Goal: Task Accomplishment & Management: Complete application form

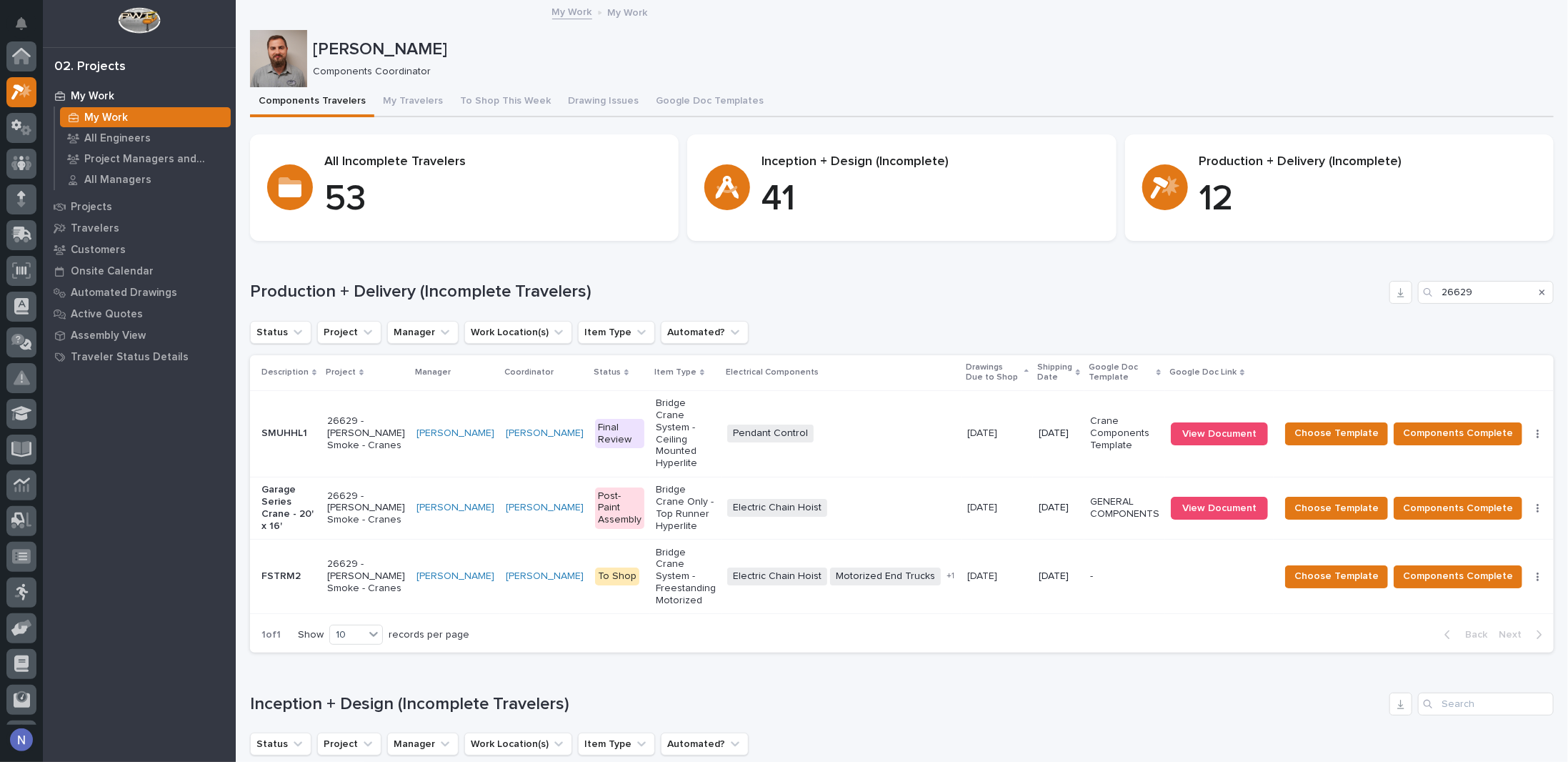
click at [229, 33] on div at bounding box center [139, 24] width 193 height 47
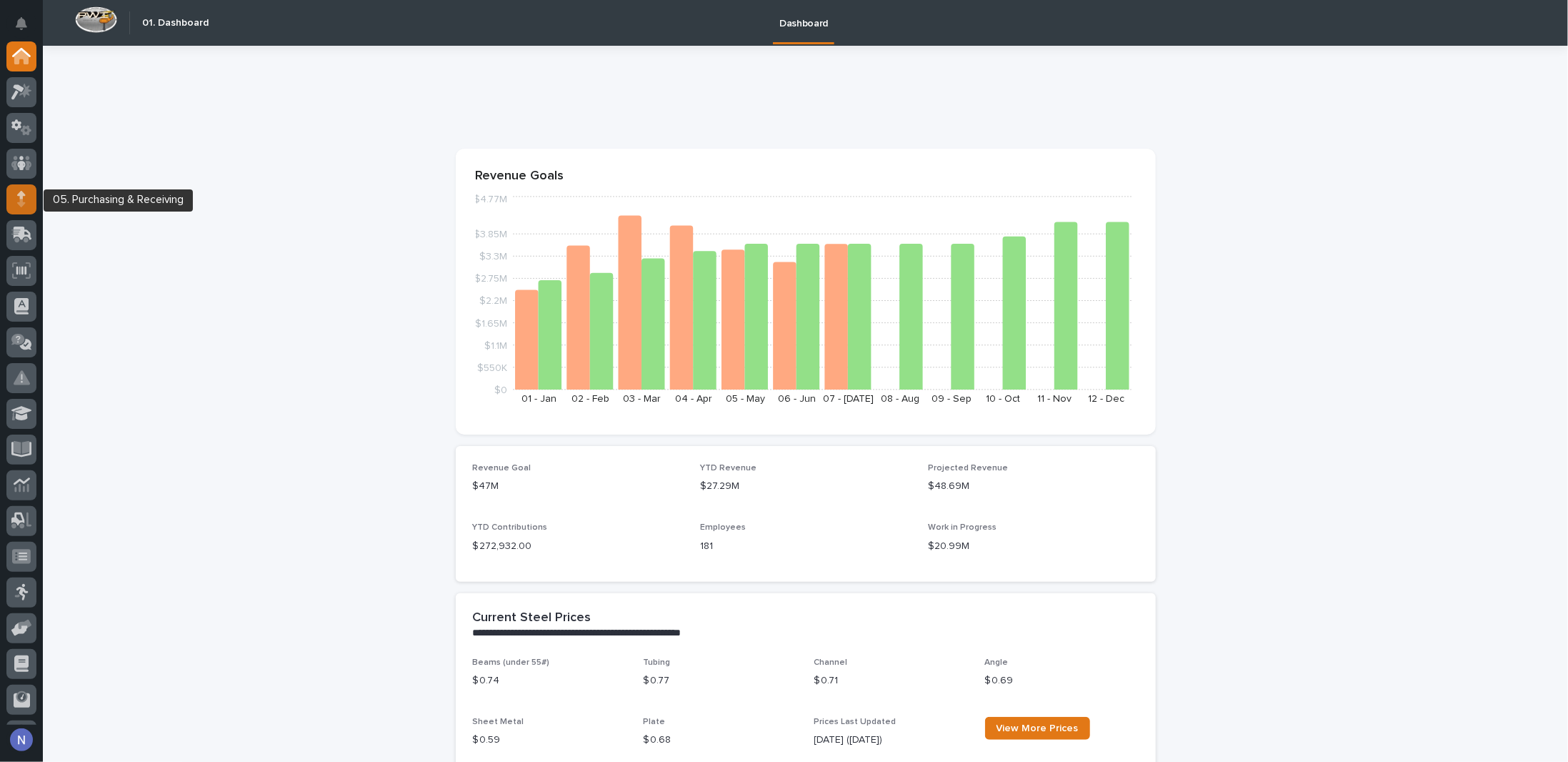
click at [10, 197] on div at bounding box center [21, 199] width 30 height 30
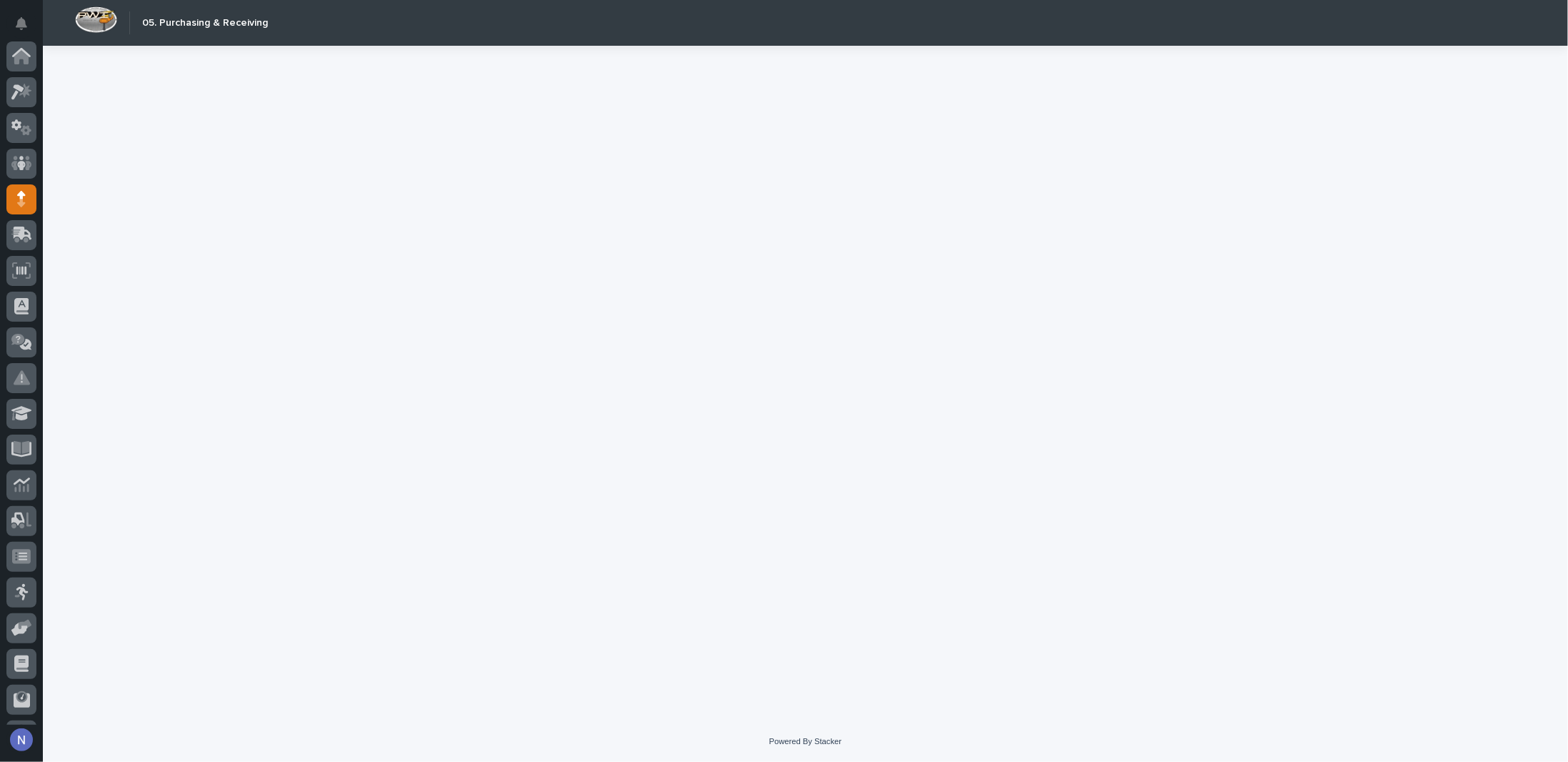
scroll to position [103, 0]
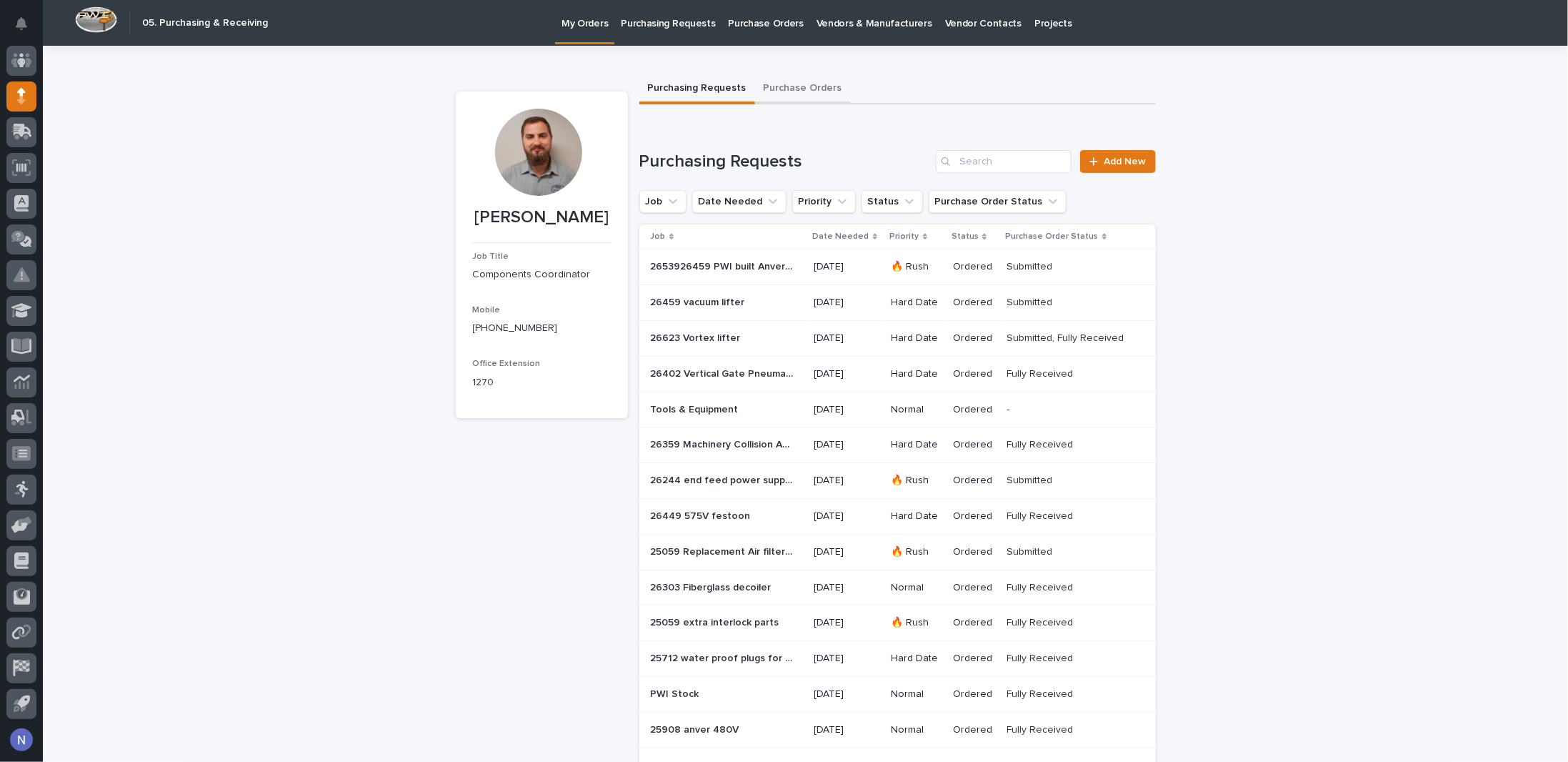
click at [781, 79] on button "Purchase Orders" at bounding box center [803, 89] width 96 height 30
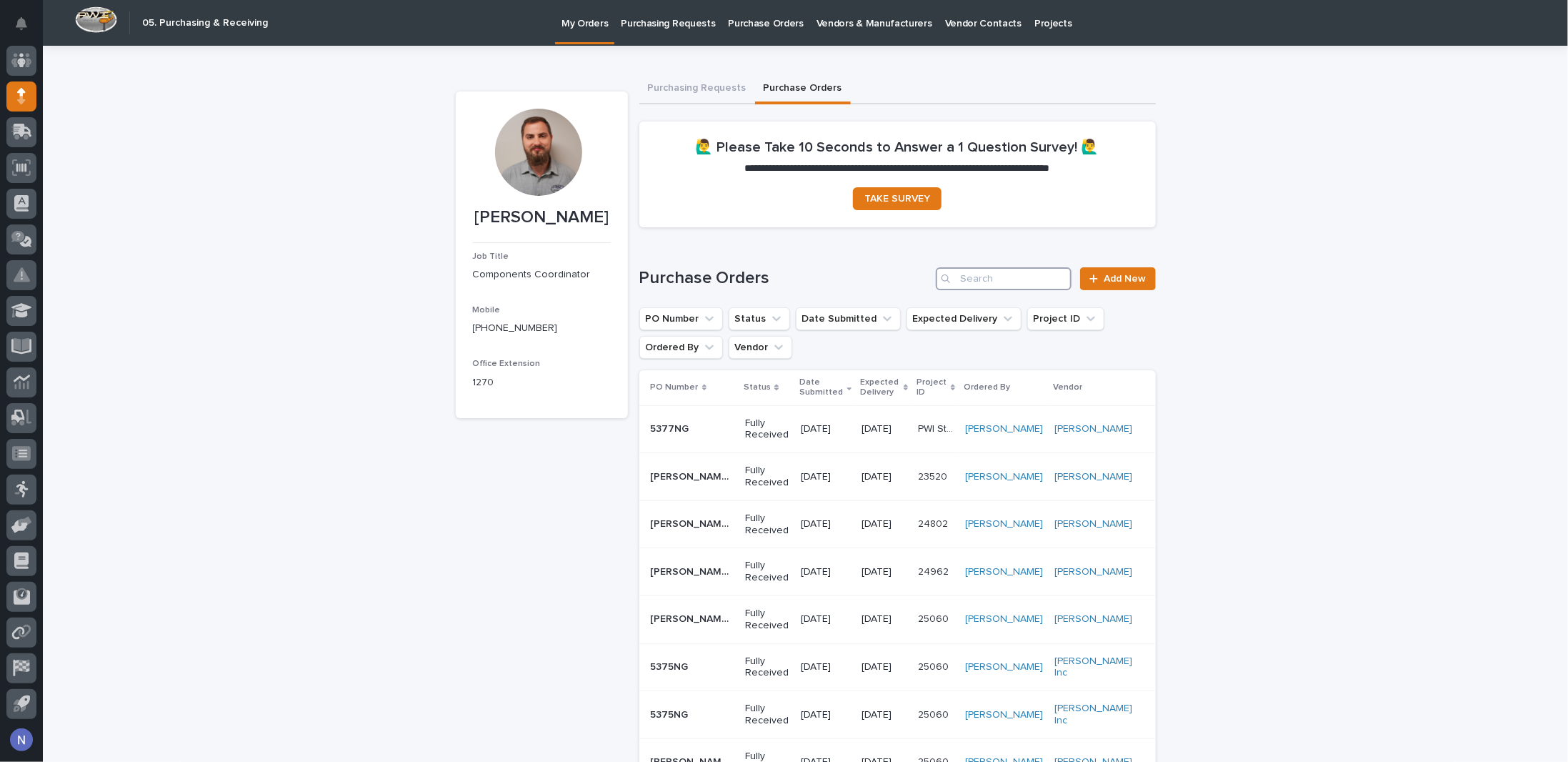
click at [978, 275] on input "Search" at bounding box center [1003, 278] width 136 height 23
click at [1095, 277] on div at bounding box center [1096, 279] width 14 height 10
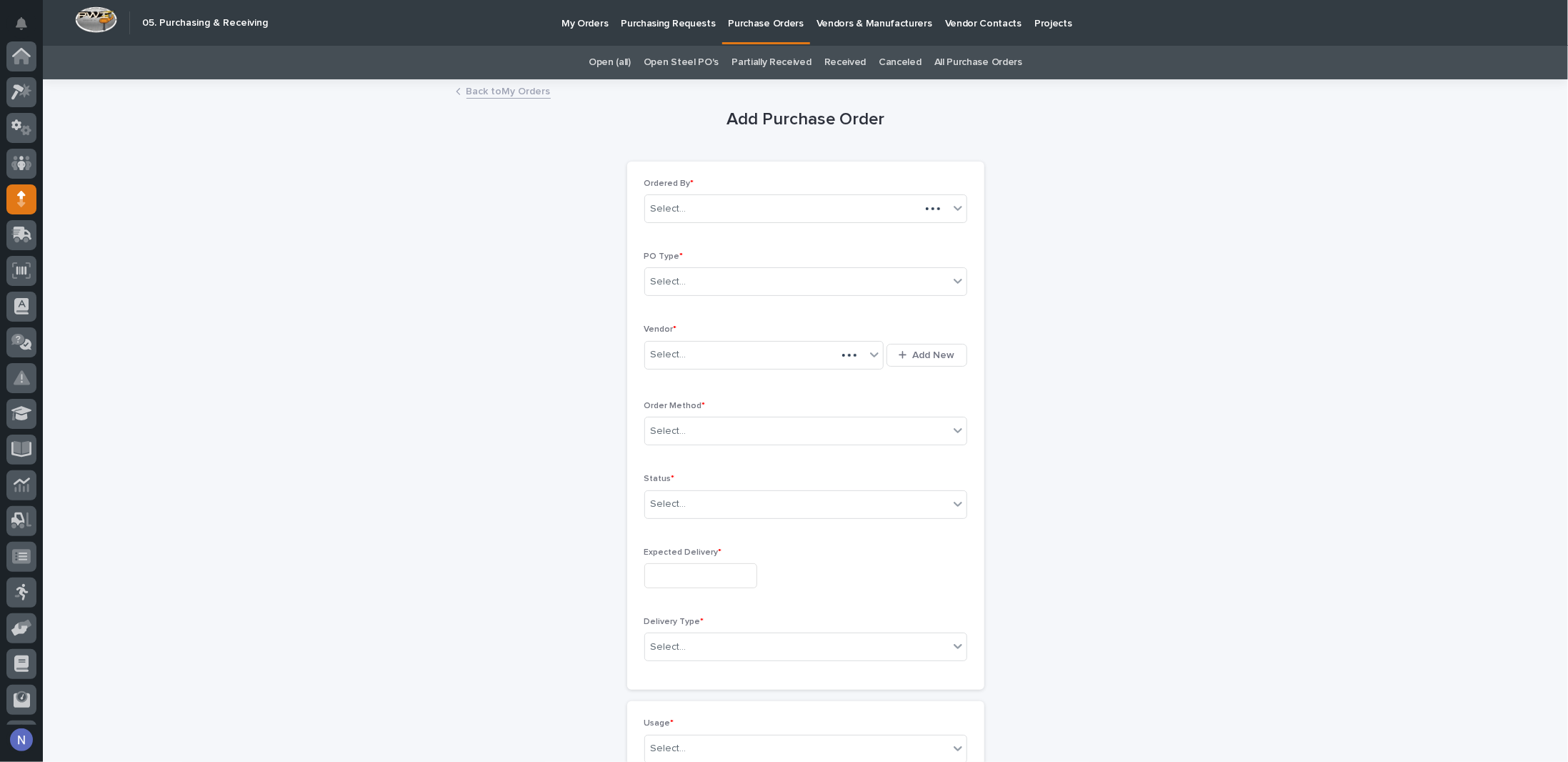
scroll to position [103, 0]
click at [752, 277] on div "Select..." at bounding box center [797, 282] width 304 height 24
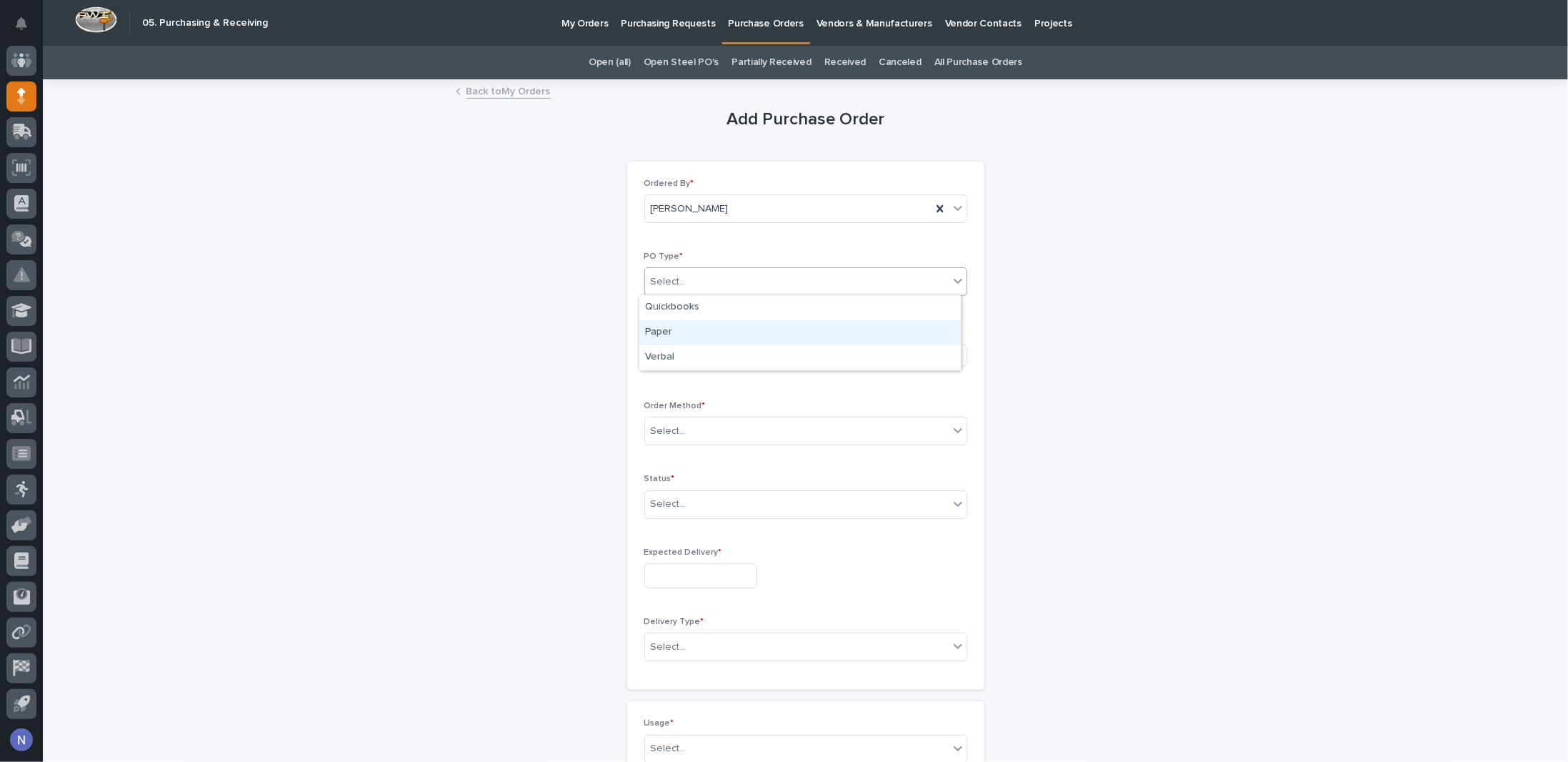
click at [731, 340] on div "Paper" at bounding box center [800, 333] width 321 height 25
click at [728, 345] on div "Select..." at bounding box center [755, 355] width 220 height 24
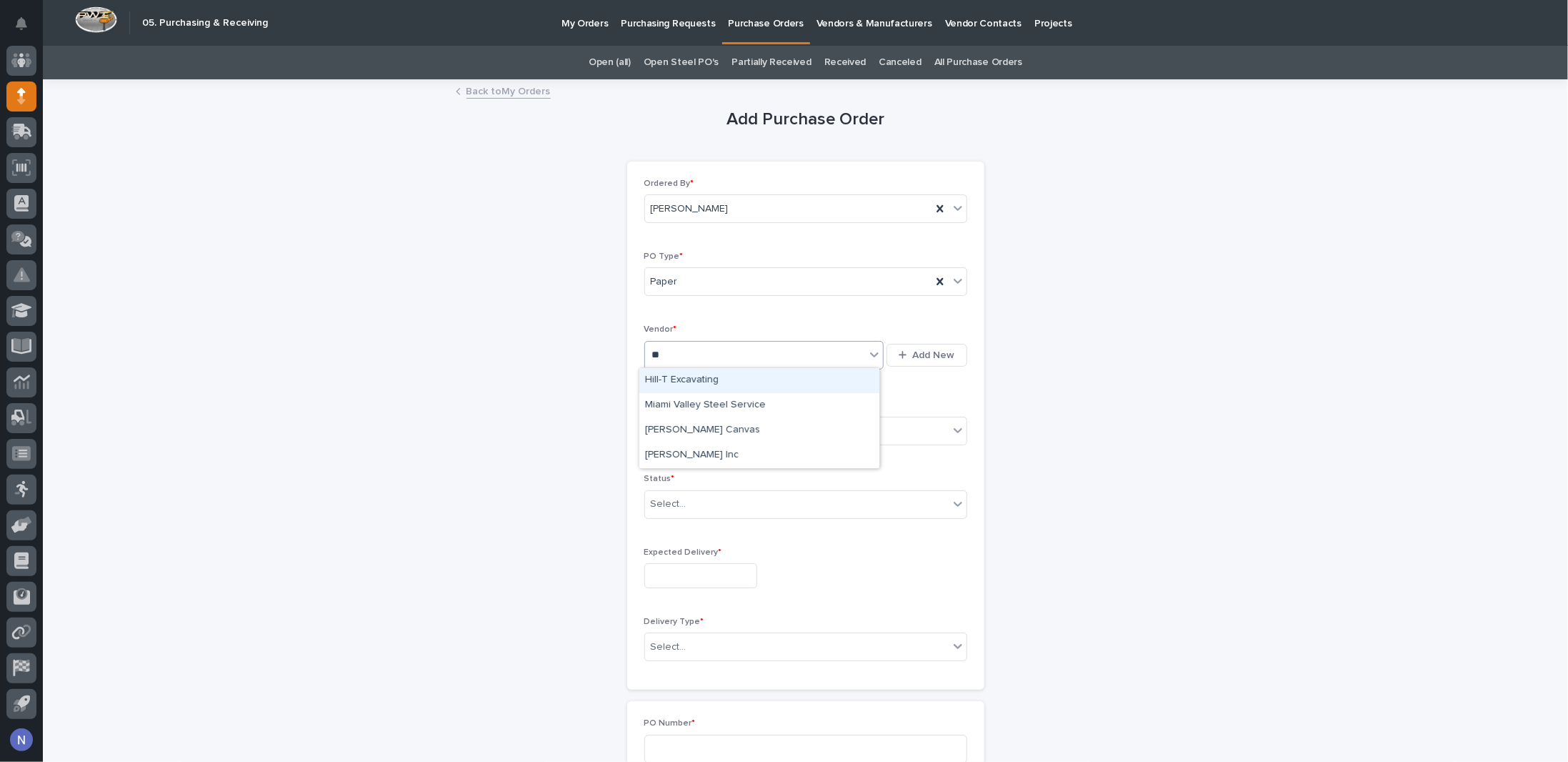
type input "***"
click at [728, 381] on div "Vahle Inc" at bounding box center [759, 381] width 240 height 25
click at [739, 434] on div "Select..." at bounding box center [797, 432] width 304 height 24
click at [709, 489] on div "Email" at bounding box center [800, 481] width 321 height 25
click at [709, 515] on div "Select..." at bounding box center [806, 505] width 323 height 29
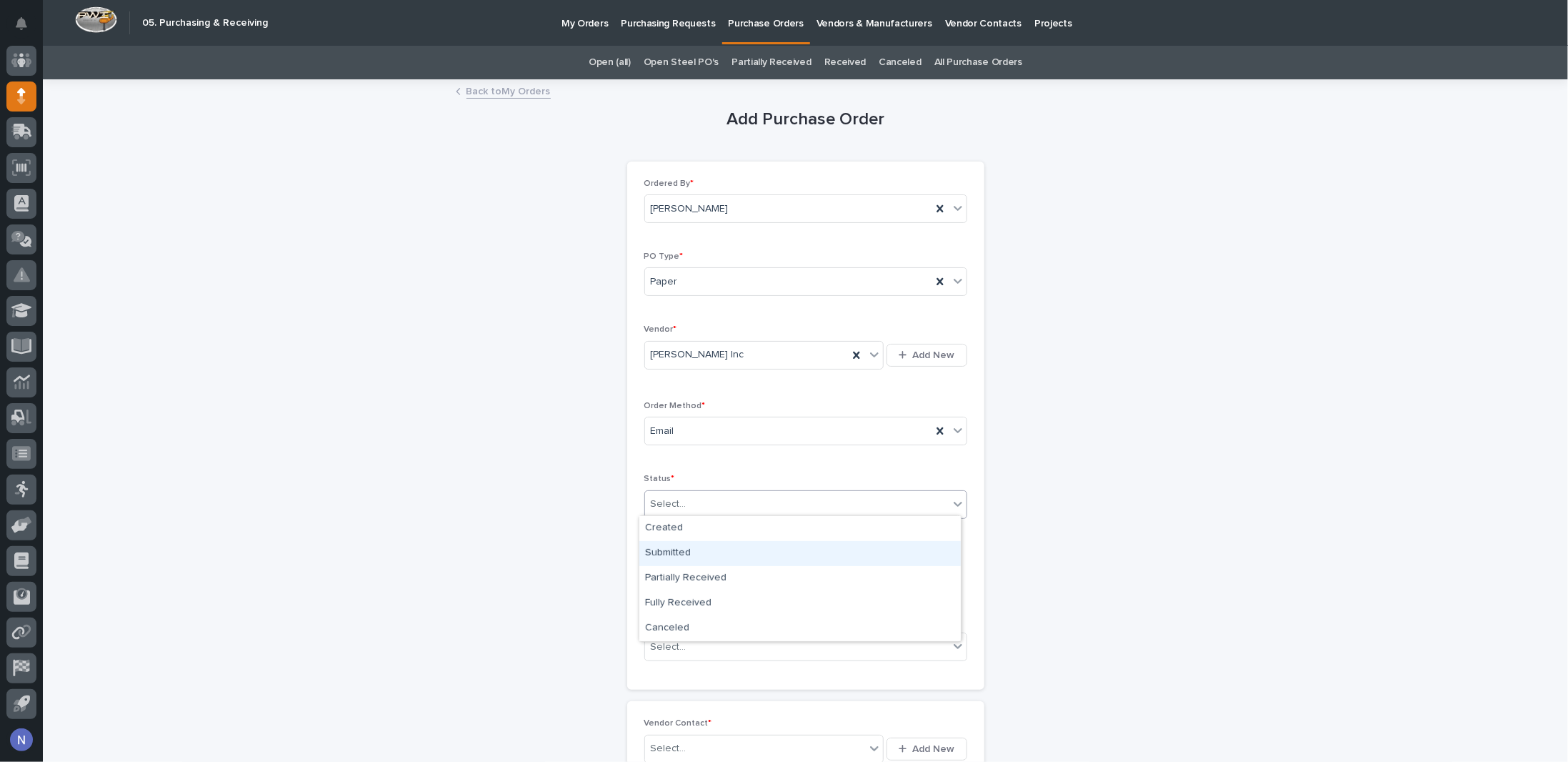
click at [716, 555] on div "Submitted" at bounding box center [800, 553] width 321 height 25
click at [709, 572] on input "text" at bounding box center [700, 576] width 113 height 25
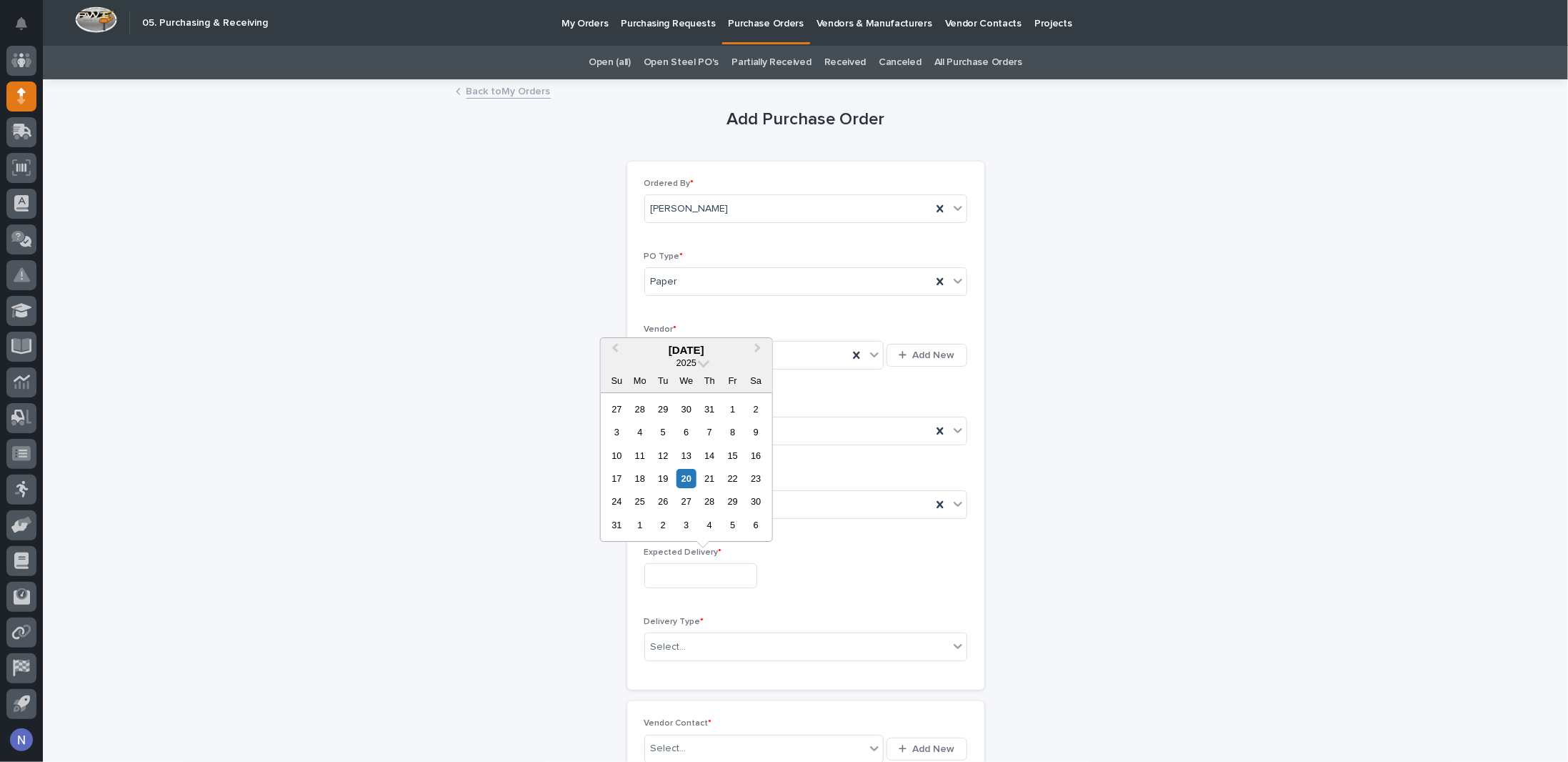
click at [864, 564] on div at bounding box center [806, 576] width 323 height 25
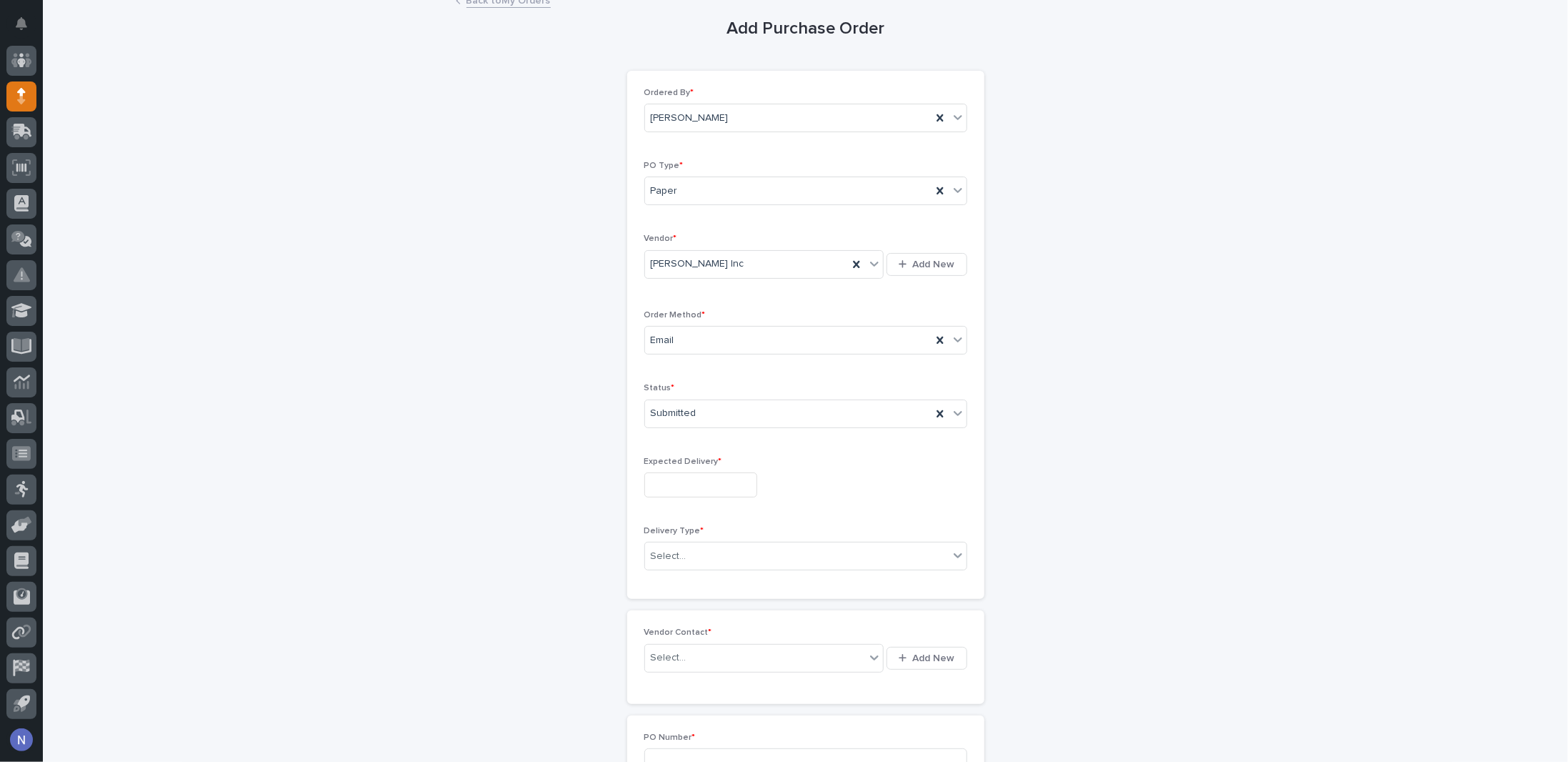
scroll to position [95, 0]
click at [859, 541] on div "Select..." at bounding box center [797, 553] width 304 height 24
click at [716, 620] on div "Drop Ship" at bounding box center [800, 625] width 321 height 25
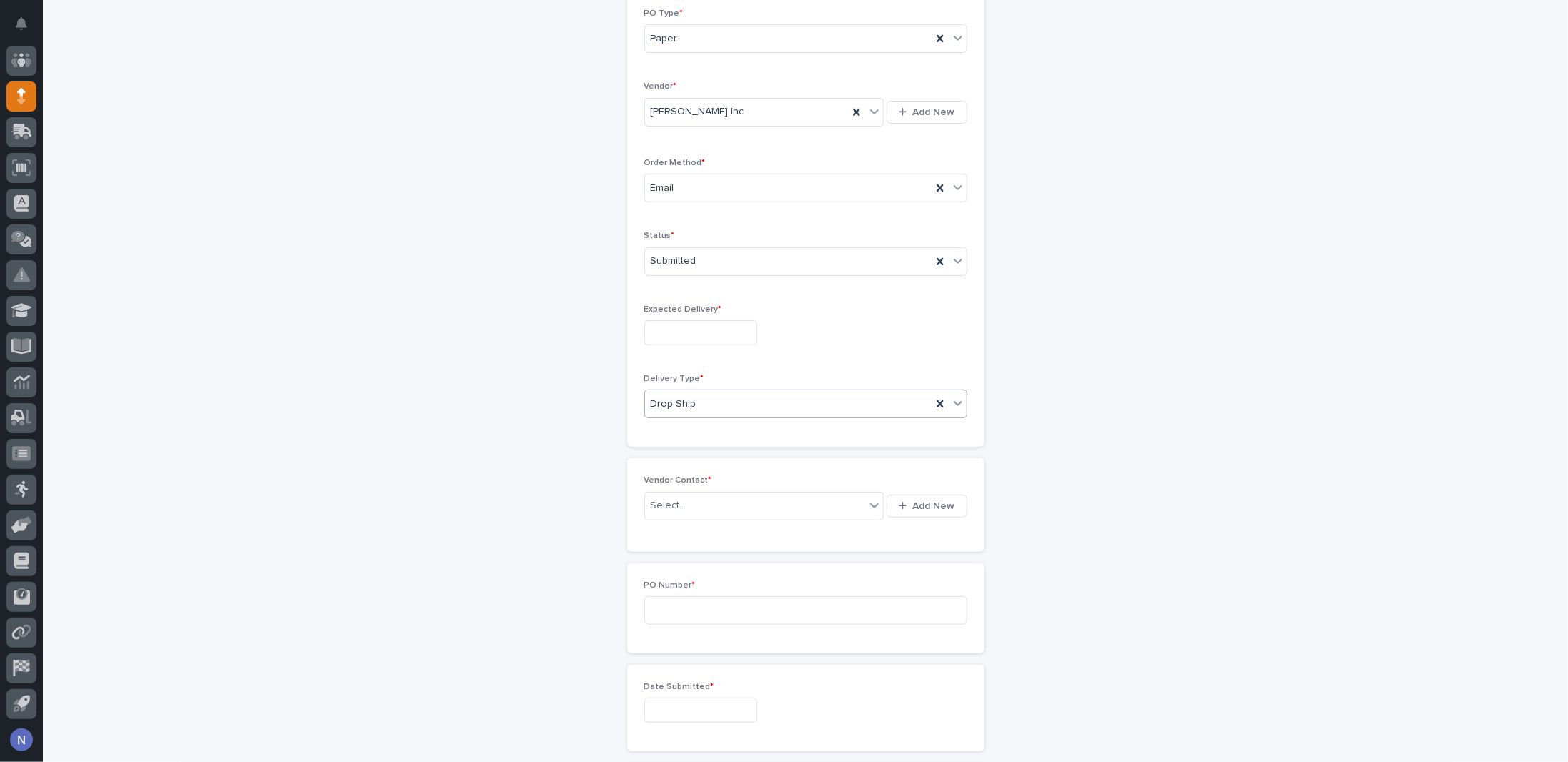
scroll to position [252, 0]
click at [747, 392] on div "Drop Ship" at bounding box center [788, 395] width 287 height 24
click at [740, 415] on div "Deliver to PWI" at bounding box center [800, 417] width 321 height 25
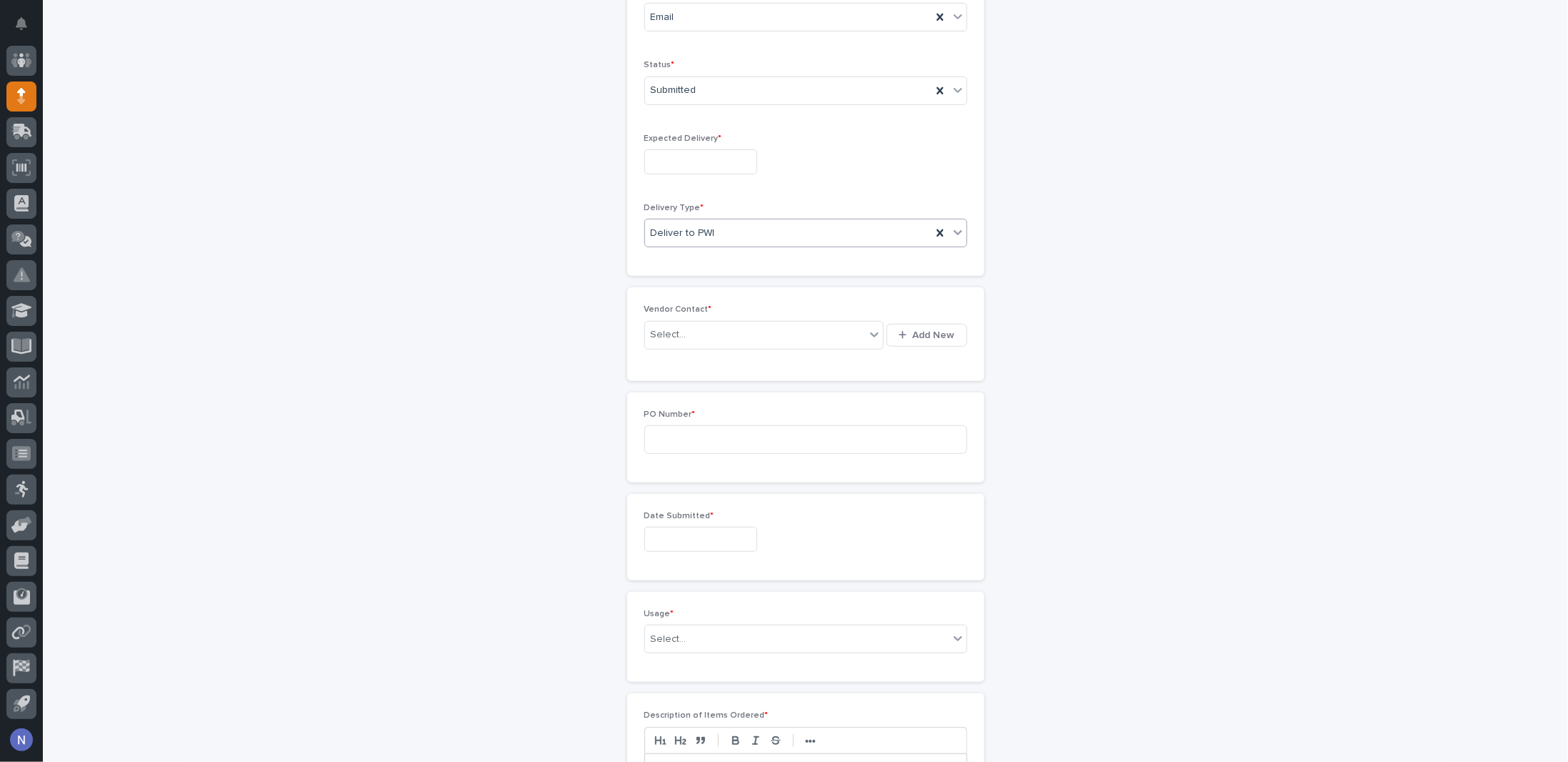
scroll to position [415, 0]
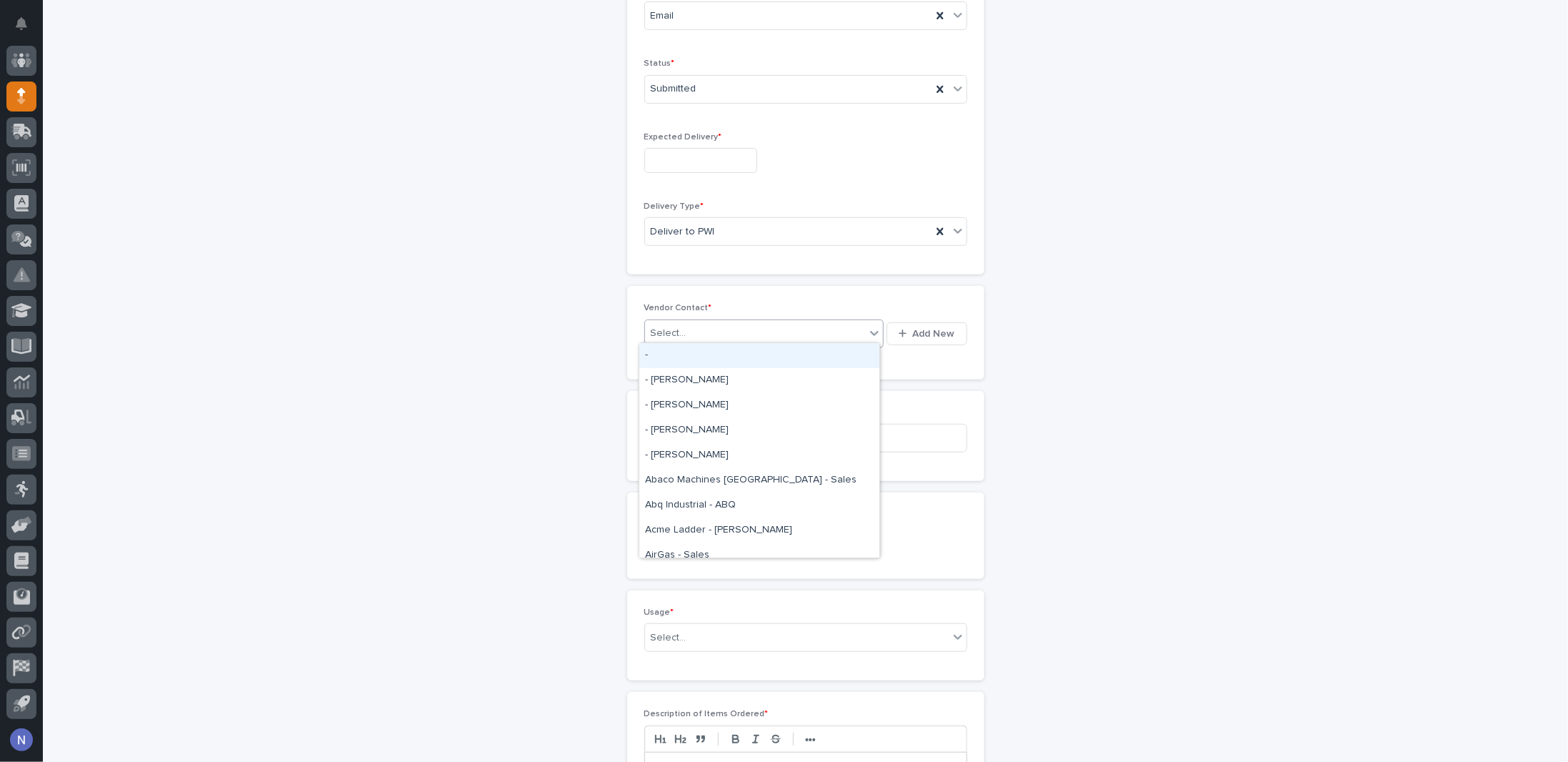
click at [768, 327] on div "Select..." at bounding box center [755, 333] width 220 height 24
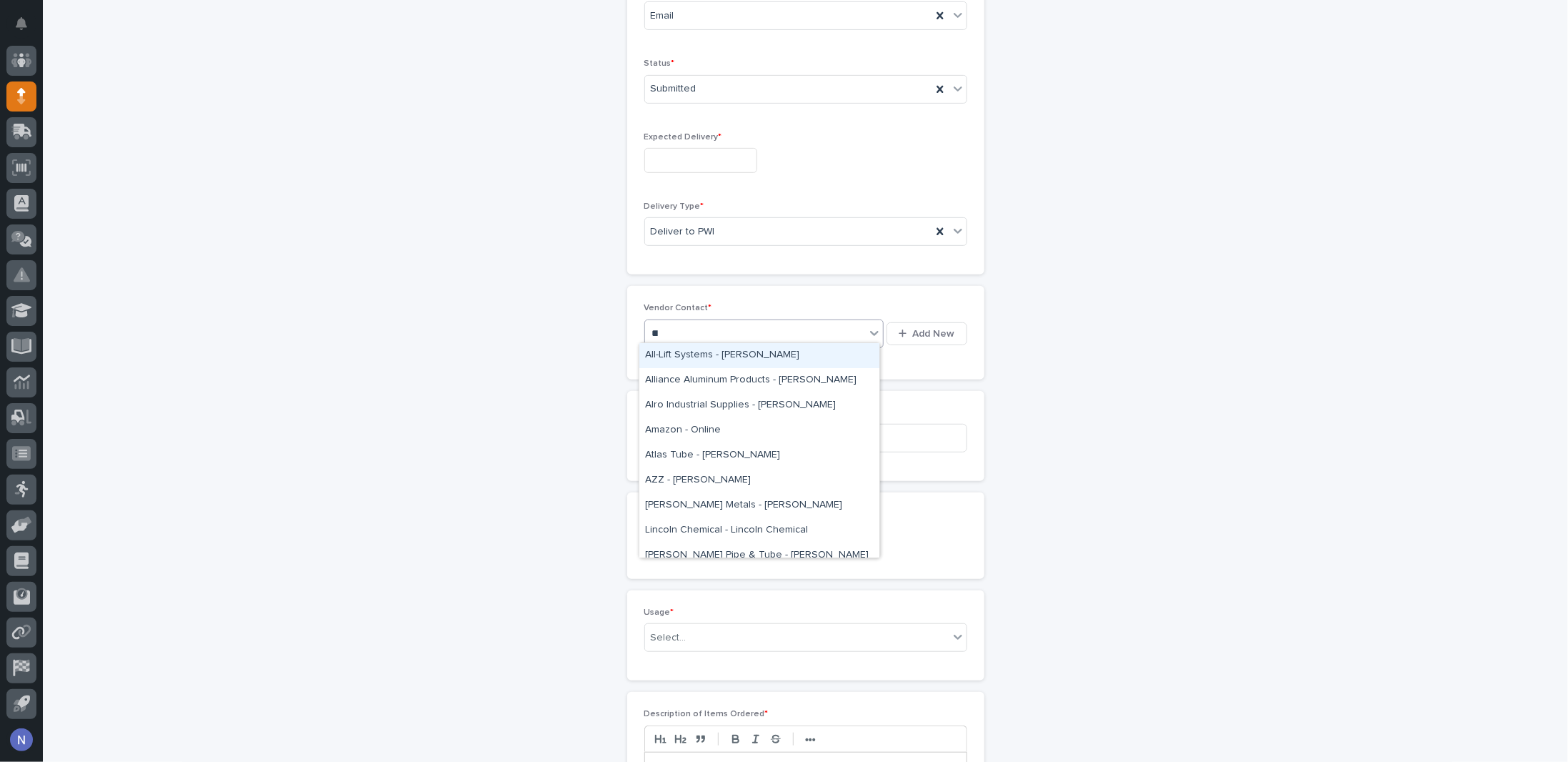
type input "****"
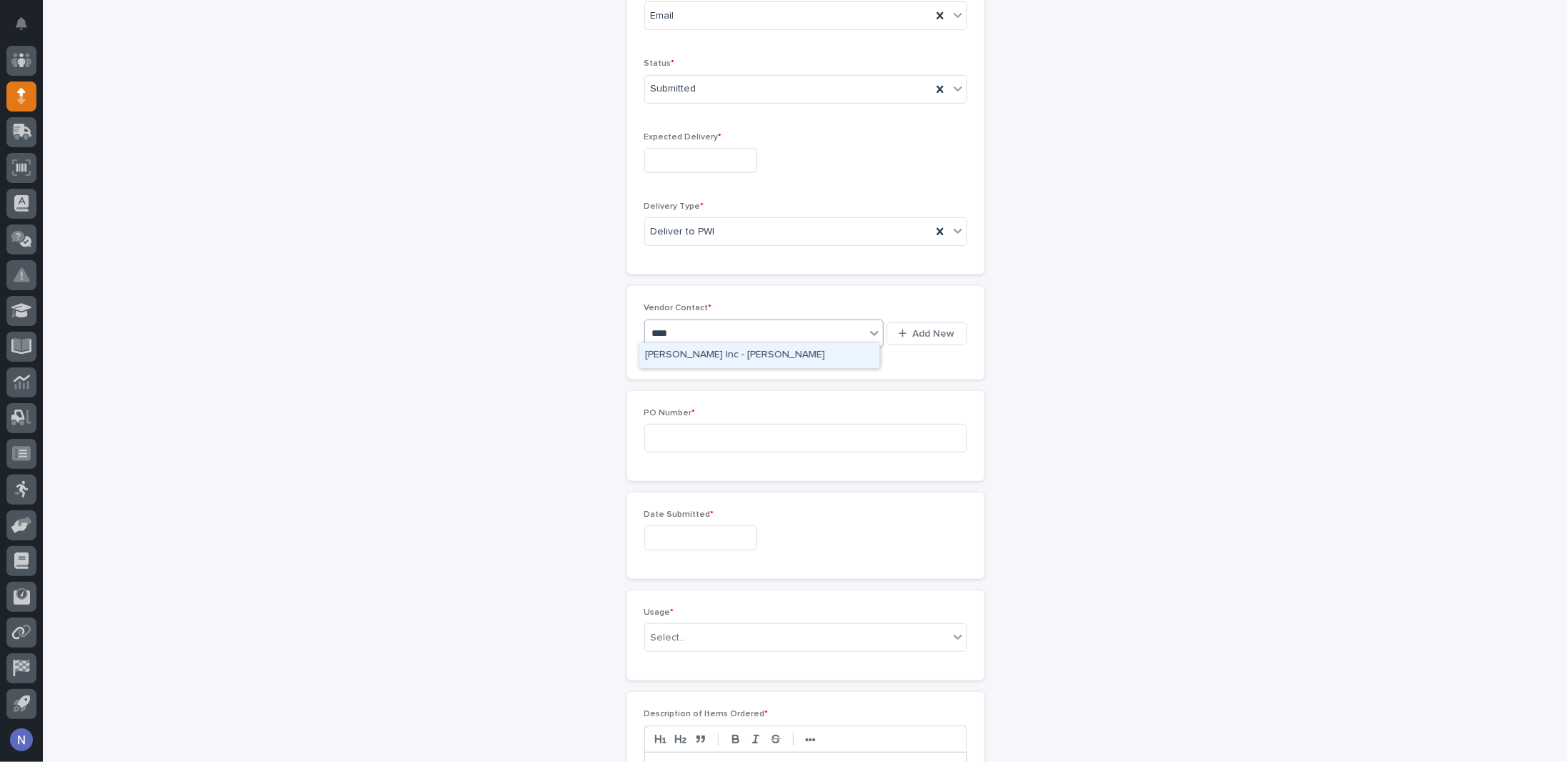
click at [776, 352] on div "Vahle Inc - Lina Collazo" at bounding box center [759, 356] width 240 height 25
click at [745, 424] on input at bounding box center [806, 438] width 323 height 29
click at [707, 426] on input at bounding box center [806, 438] width 323 height 29
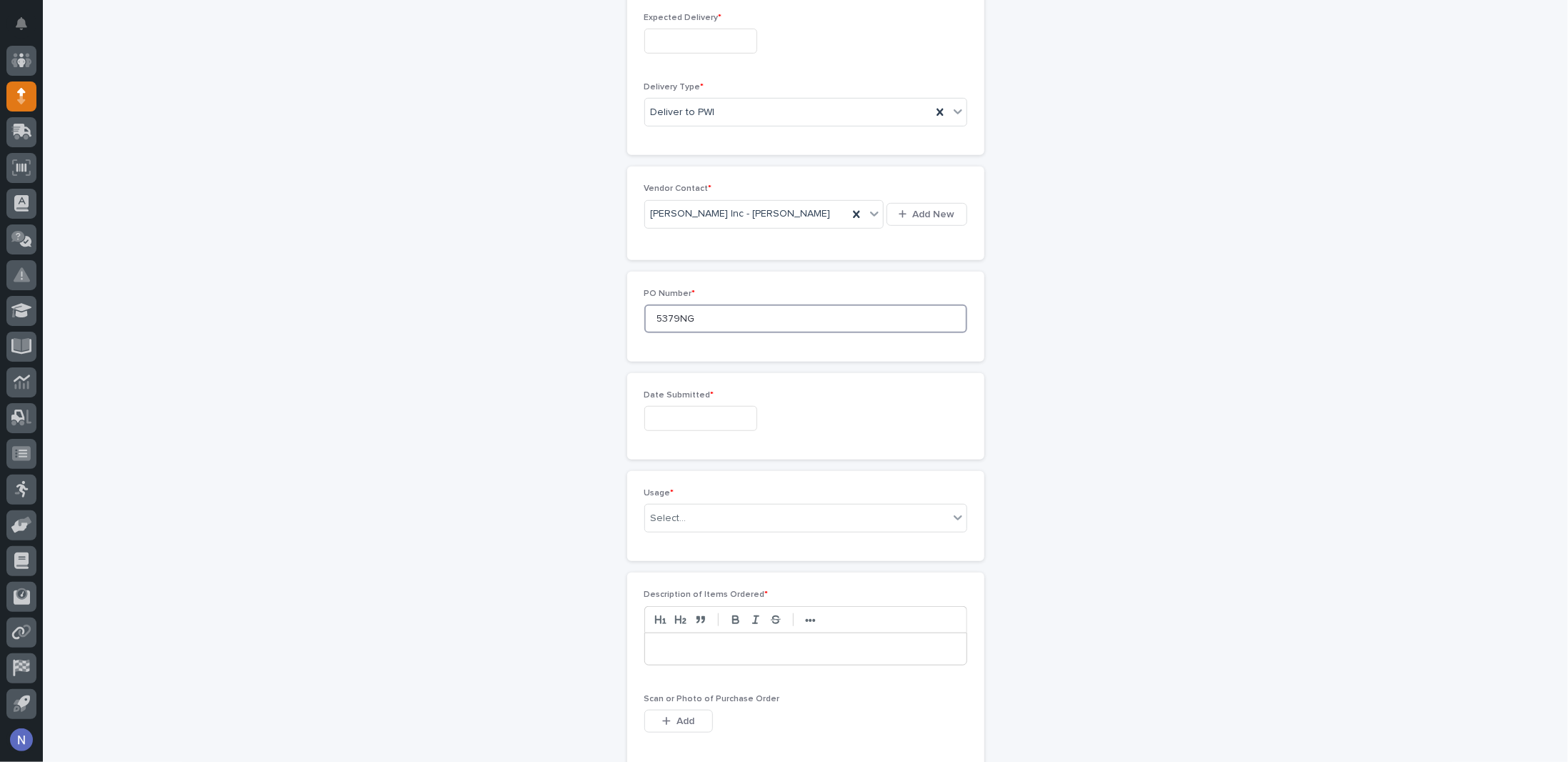
scroll to position [535, 0]
type input "5379NG"
click at [707, 426] on div "Date Submitted *" at bounding box center [806, 416] width 323 height 52
click at [707, 417] on input "text" at bounding box center [700, 418] width 113 height 25
click at [615, 193] on span "Previous Month" at bounding box center [615, 190] width 0 height 19
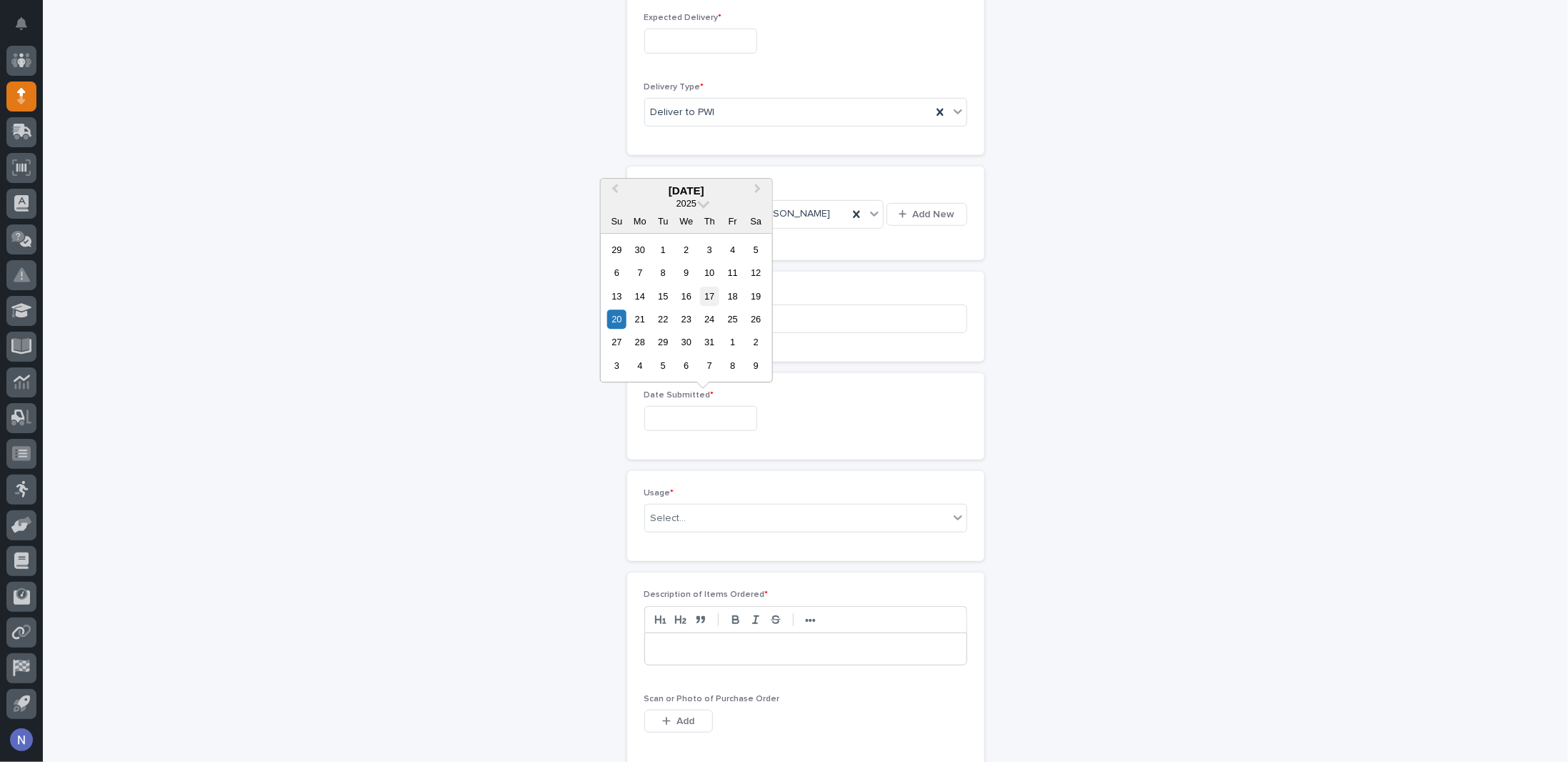
click at [713, 291] on div "17" at bounding box center [710, 297] width 19 height 19
type input "**********"
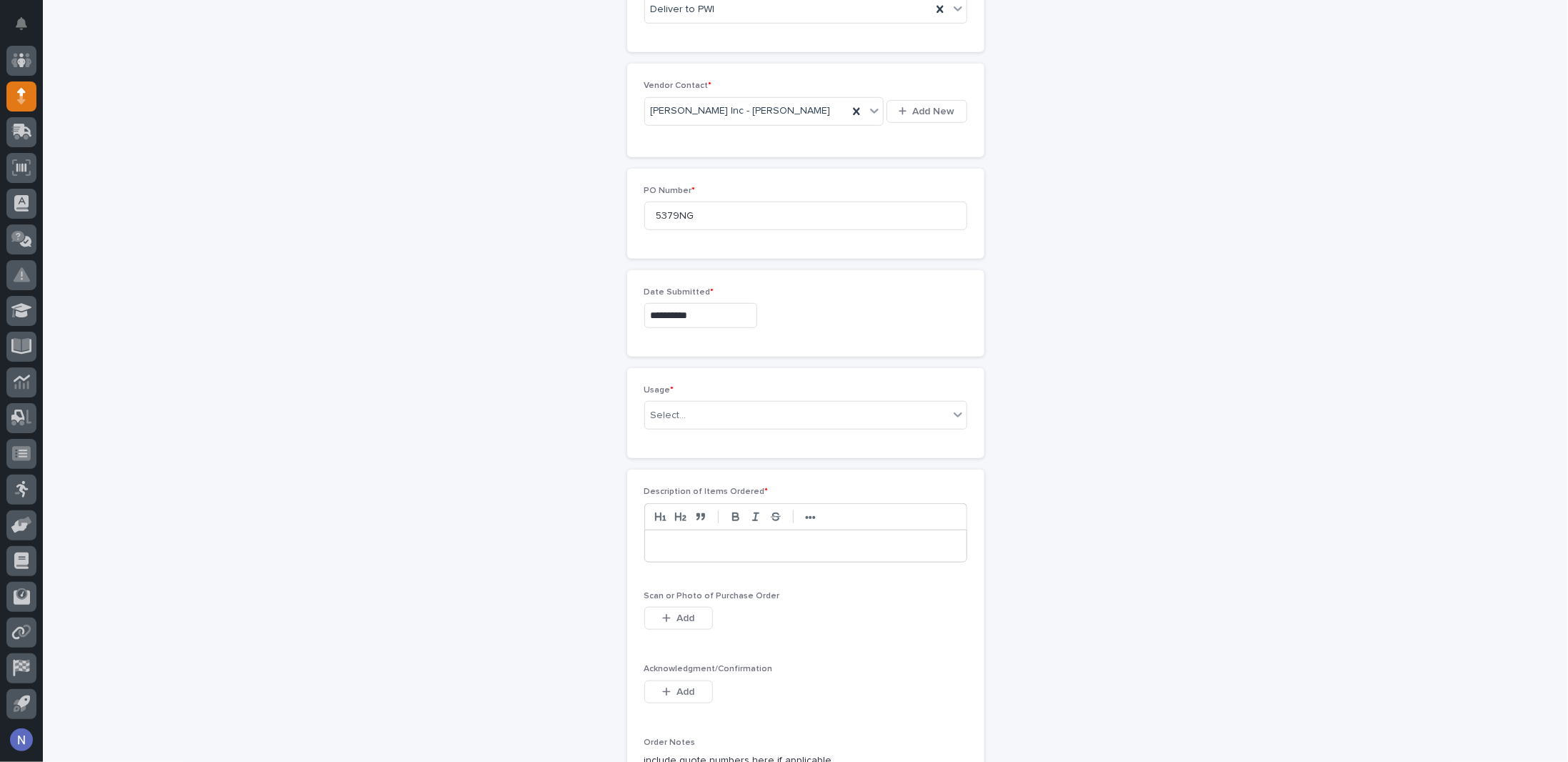
scroll to position [654, 0]
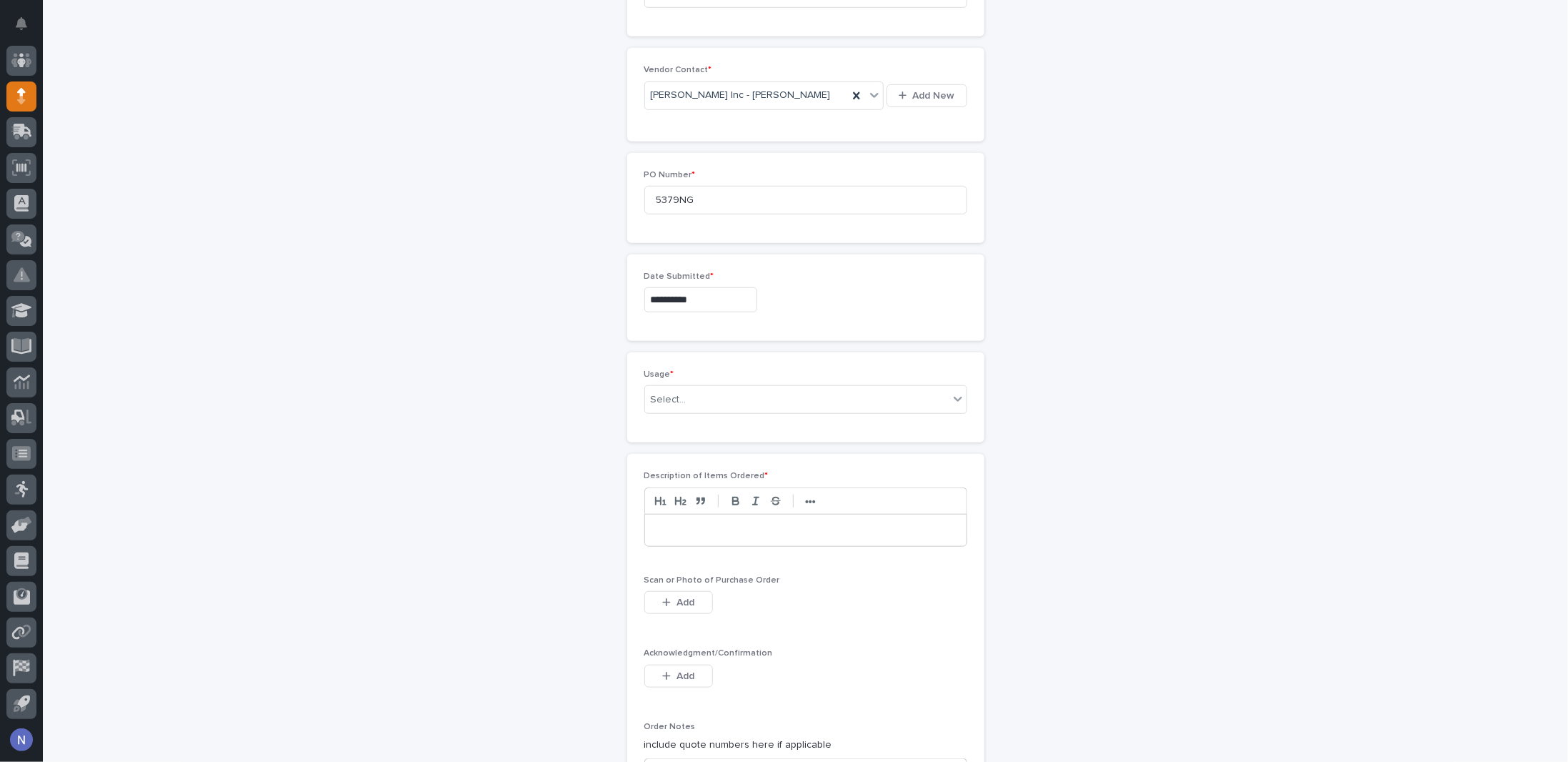
click at [725, 388] on div "Select..." at bounding box center [797, 400] width 304 height 24
click at [716, 428] on div "PWI Project" at bounding box center [800, 420] width 321 height 25
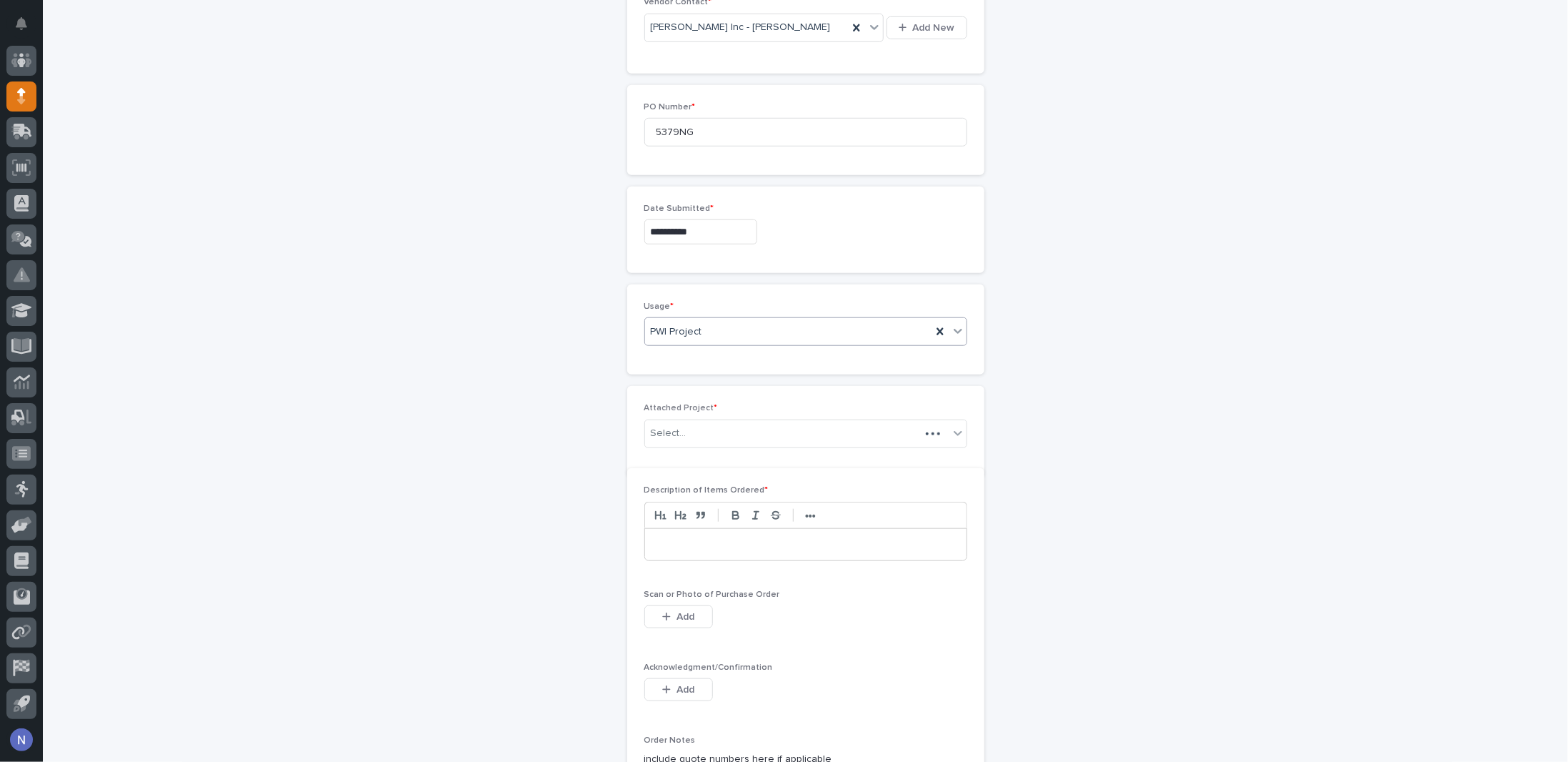
scroll to position [823, 0]
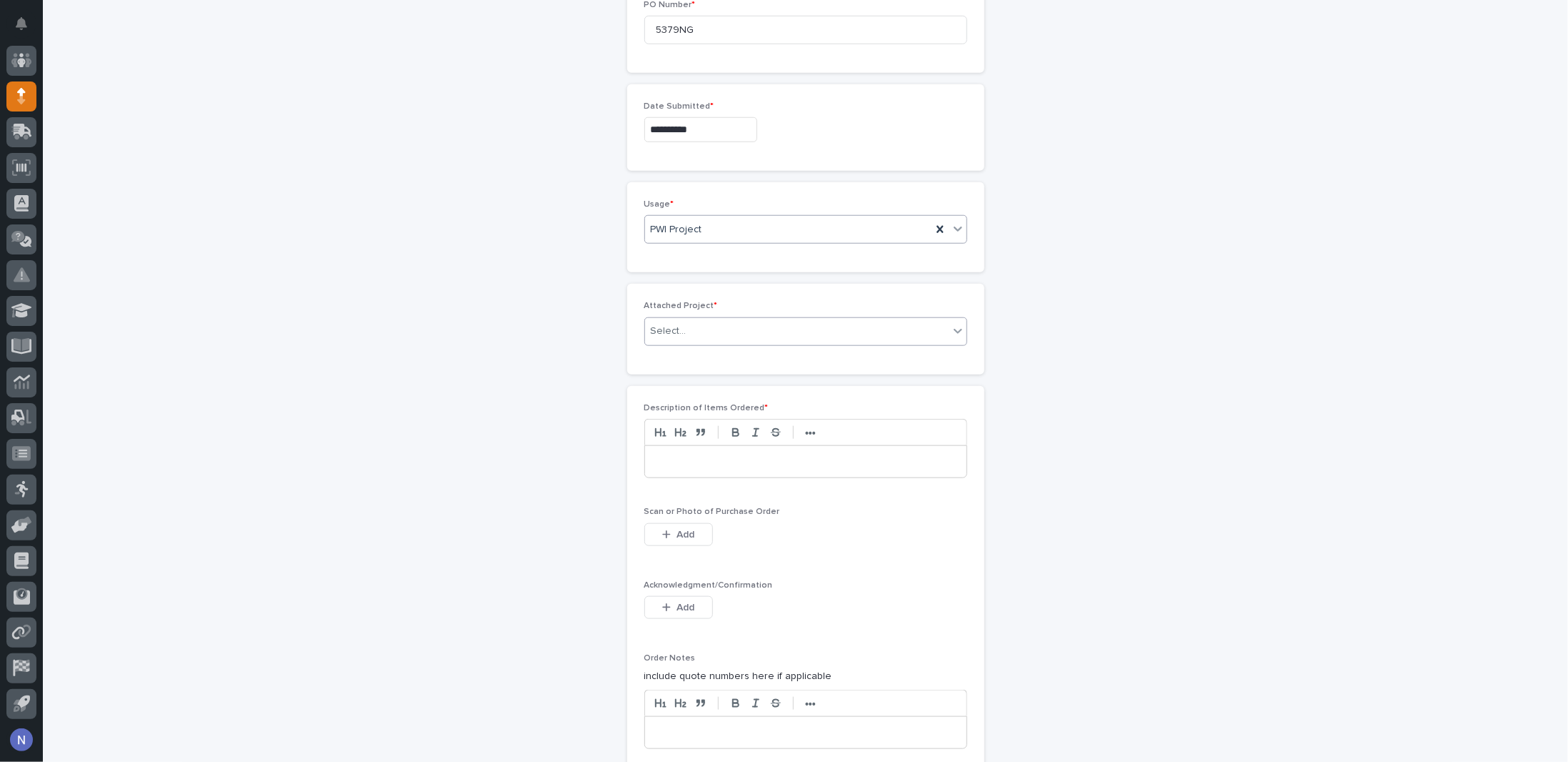
click at [701, 320] on div "Select..." at bounding box center [797, 331] width 304 height 24
click at [684, 319] on div "Select..." at bounding box center [797, 331] width 304 height 24
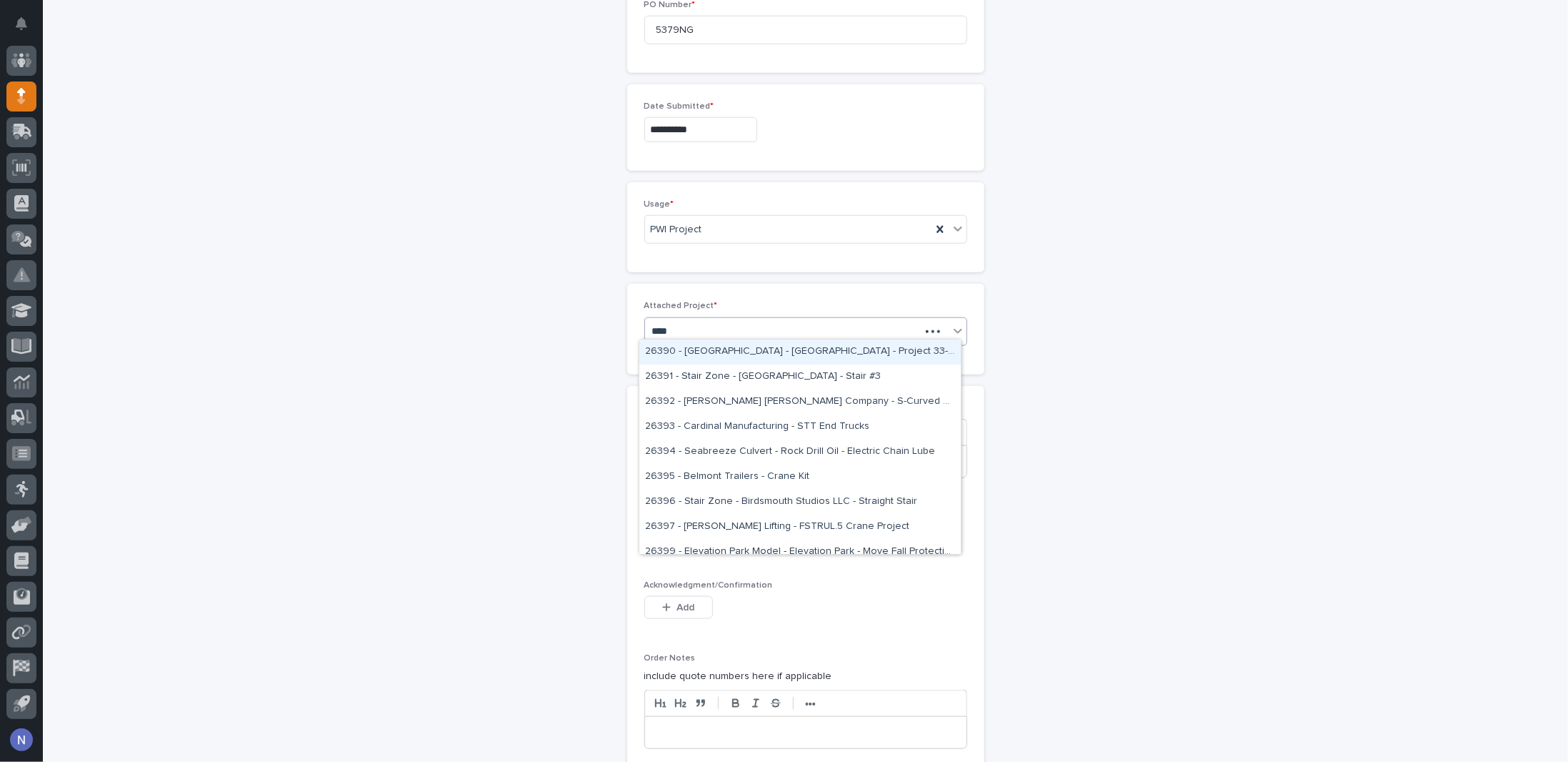
type input "*****"
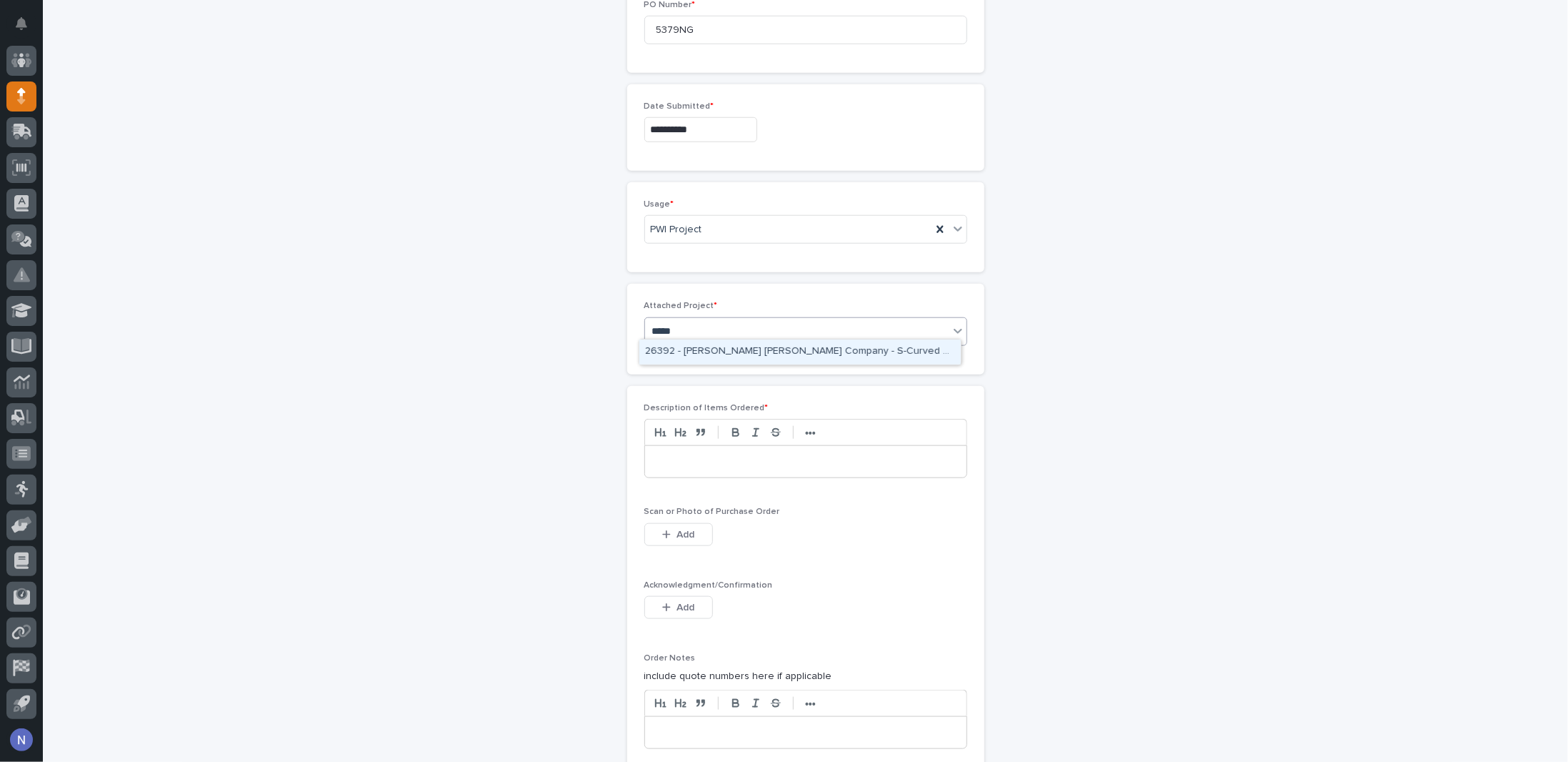
click at [714, 354] on div "26392 - Deshazo Crane Company - S-Curved Monorail" at bounding box center [800, 352] width 321 height 25
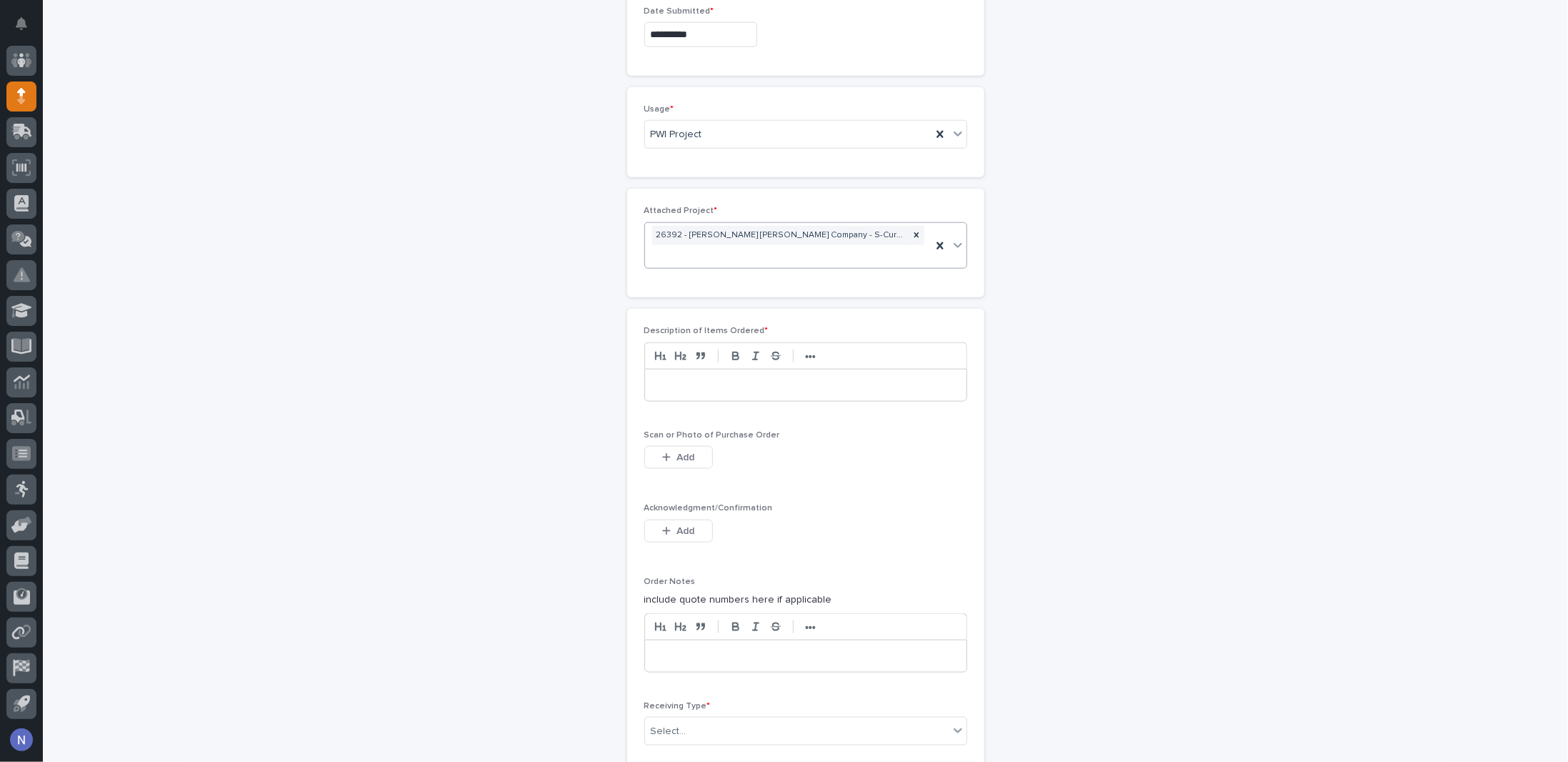
scroll to position [942, 0]
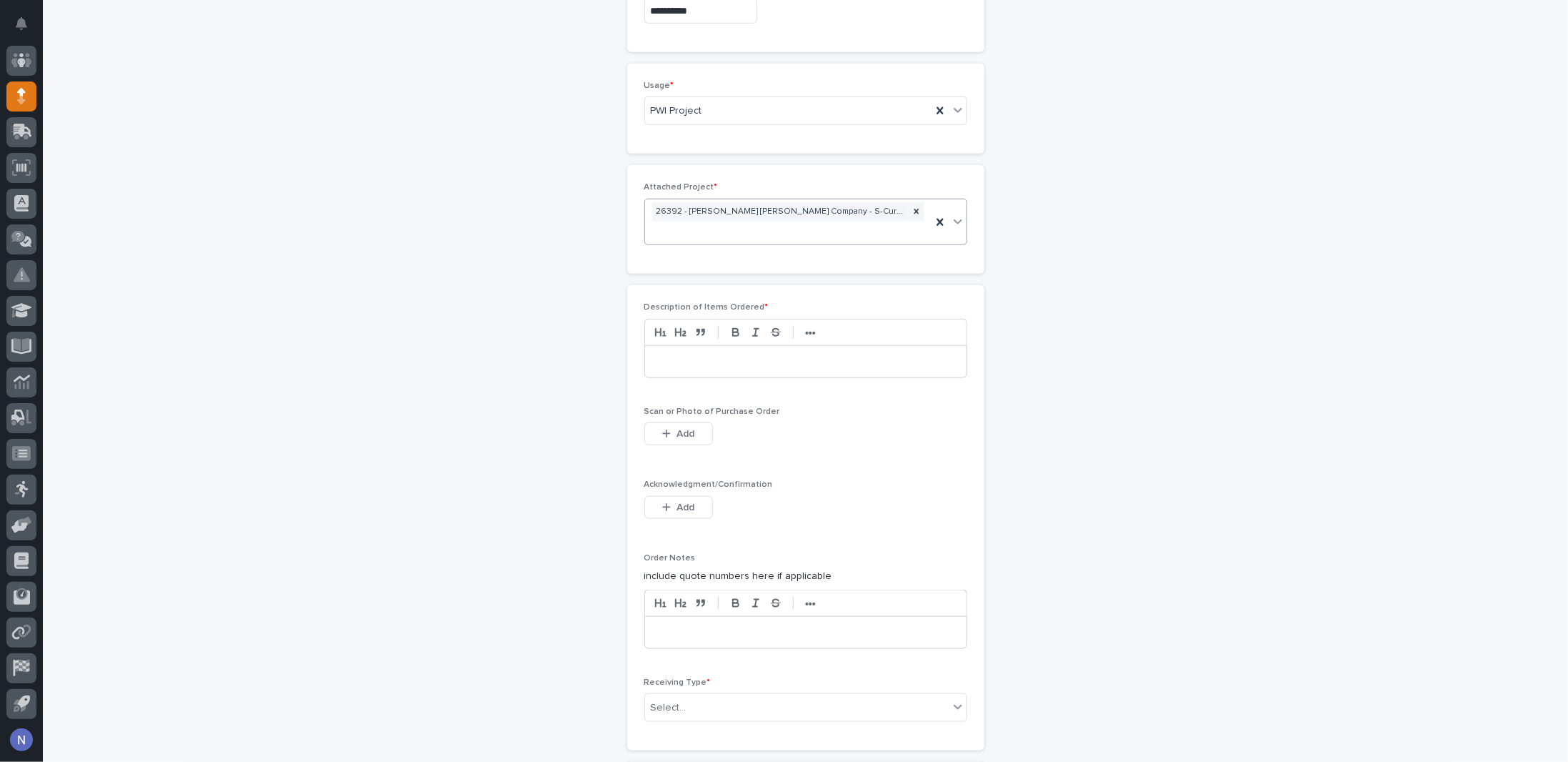
click at [711, 355] on p at bounding box center [805, 361] width 300 height 14
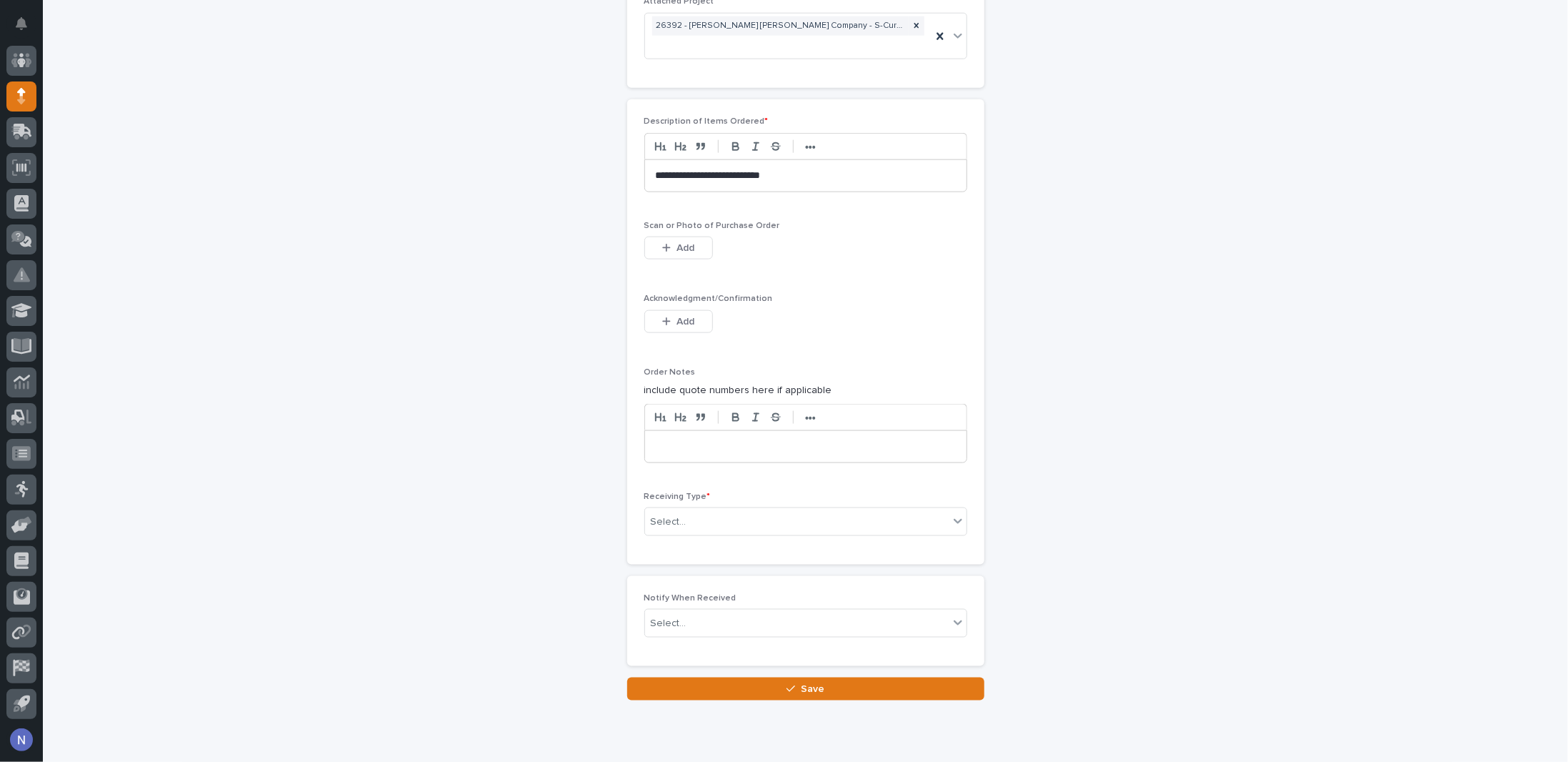
scroll to position [1150, 0]
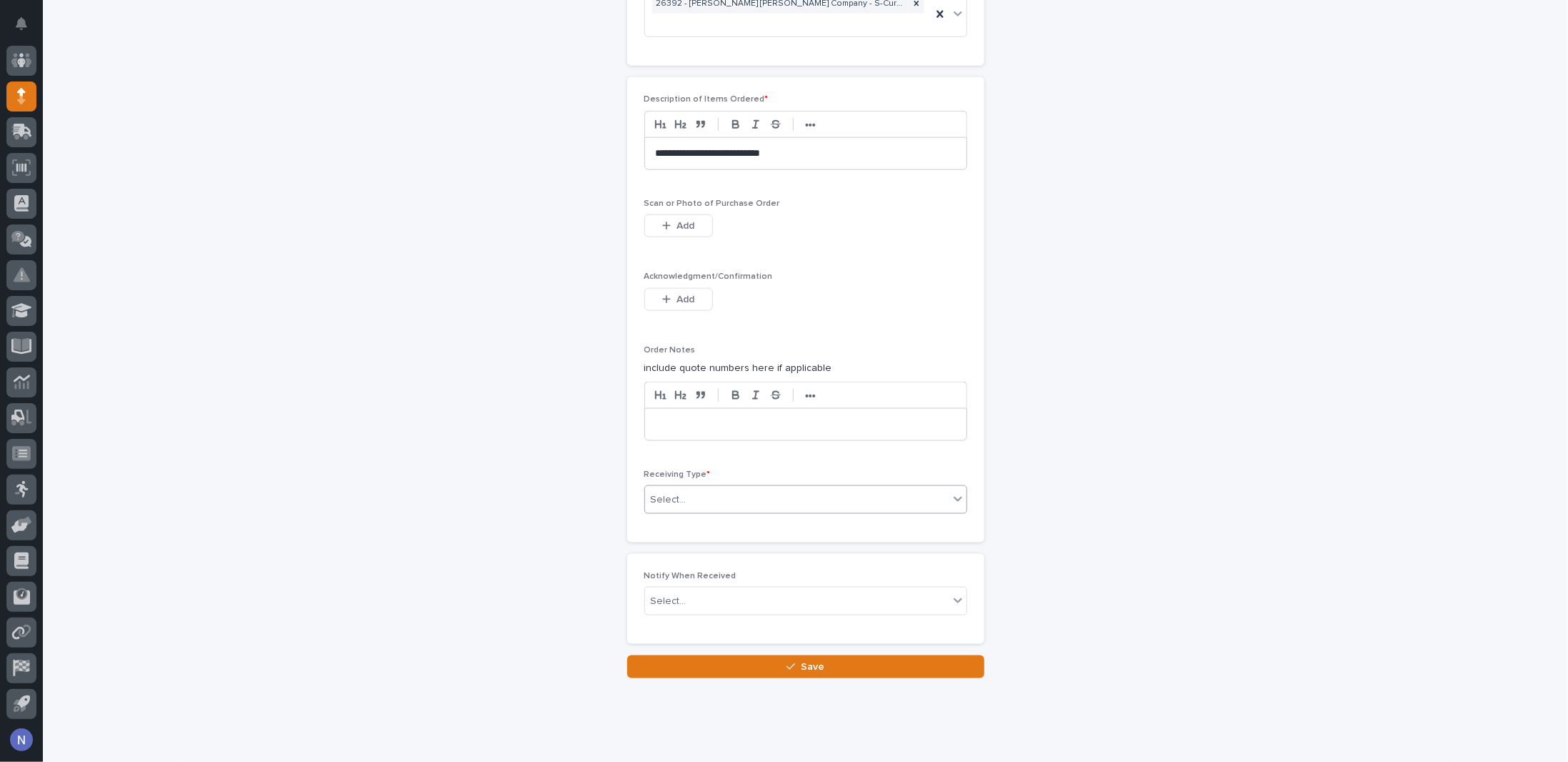
click at [694, 488] on div "Select..." at bounding box center [797, 500] width 304 height 24
click at [698, 521] on div "Place on Receiving Shelf" at bounding box center [800, 524] width 321 height 25
click at [936, 496] on icon at bounding box center [939, 499] width 7 height 7
click at [809, 488] on div "Select..." at bounding box center [797, 500] width 304 height 24
click at [685, 604] on div "Other" at bounding box center [800, 600] width 321 height 25
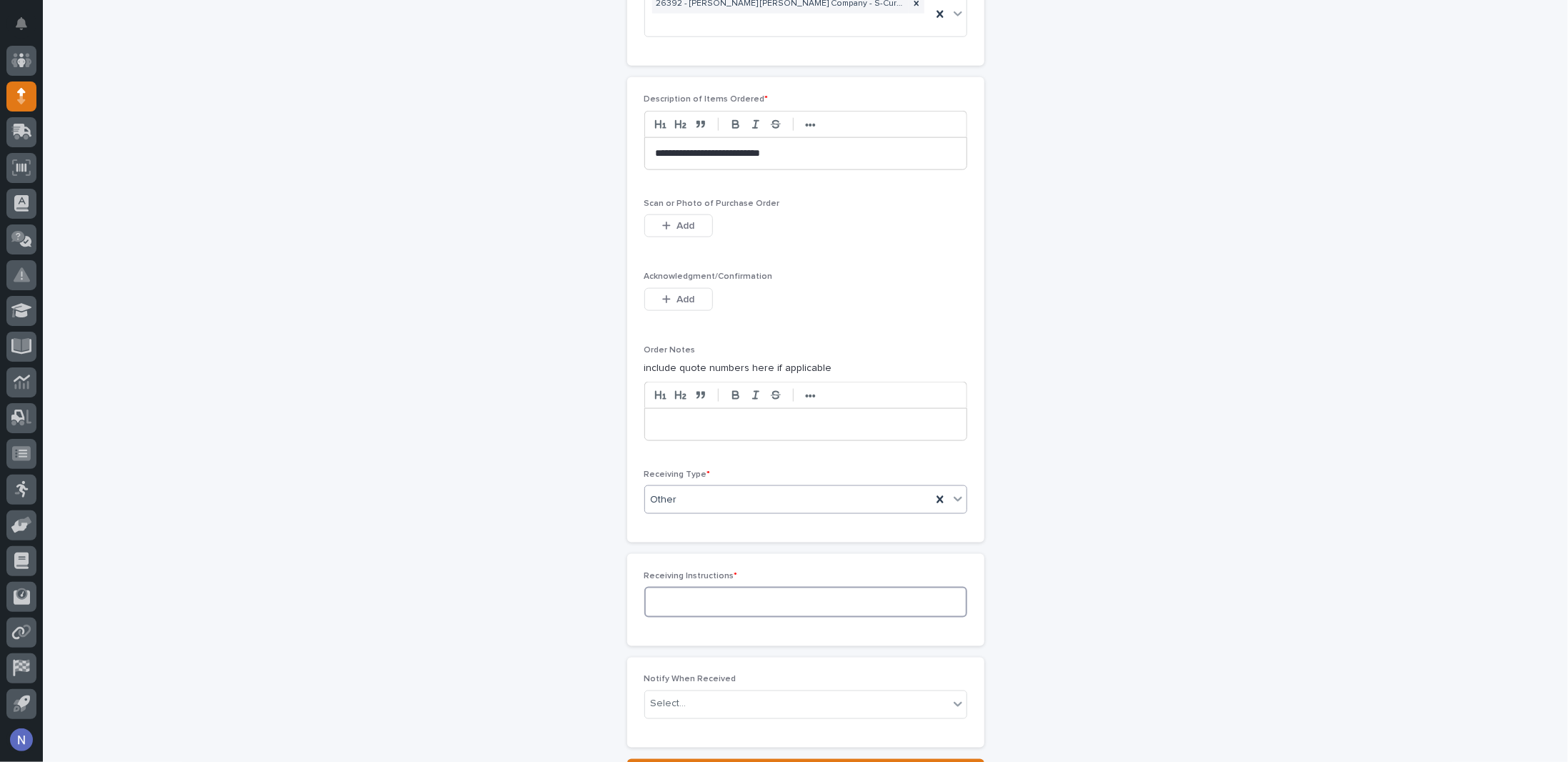
click at [686, 587] on textarea at bounding box center [806, 602] width 323 height 30
click at [940, 493] on icon at bounding box center [939, 499] width 14 height 14
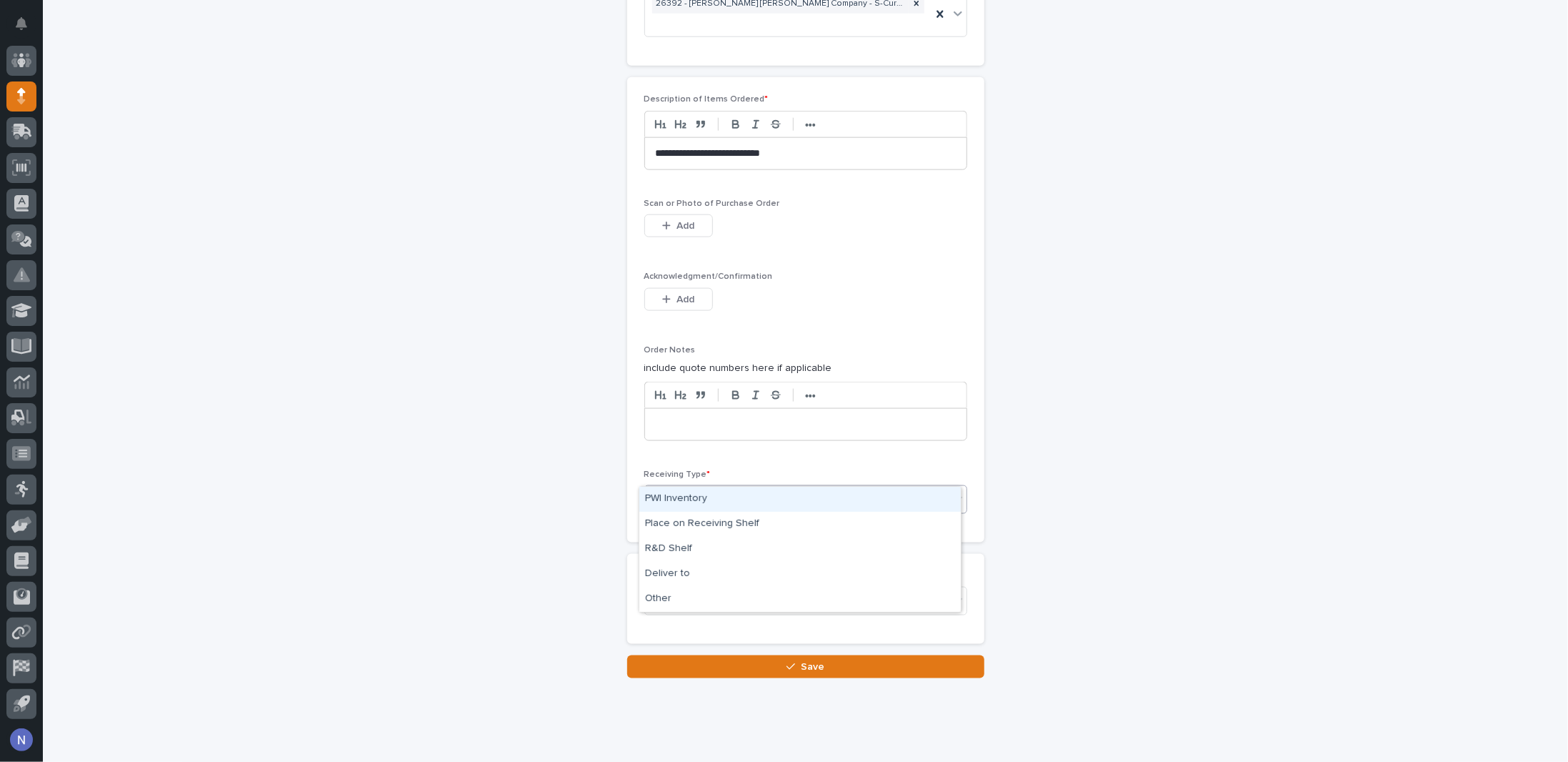
click at [917, 488] on div "Select..." at bounding box center [797, 500] width 304 height 24
click at [783, 530] on div "Place on Receiving Shelf" at bounding box center [800, 524] width 321 height 25
click at [734, 589] on div "Select..." at bounding box center [797, 601] width 304 height 24
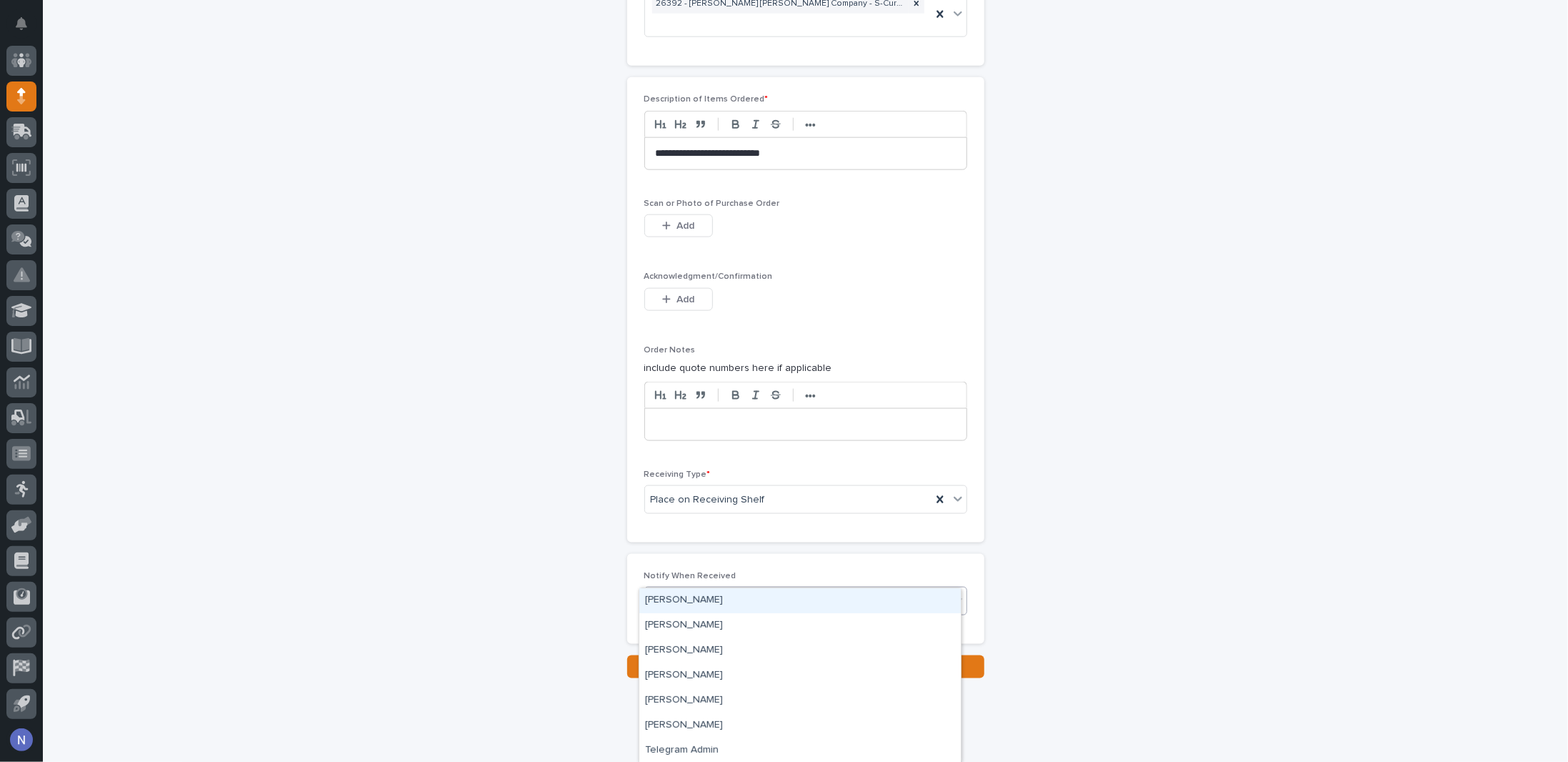
type input "***"
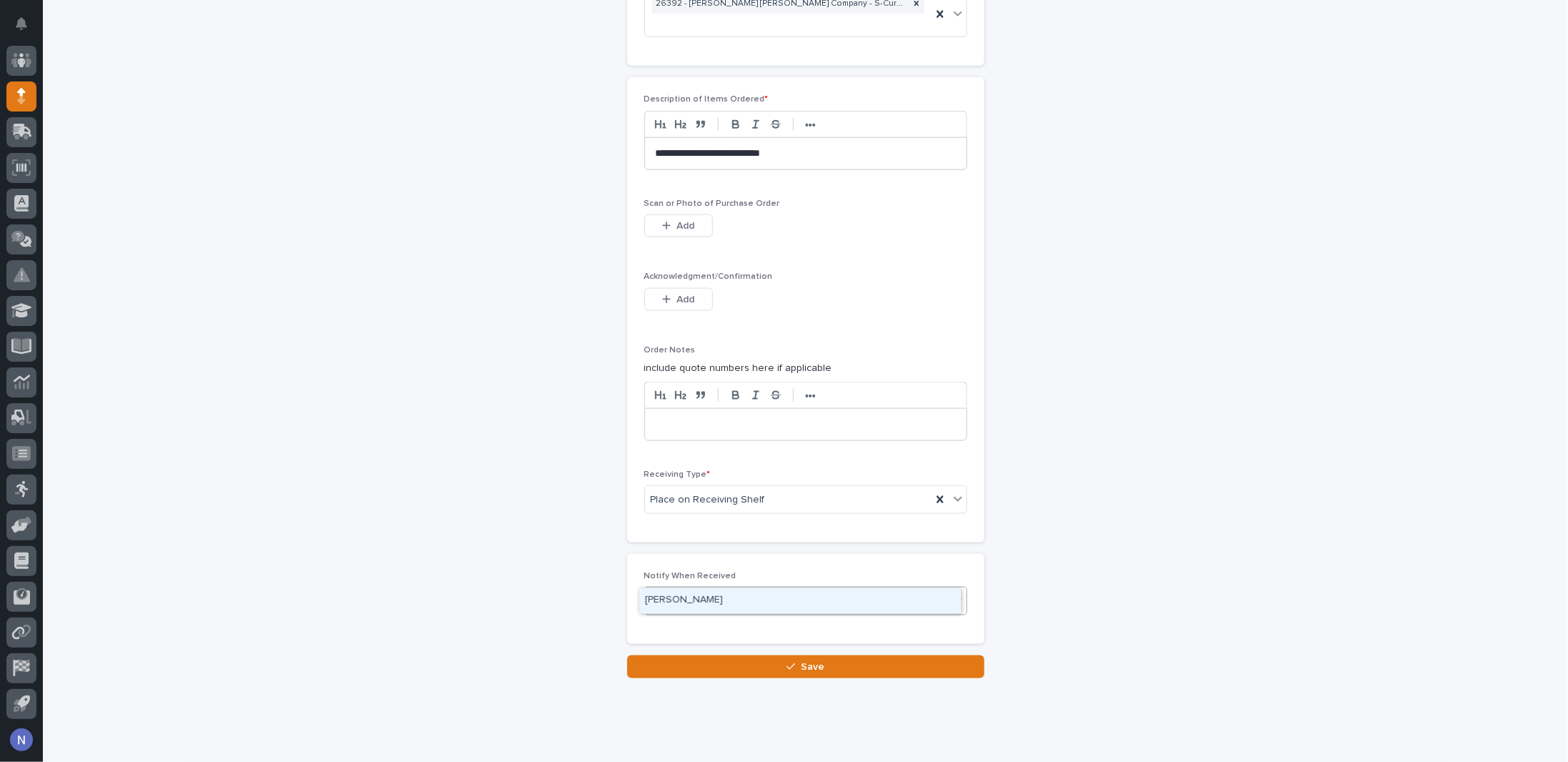
click at [727, 597] on div "Nathan Gross" at bounding box center [800, 600] width 321 height 25
click at [739, 589] on div "Nathan Gross" at bounding box center [788, 601] width 287 height 25
type input "******"
click at [726, 604] on div "Ashton Bontrager" at bounding box center [800, 600] width 321 height 25
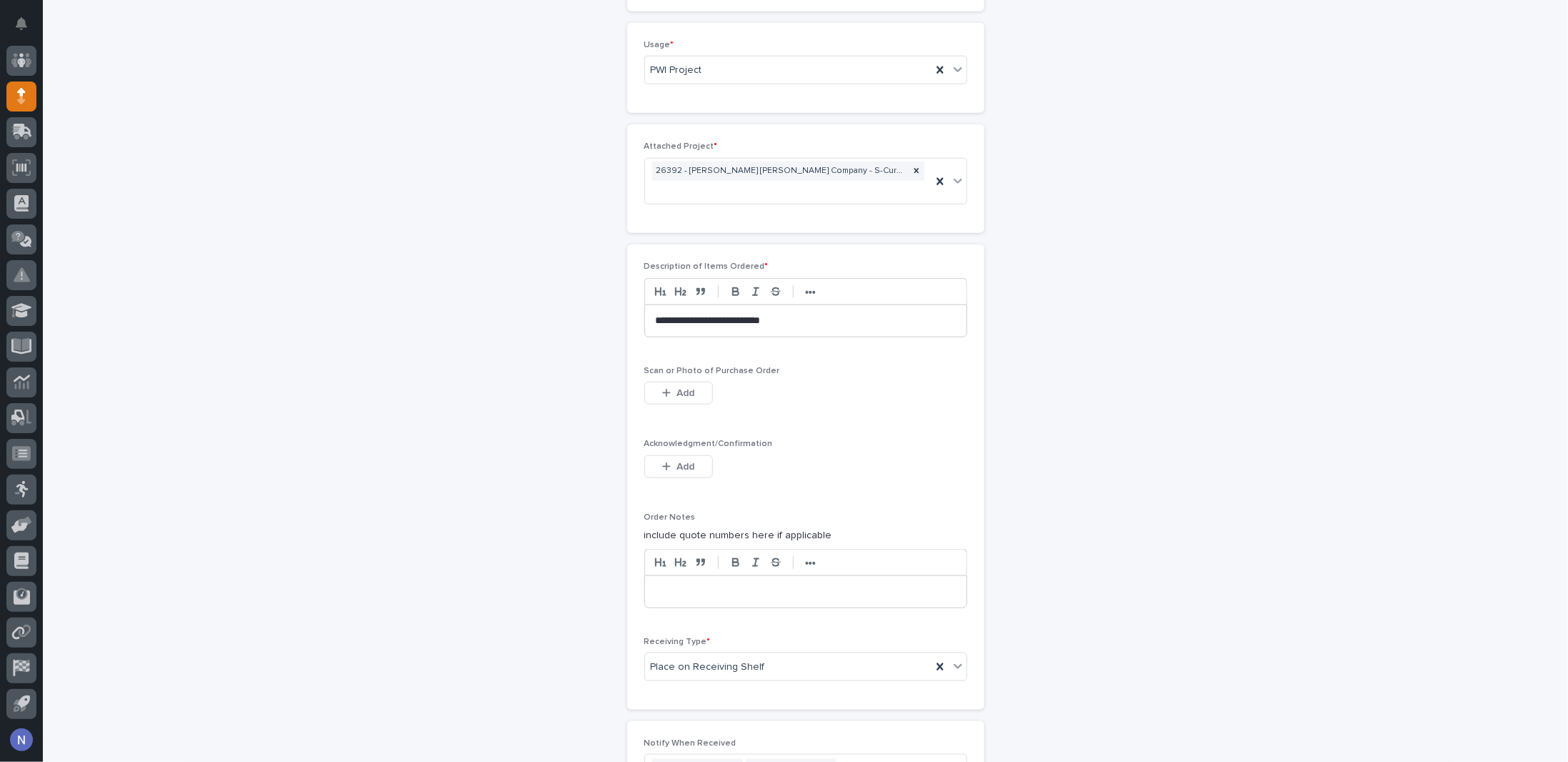
scroll to position [959, 0]
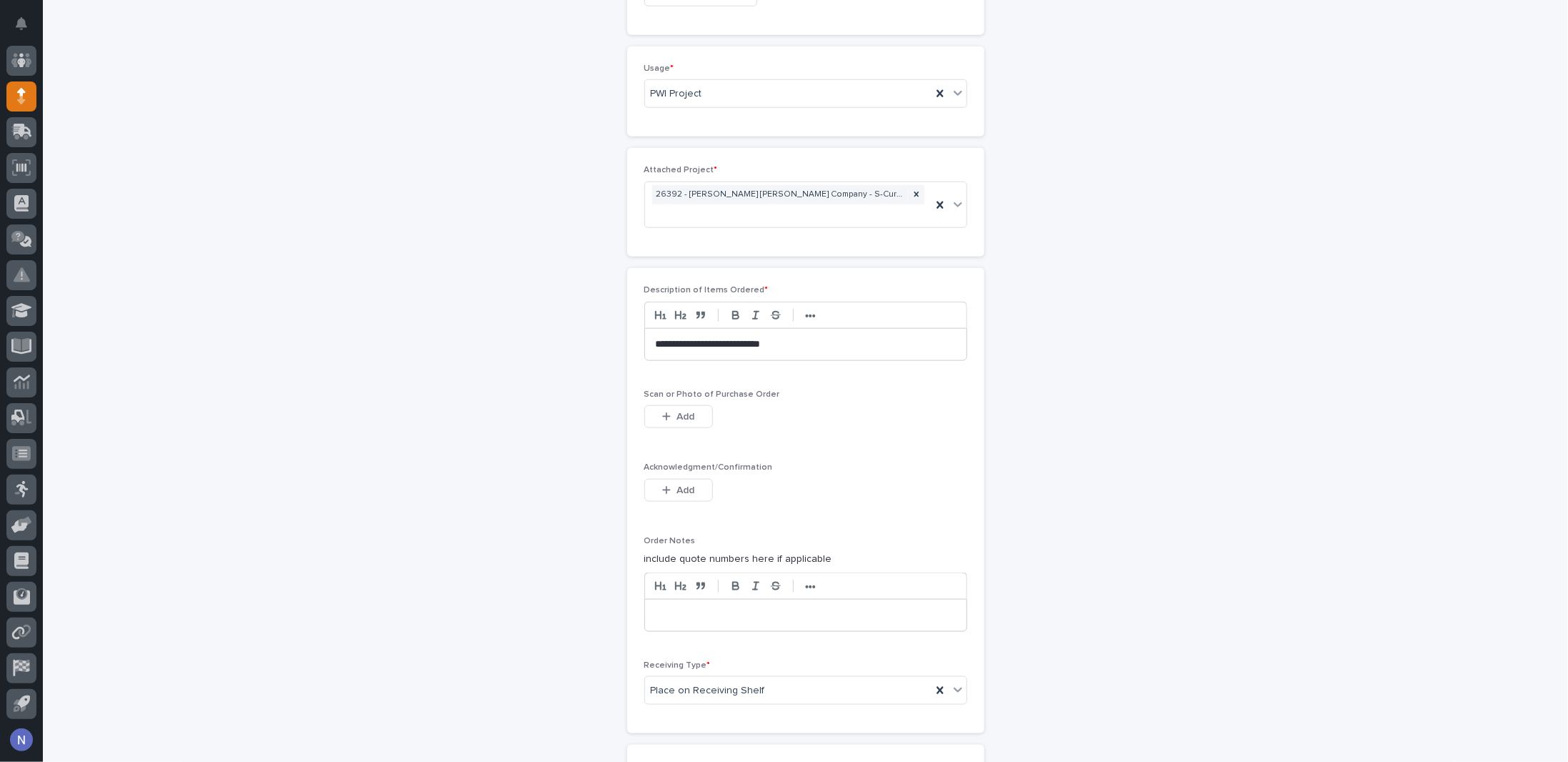
click at [707, 609] on p at bounding box center [805, 615] width 300 height 14
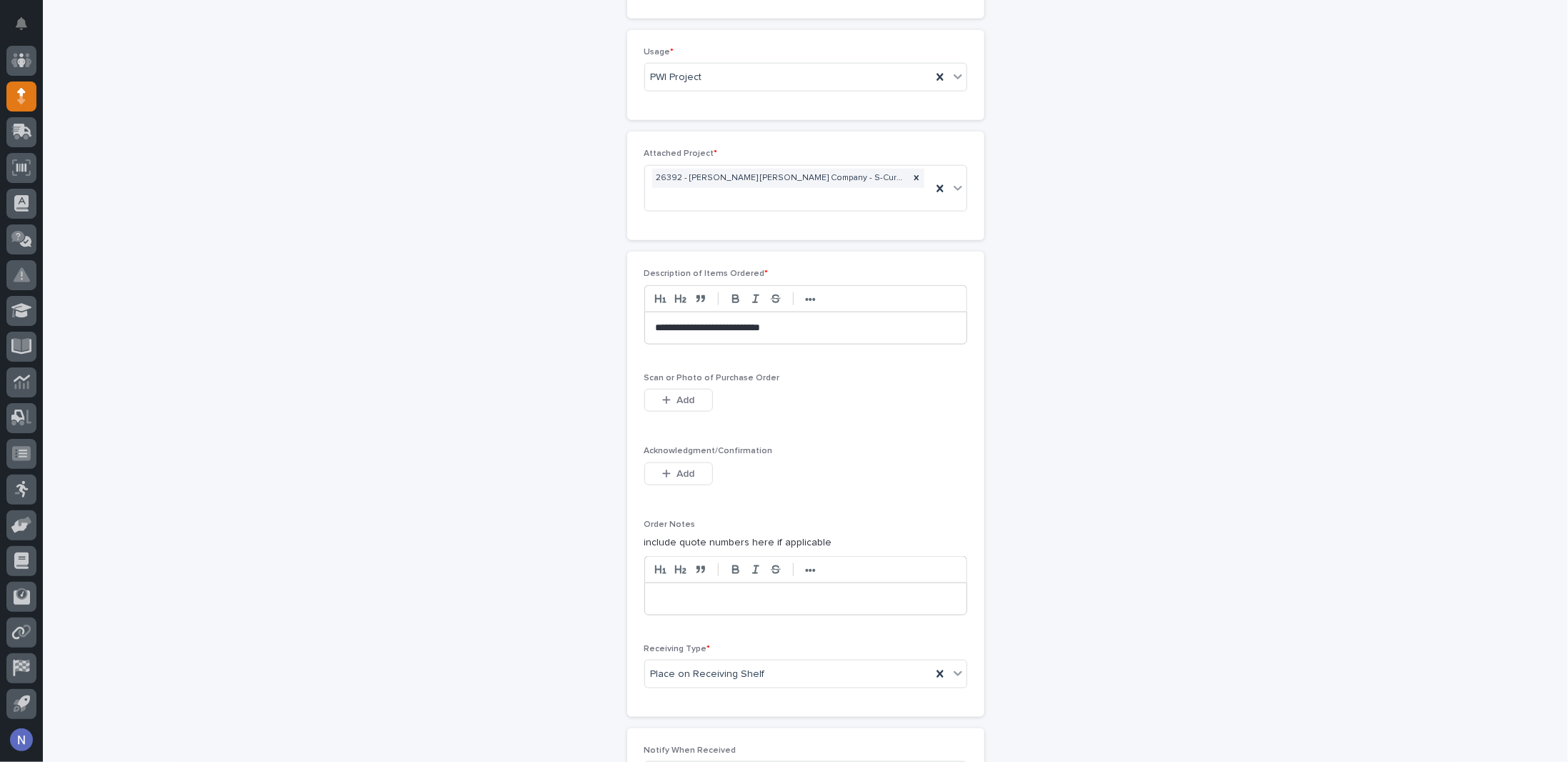
scroll to position [1055, 0]
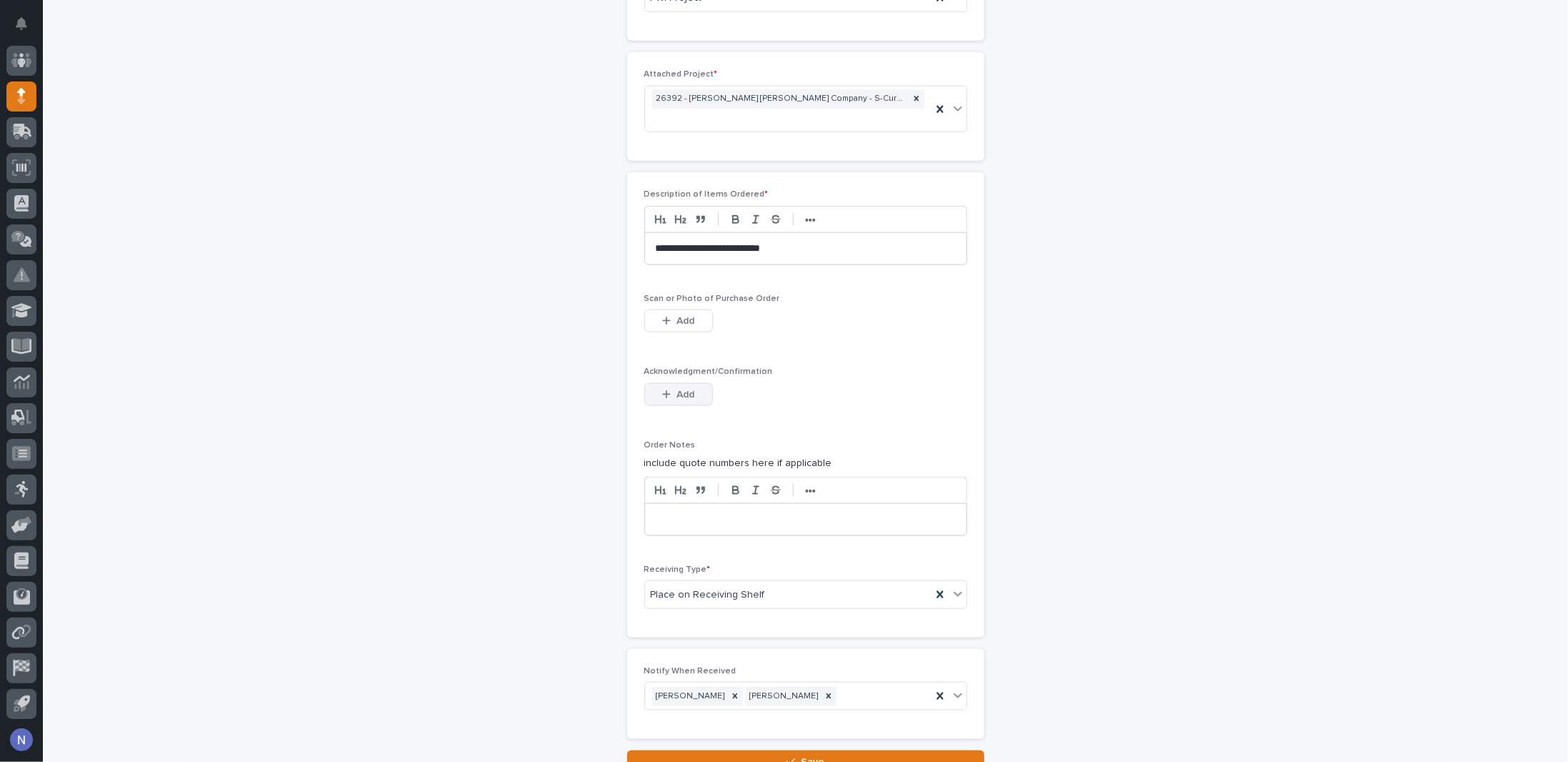
click at [677, 389] on span "Add" at bounding box center [686, 395] width 18 height 10
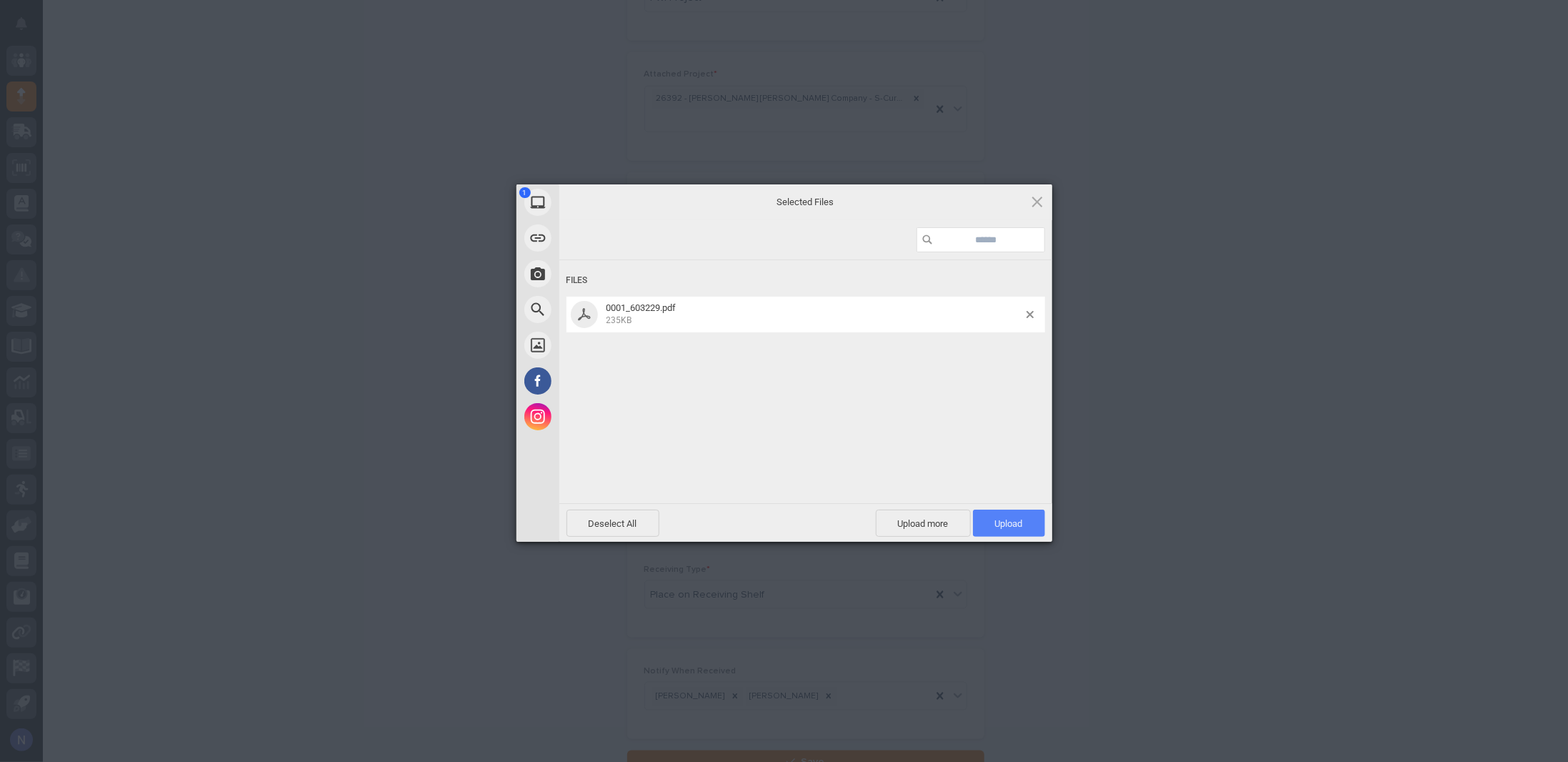
click at [1003, 520] on span "Upload 1" at bounding box center [1009, 523] width 28 height 11
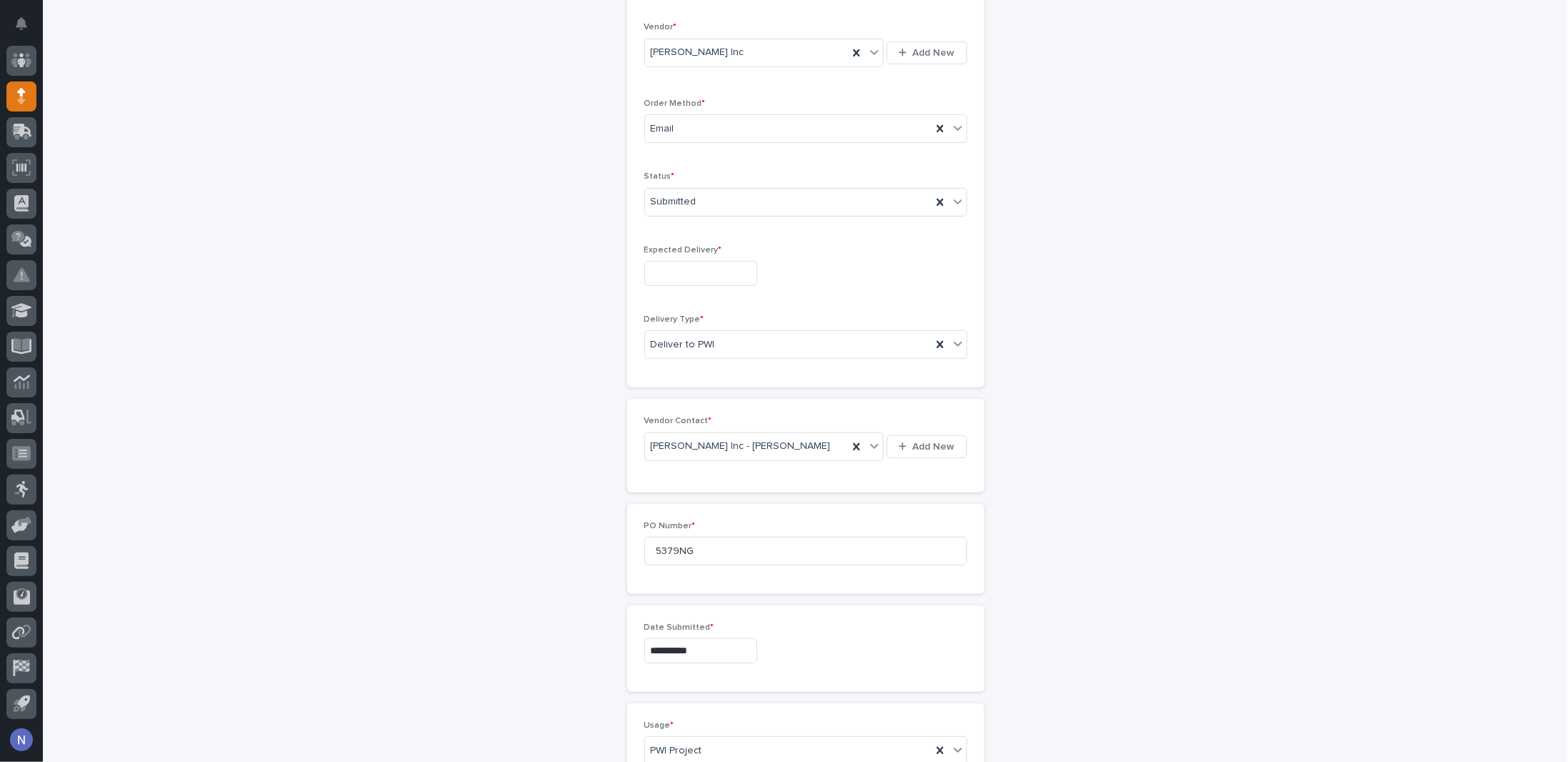
scroll to position [296, 0]
click at [706, 280] on input "text" at bounding box center [700, 280] width 113 height 25
click at [740, 179] on div "22" at bounding box center [733, 182] width 19 height 19
type input "**********"
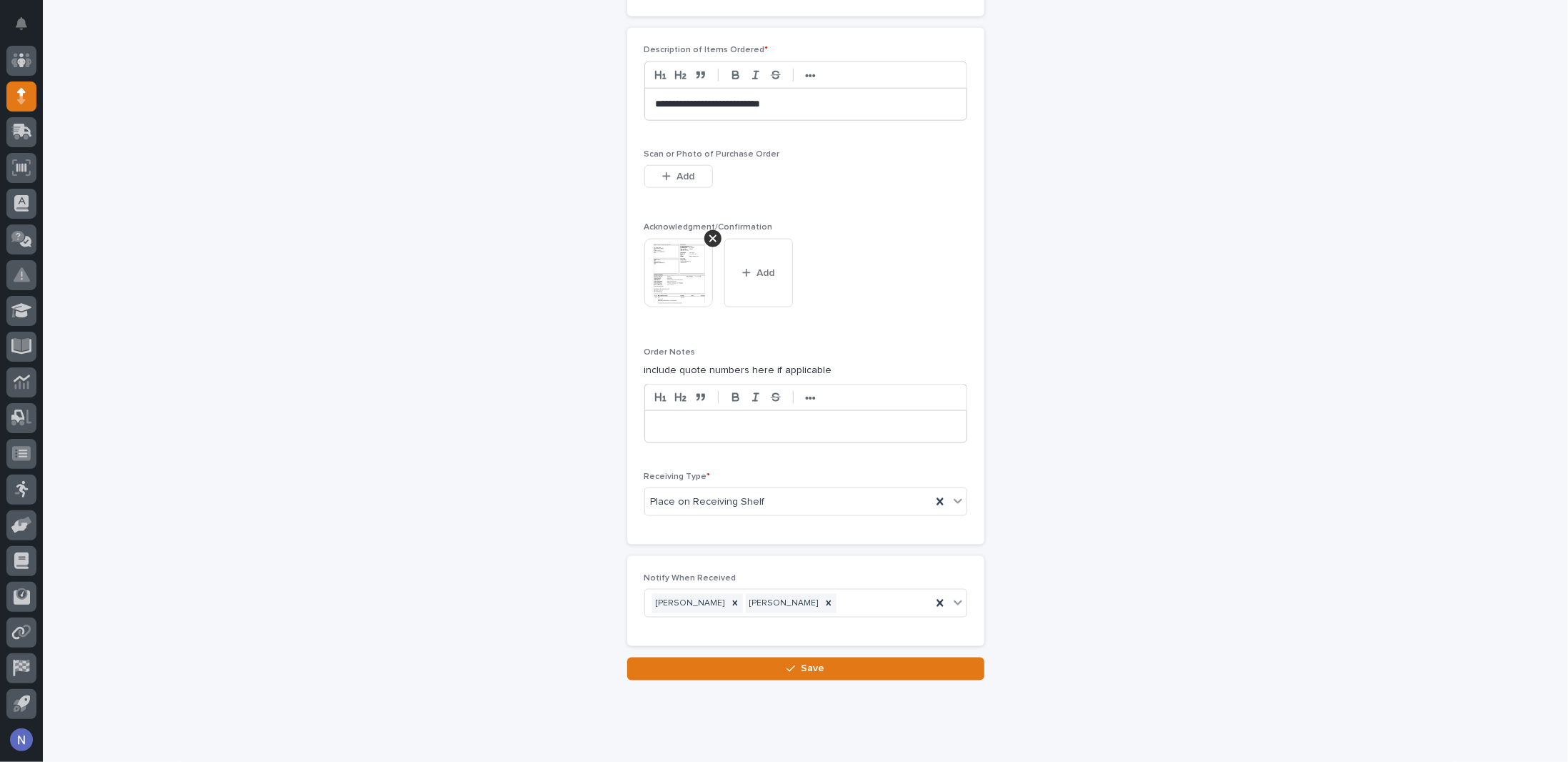
scroll to position [1202, 0]
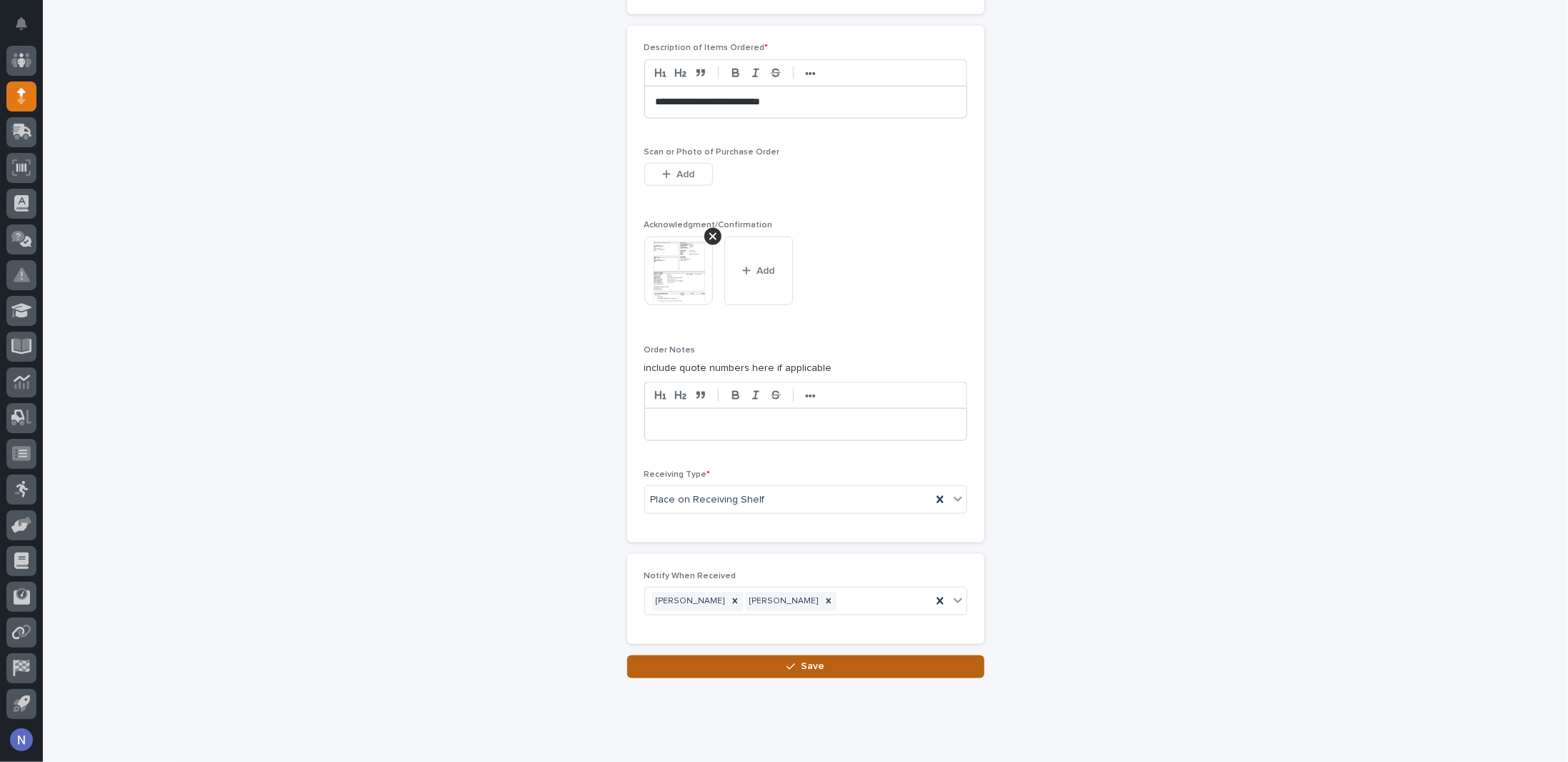
click at [840, 656] on button "Save" at bounding box center [806, 667] width 357 height 23
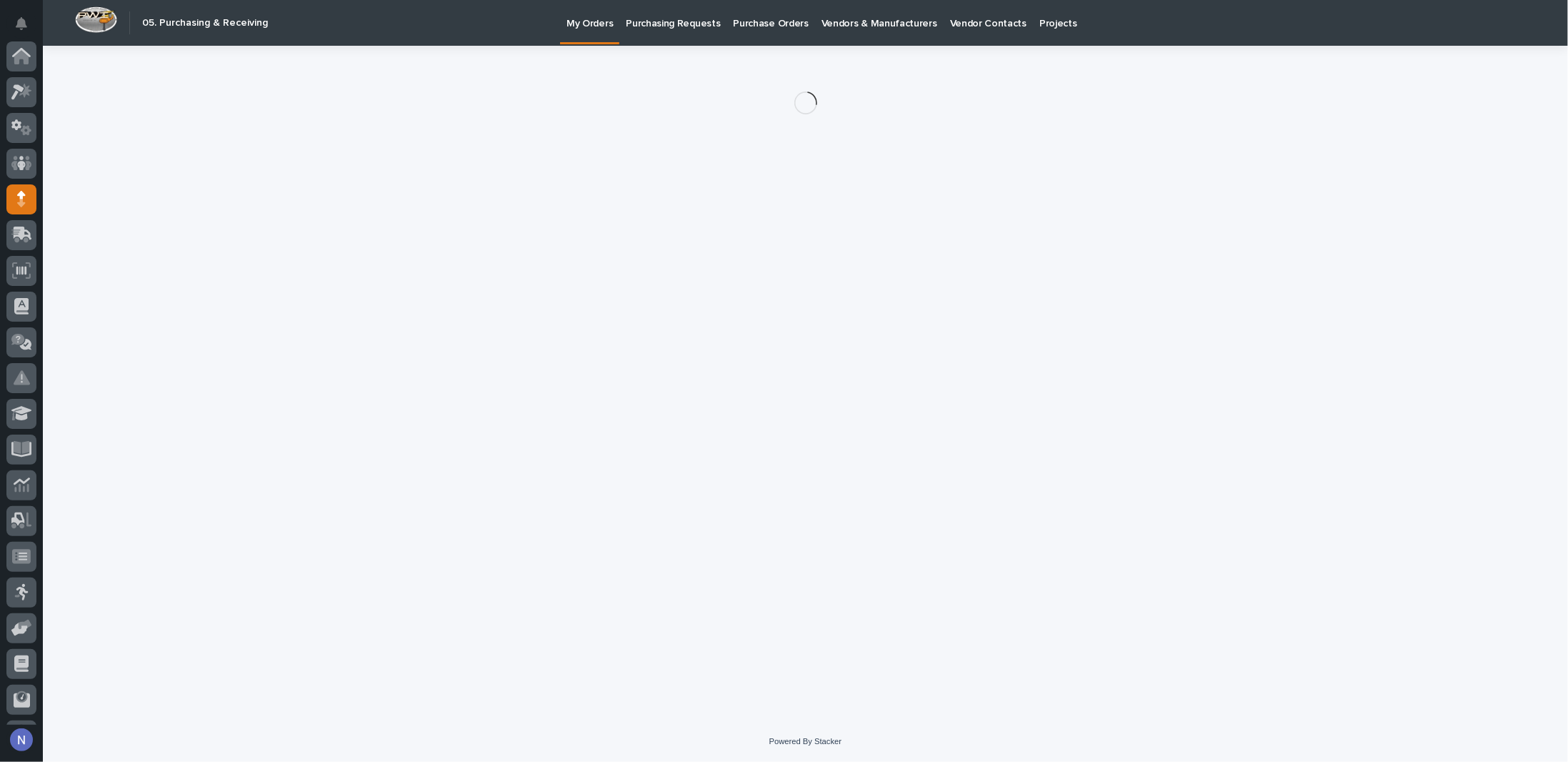
scroll to position [103, 0]
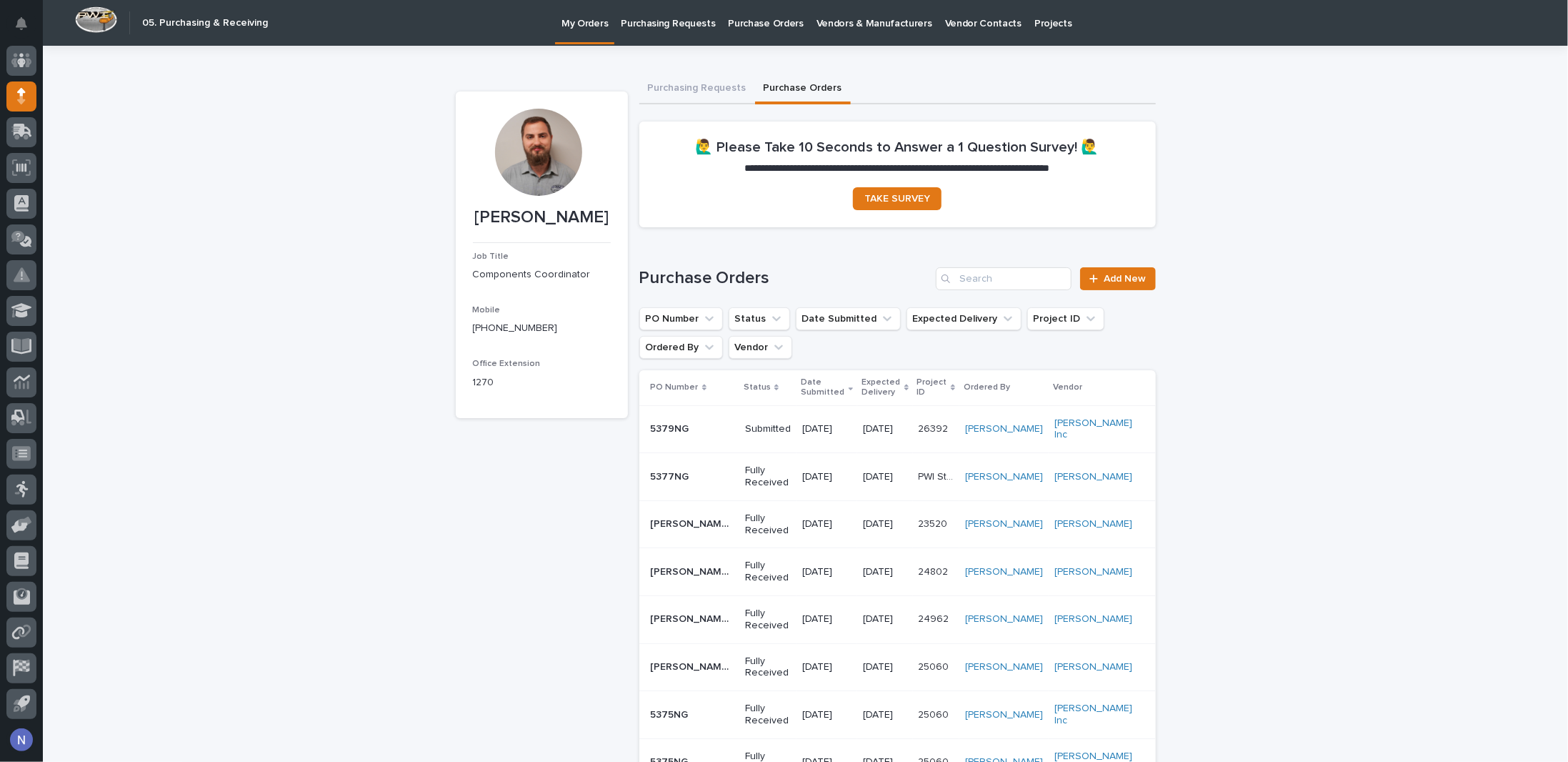
click at [796, 426] on td "Submitted" at bounding box center [768, 429] width 58 height 48
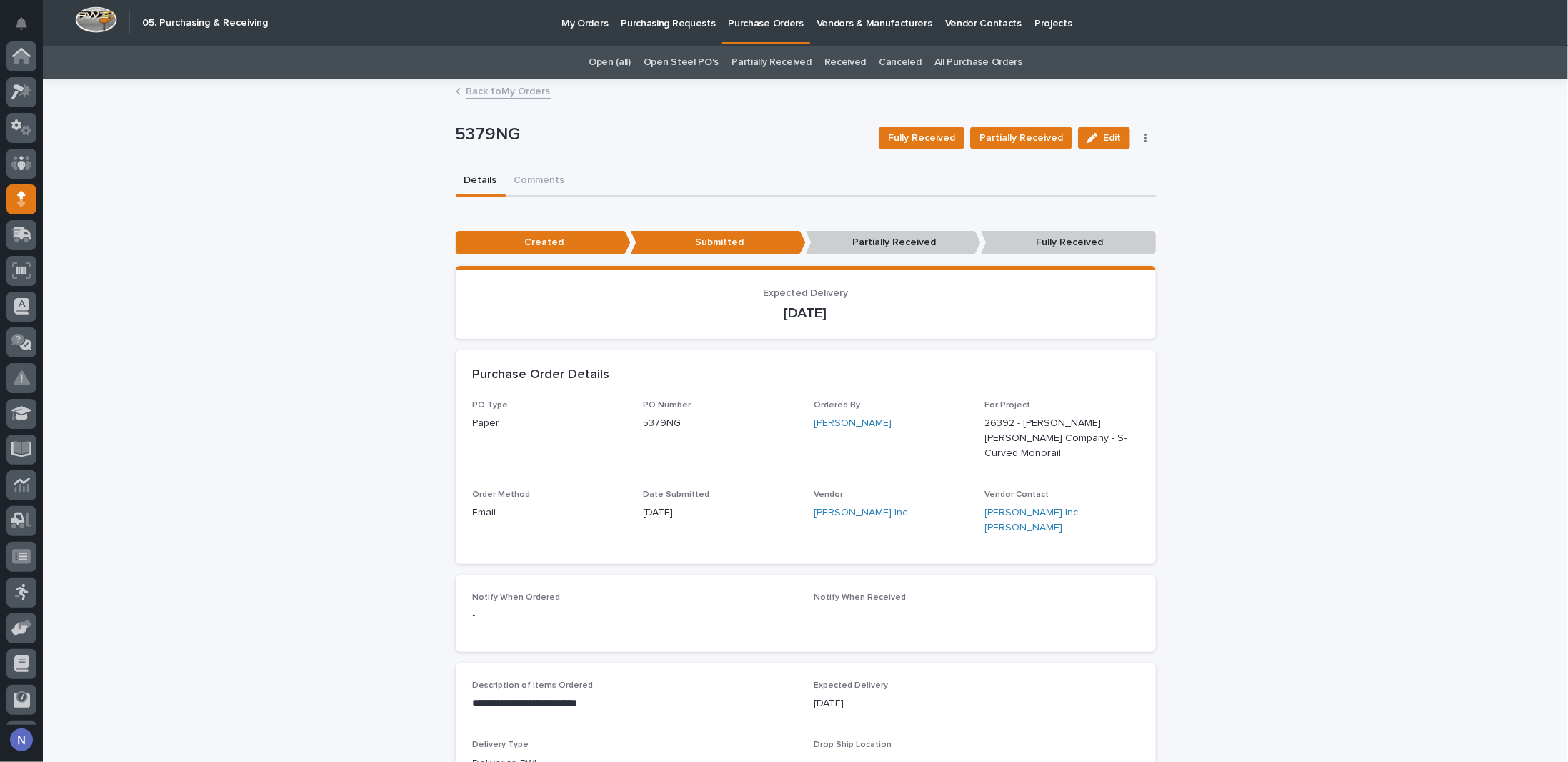
scroll to position [103, 0]
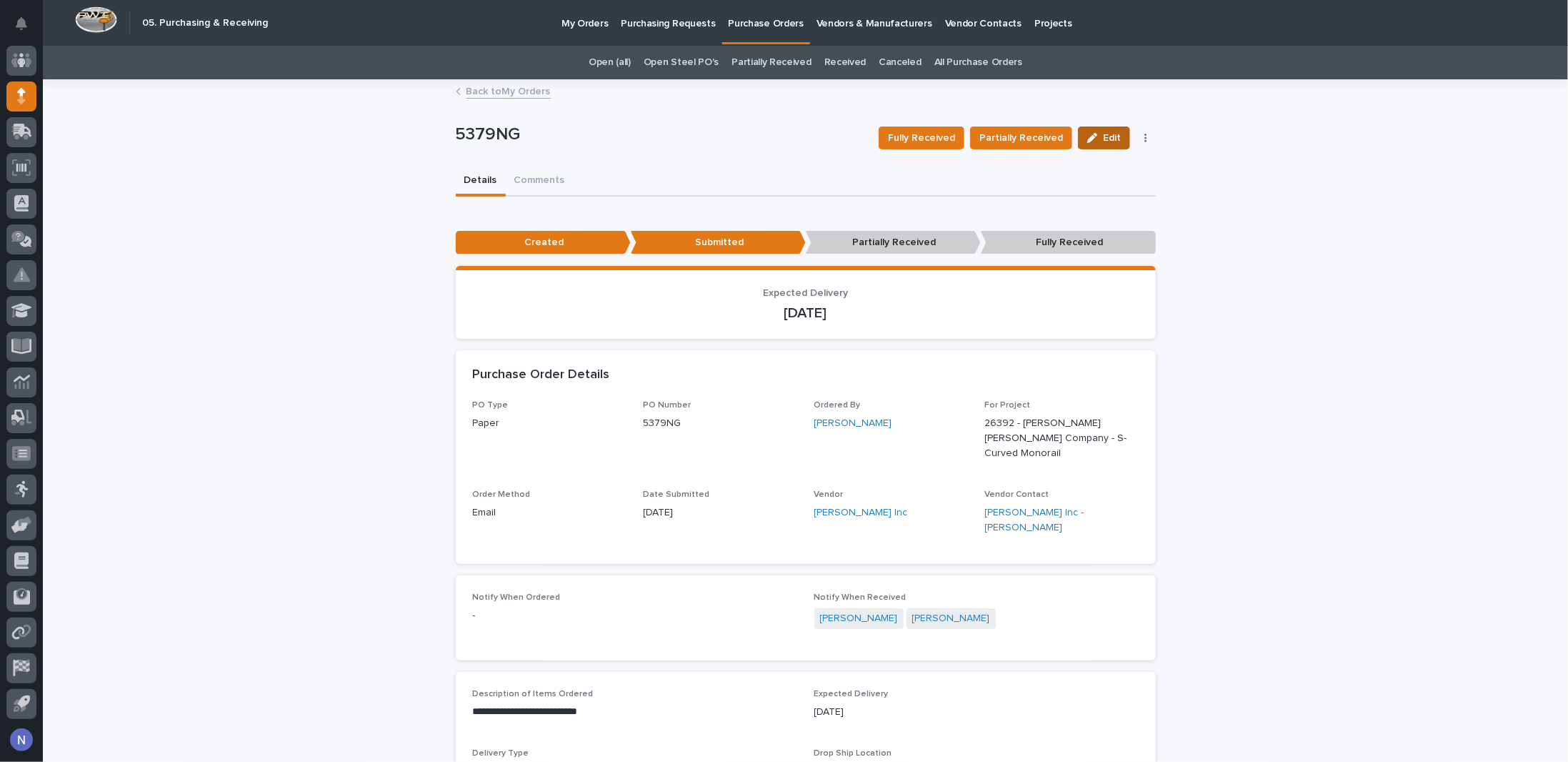
click at [1103, 139] on span "Edit" at bounding box center [1112, 138] width 18 height 10
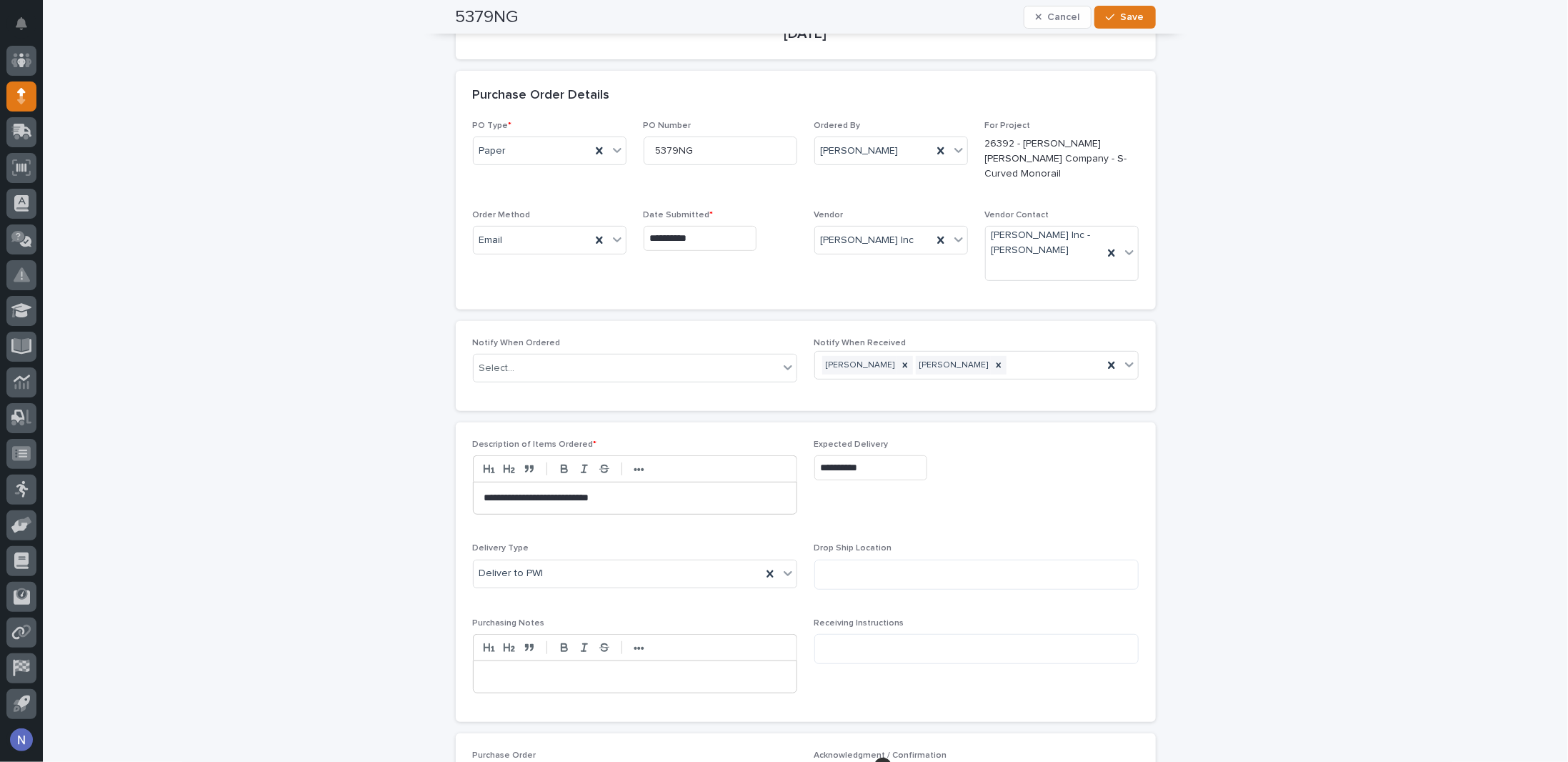
scroll to position [286, 0]
click at [1070, 16] on span "Cancel" at bounding box center [1063, 17] width 32 height 10
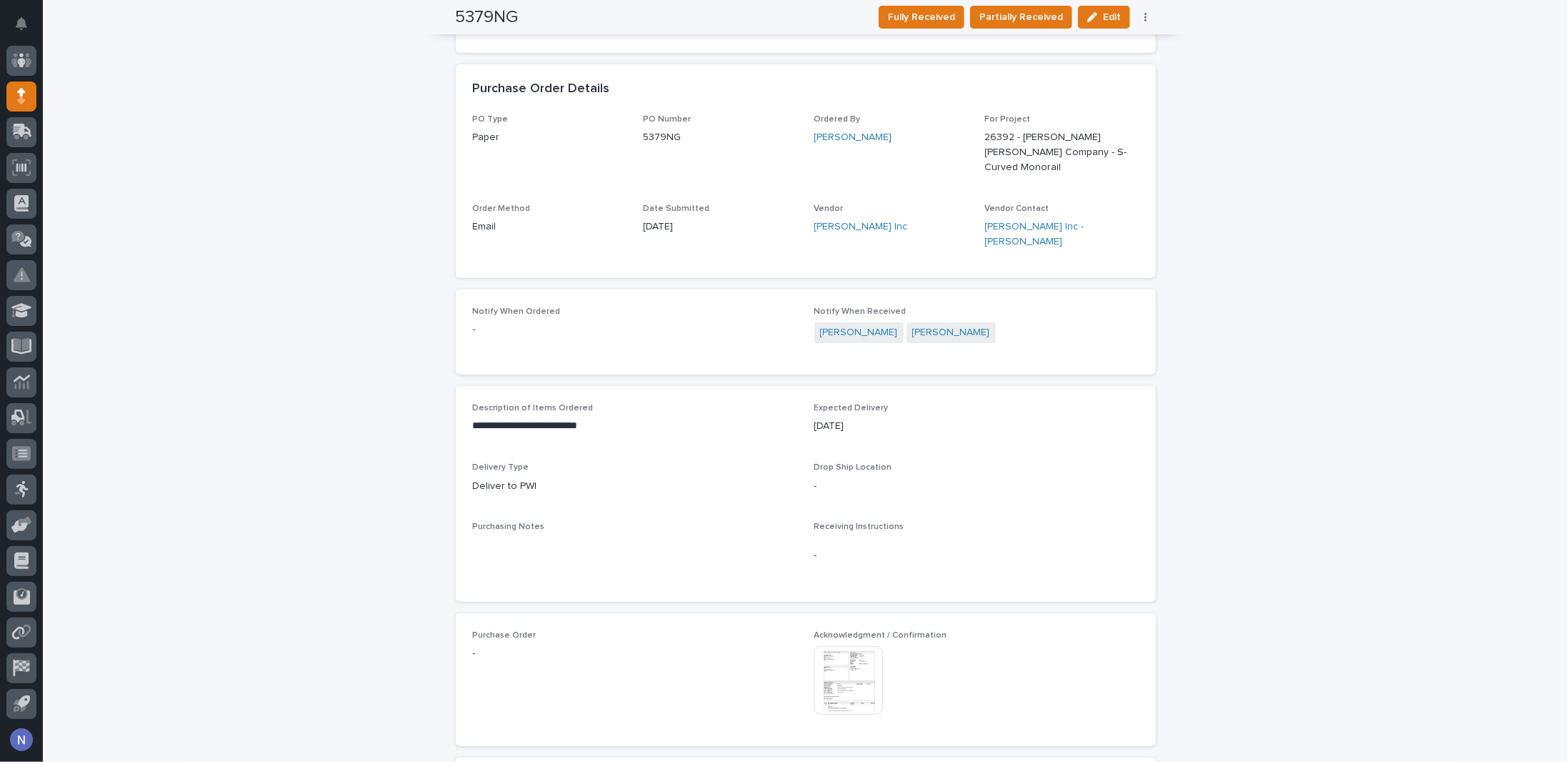
scroll to position [215, 0]
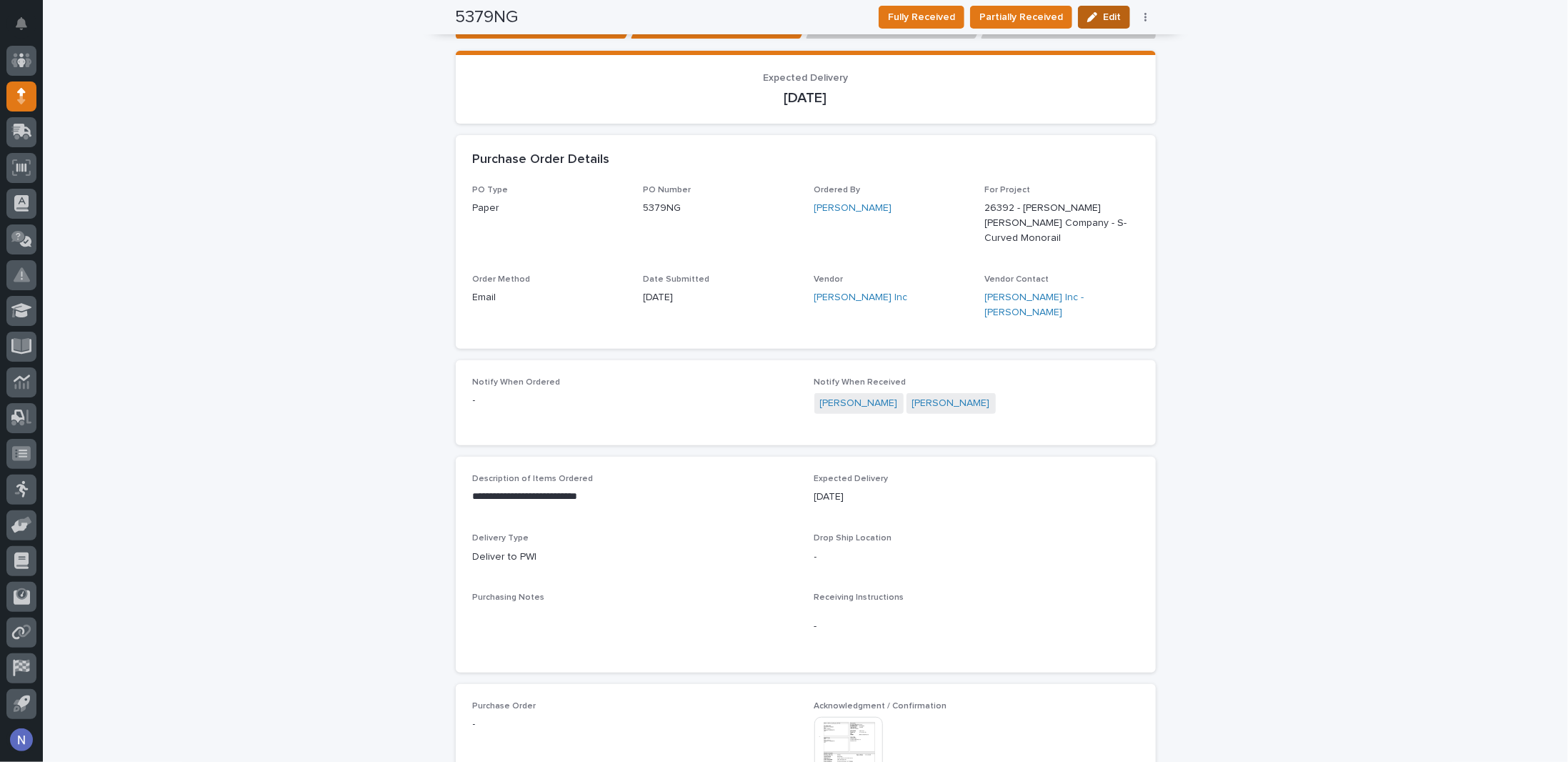
click at [1090, 13] on icon "button" at bounding box center [1093, 17] width 10 height 10
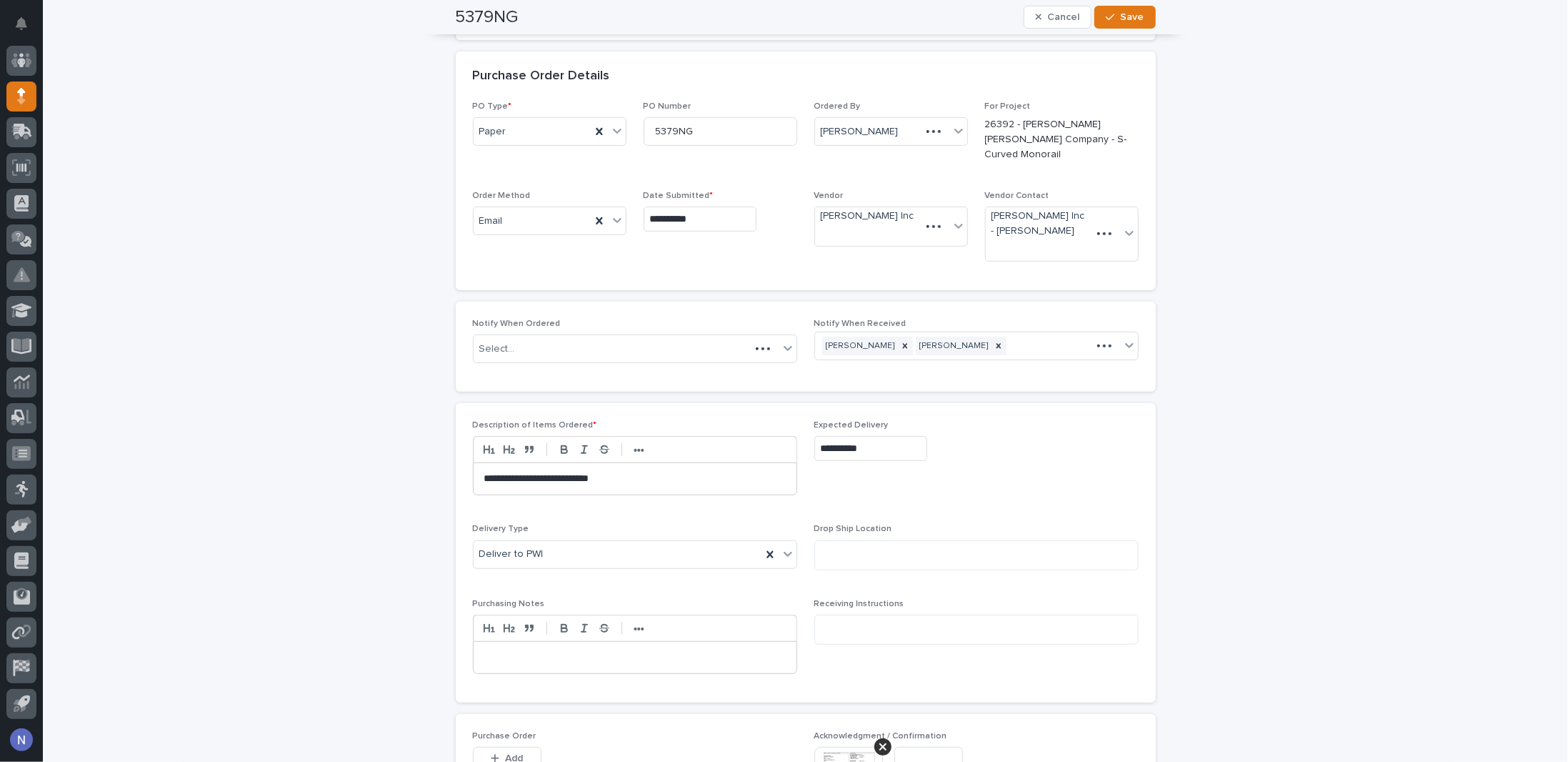
scroll to position [286, 0]
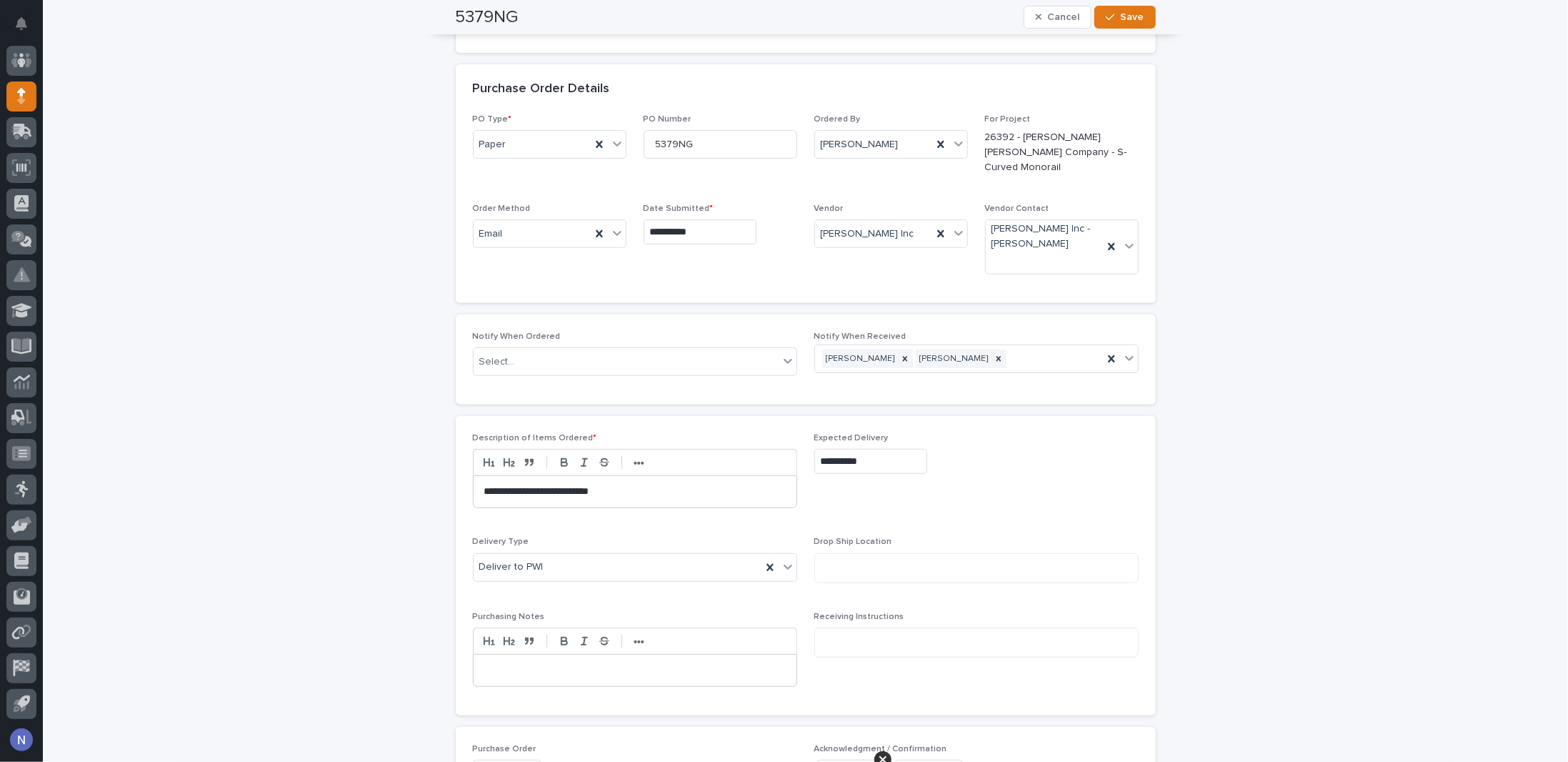
click at [870, 449] on input "**********" at bounding box center [871, 462] width 113 height 25
click at [1061, 11] on button "Cancel" at bounding box center [1058, 17] width 69 height 23
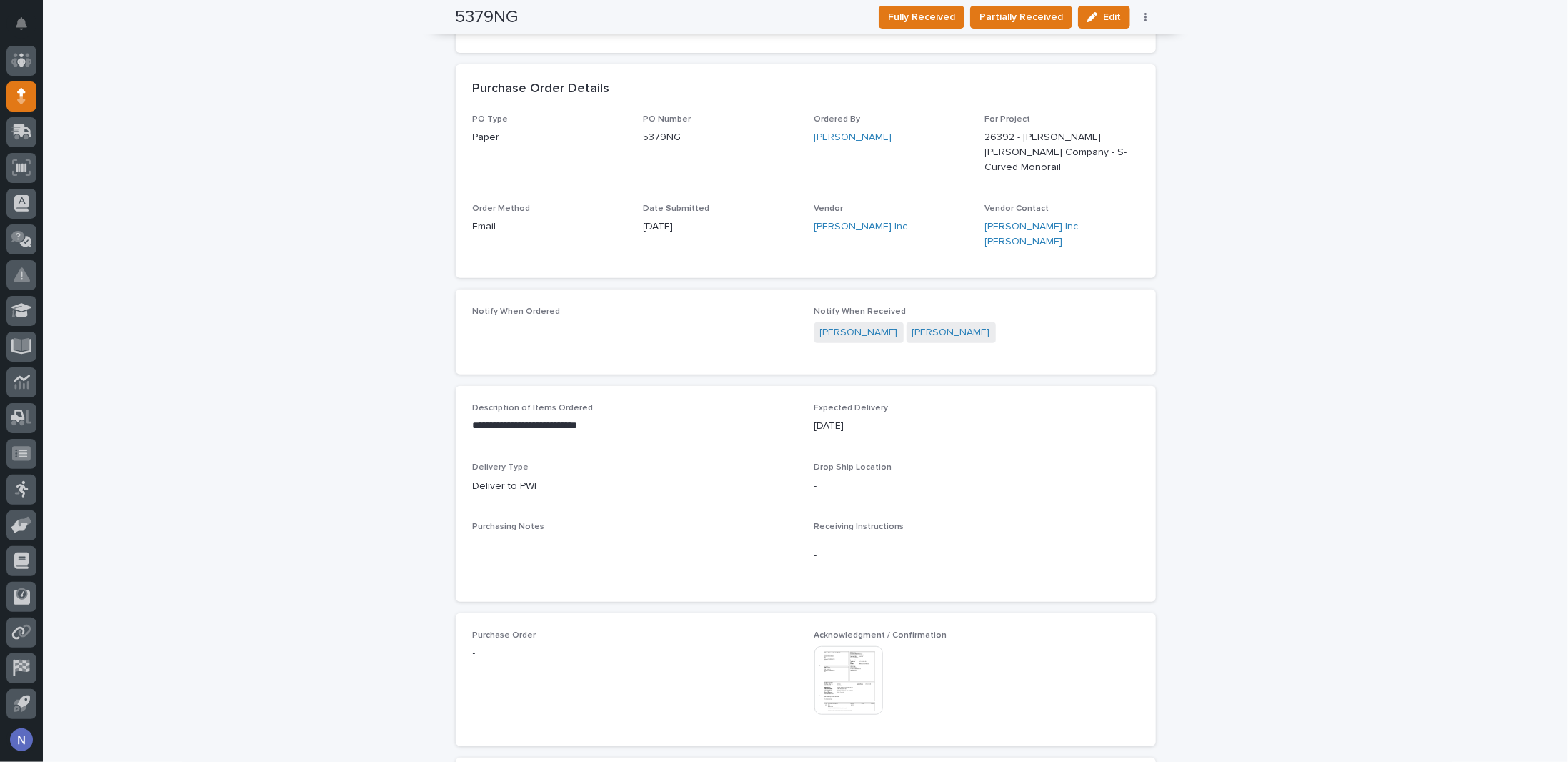
scroll to position [215, 0]
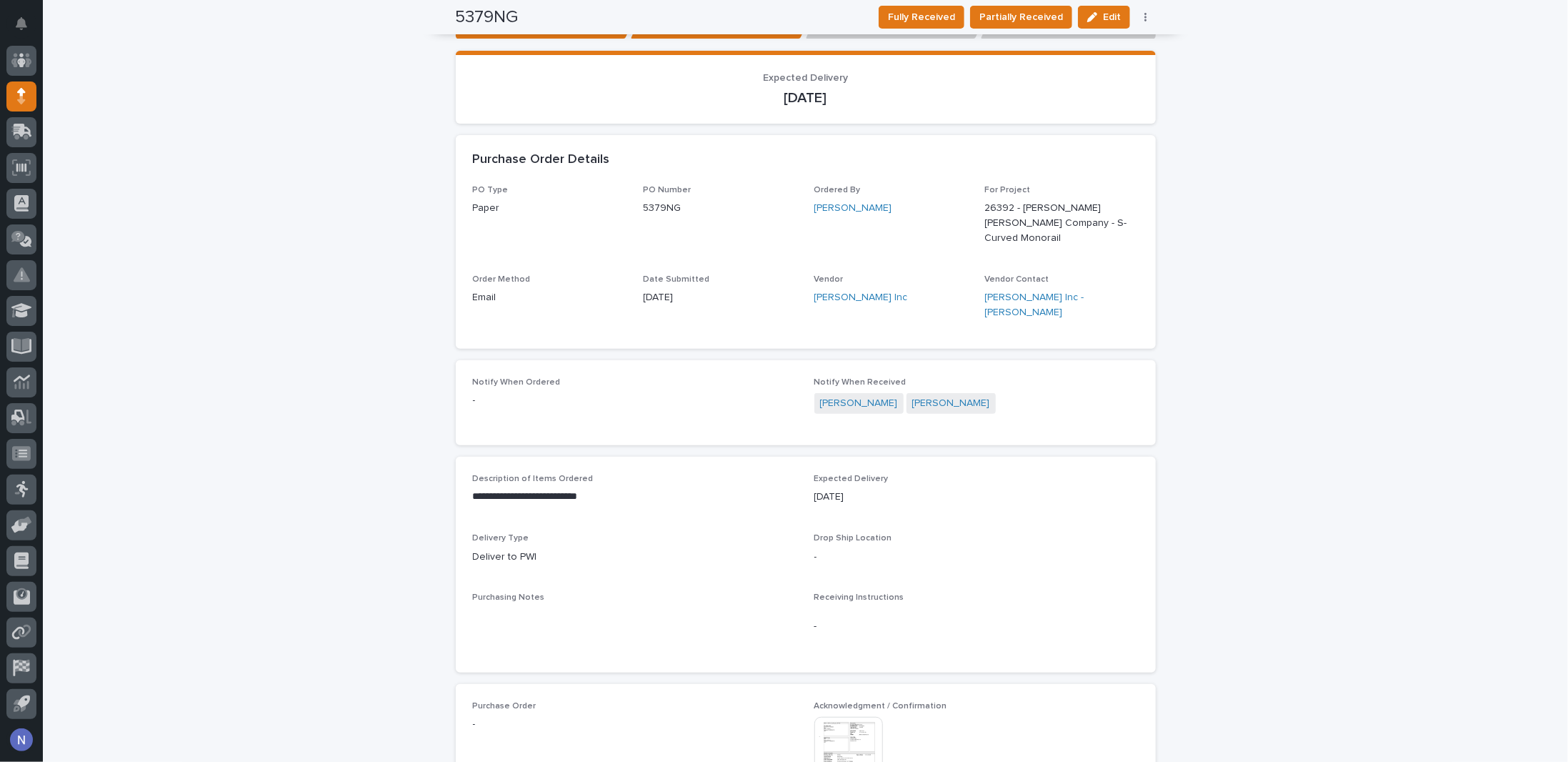
click at [281, 127] on div "**********" at bounding box center [805, 491] width 1525 height 1252
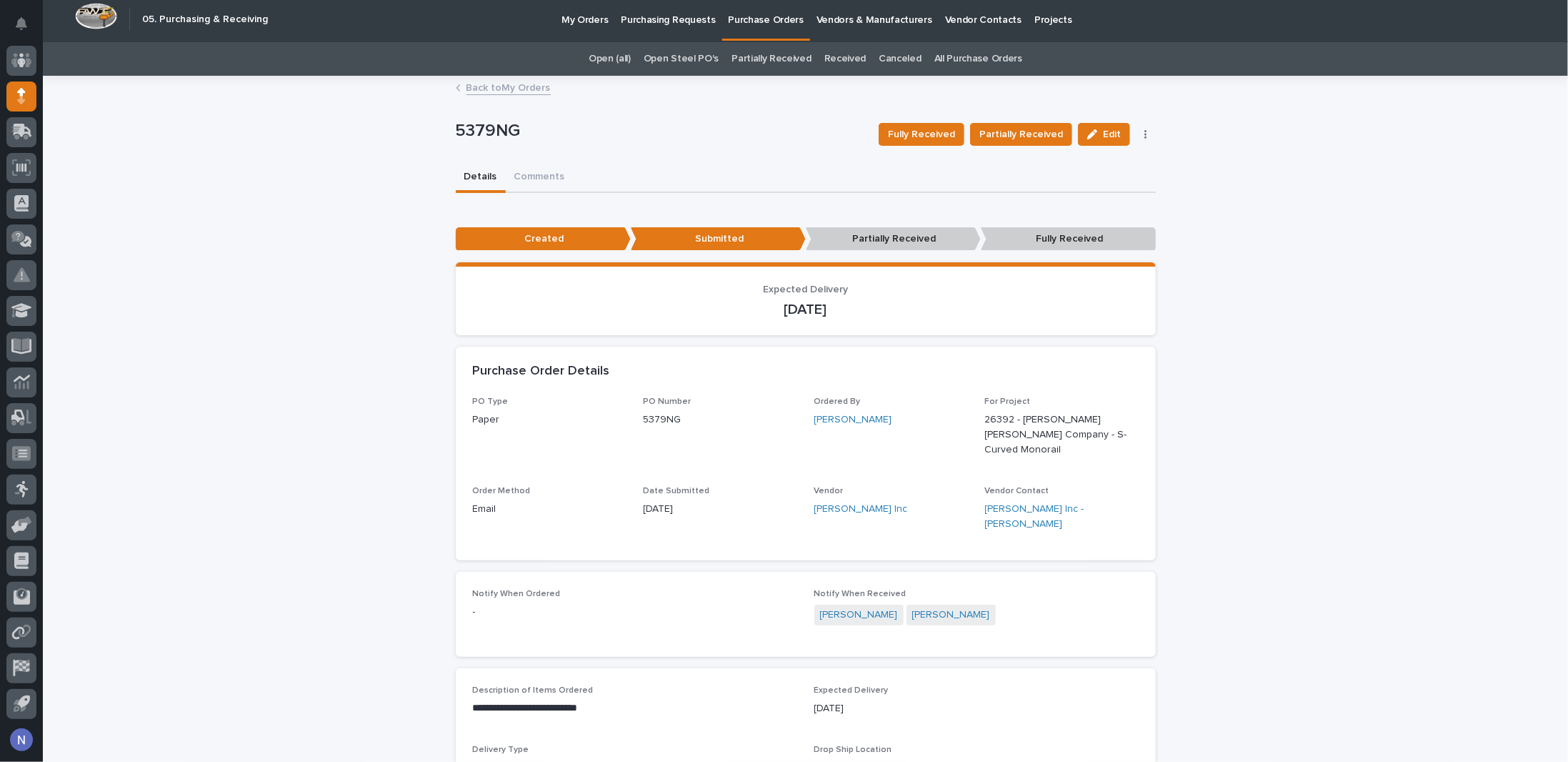
scroll to position [0, 0]
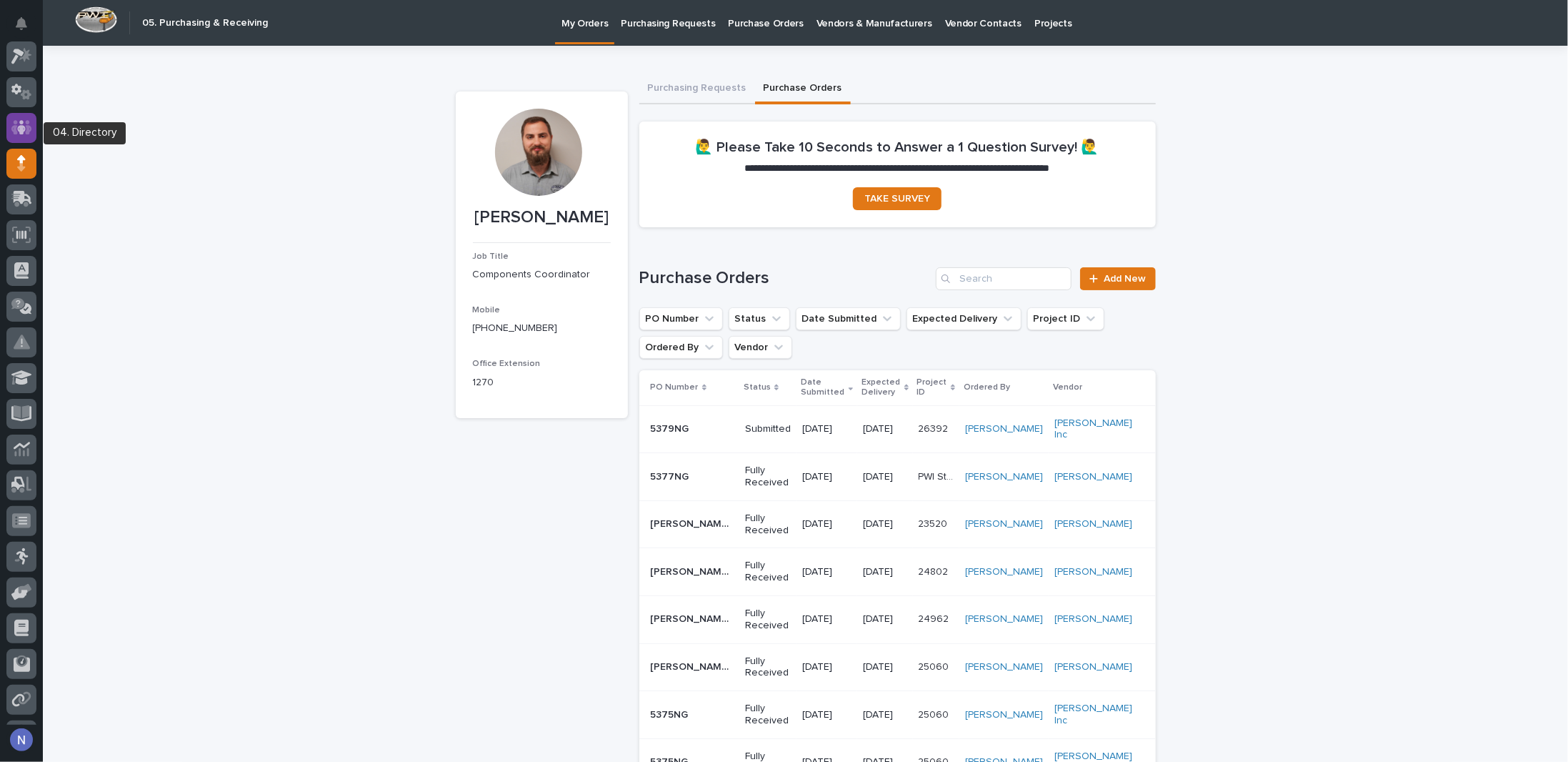
scroll to position [32, 0]
click at [18, 67] on icon at bounding box center [22, 60] width 21 height 16
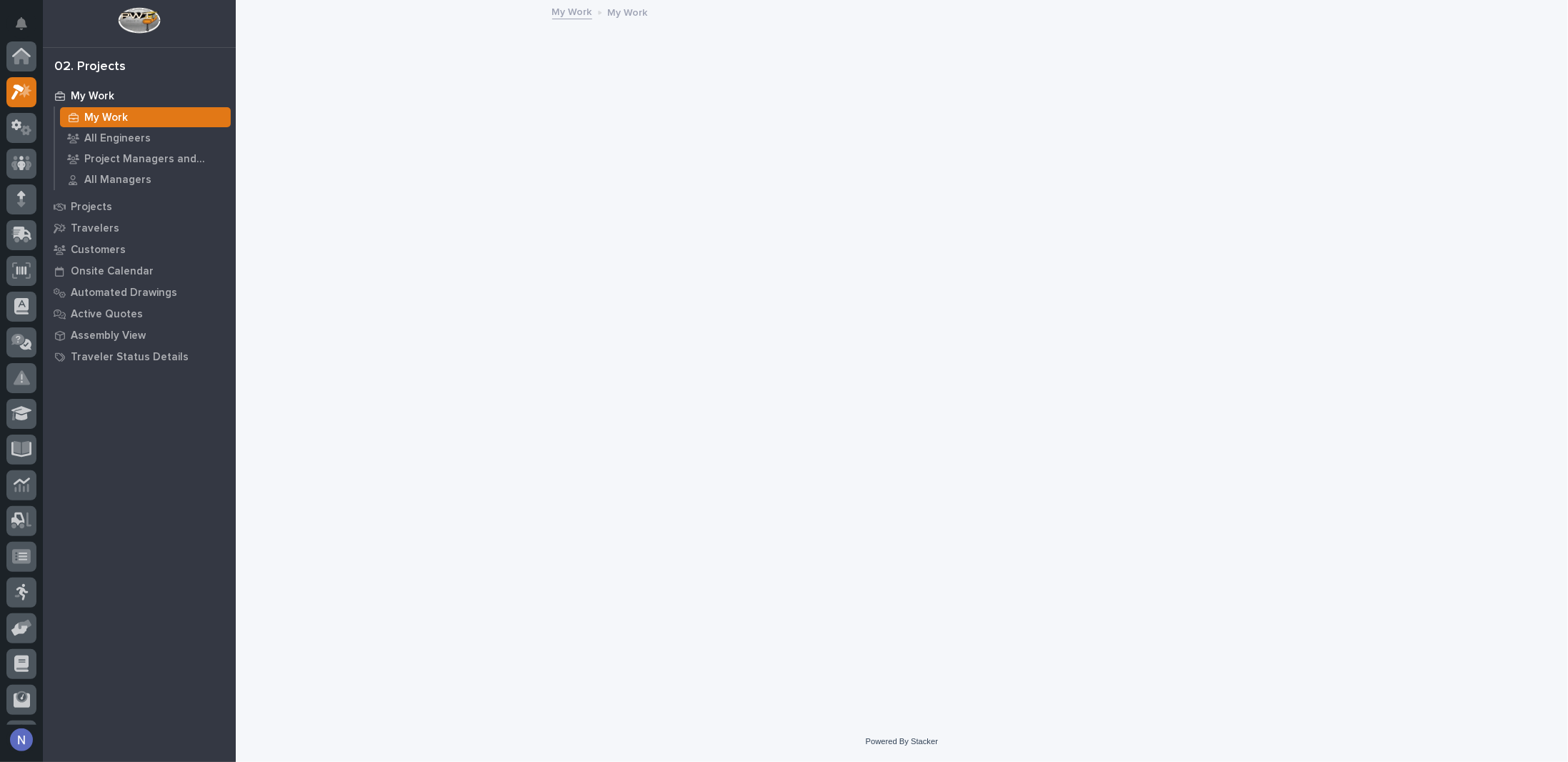
scroll to position [35, 0]
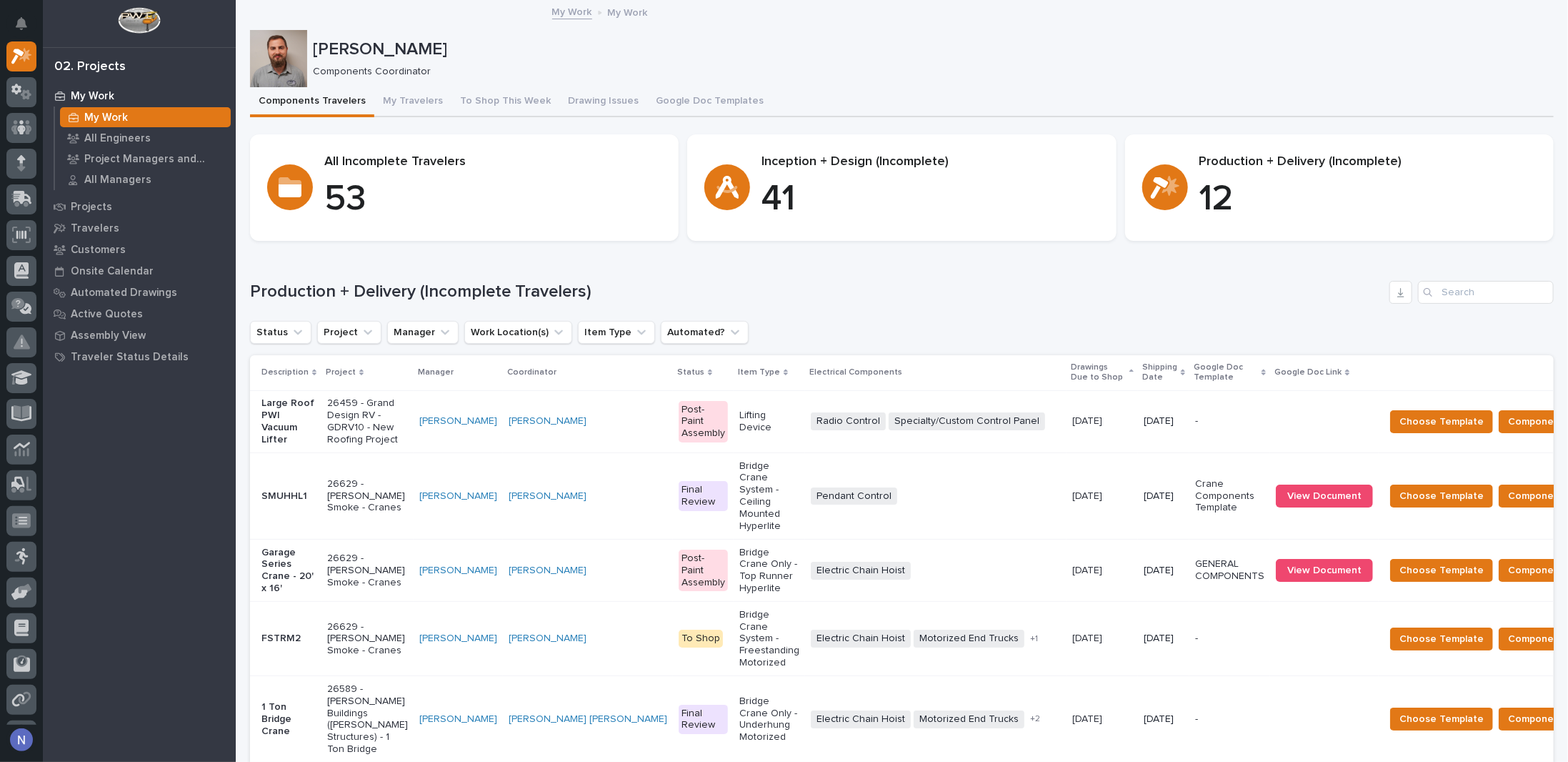
click at [1142, 367] on p "Shipping Date" at bounding box center [1159, 373] width 35 height 27
click at [1508, 505] on span "Components Complete" at bounding box center [1562, 496] width 110 height 17
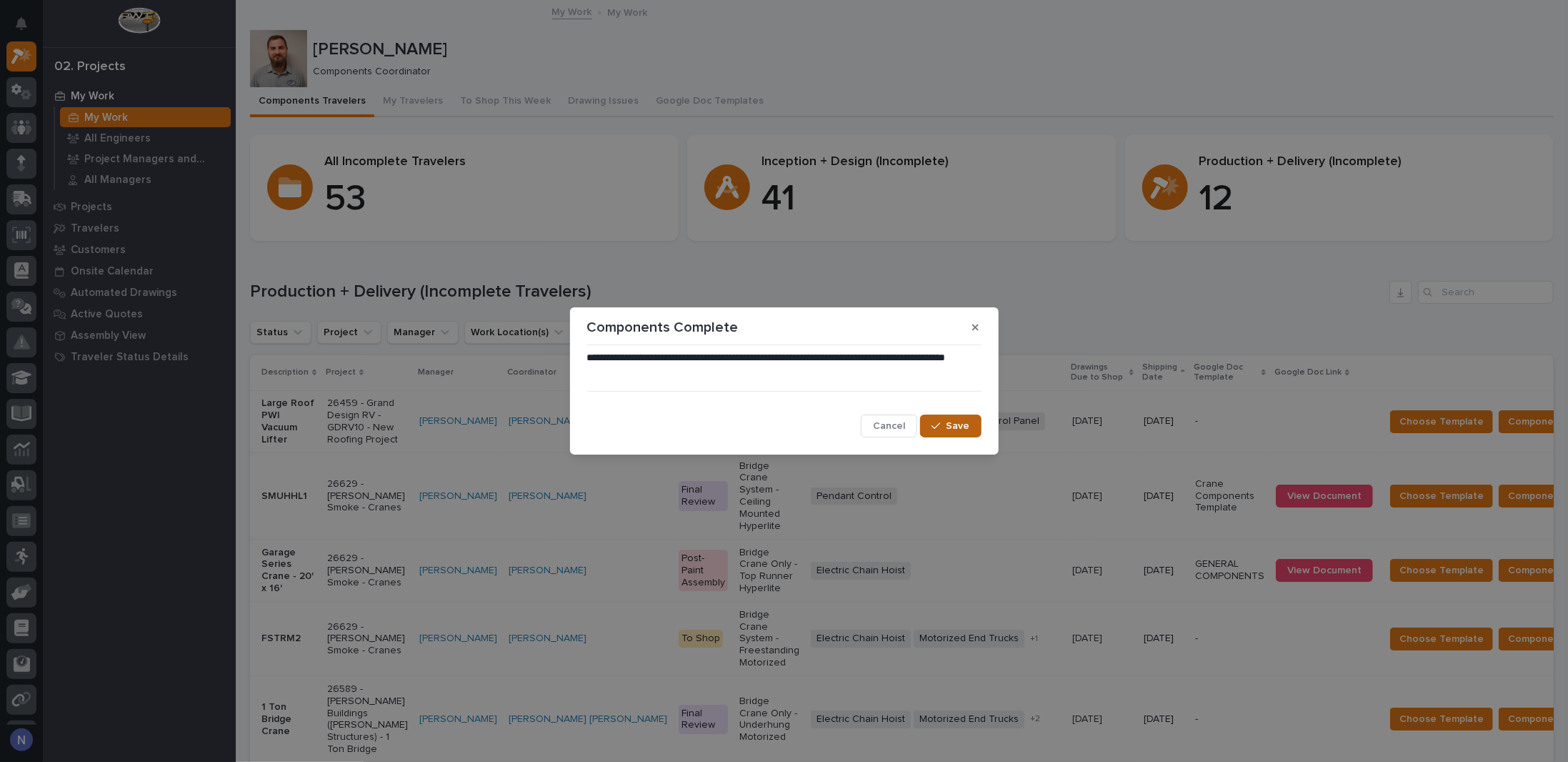
click at [935, 423] on icon "button" at bounding box center [936, 426] width 9 height 10
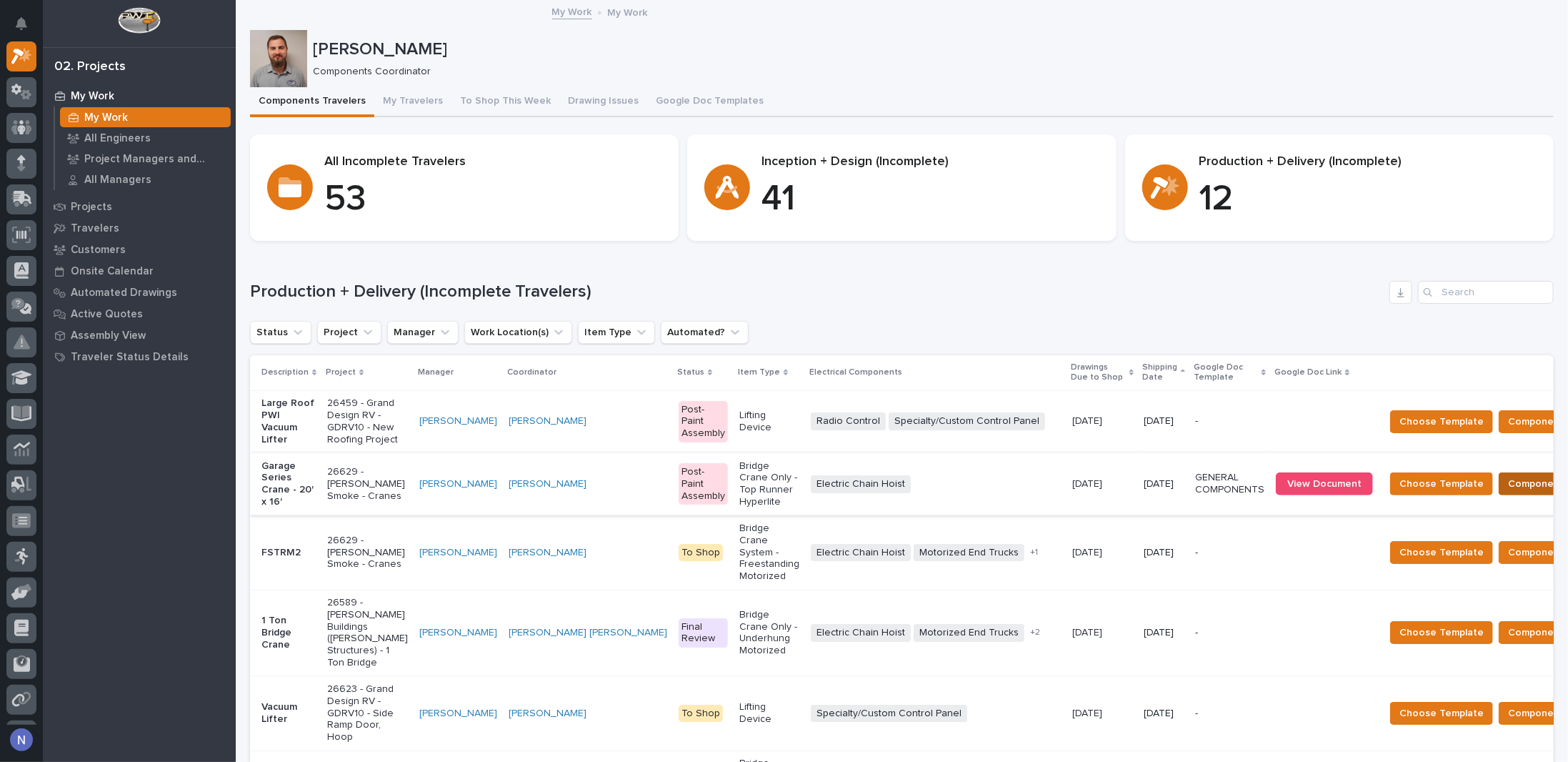
click at [1508, 493] on span "Components Complete" at bounding box center [1562, 483] width 110 height 17
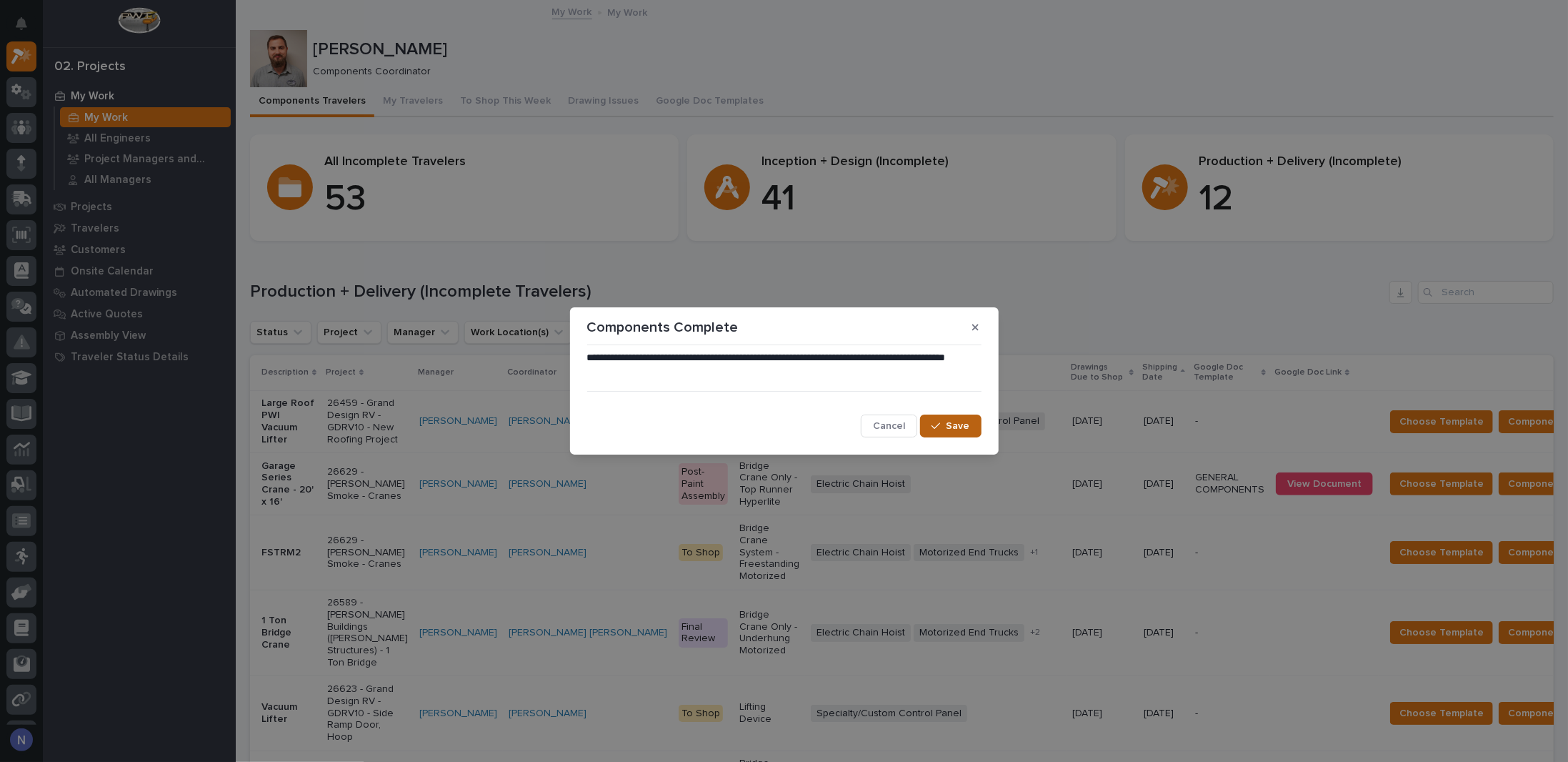
click at [949, 426] on span "Save" at bounding box center [958, 426] width 24 height 13
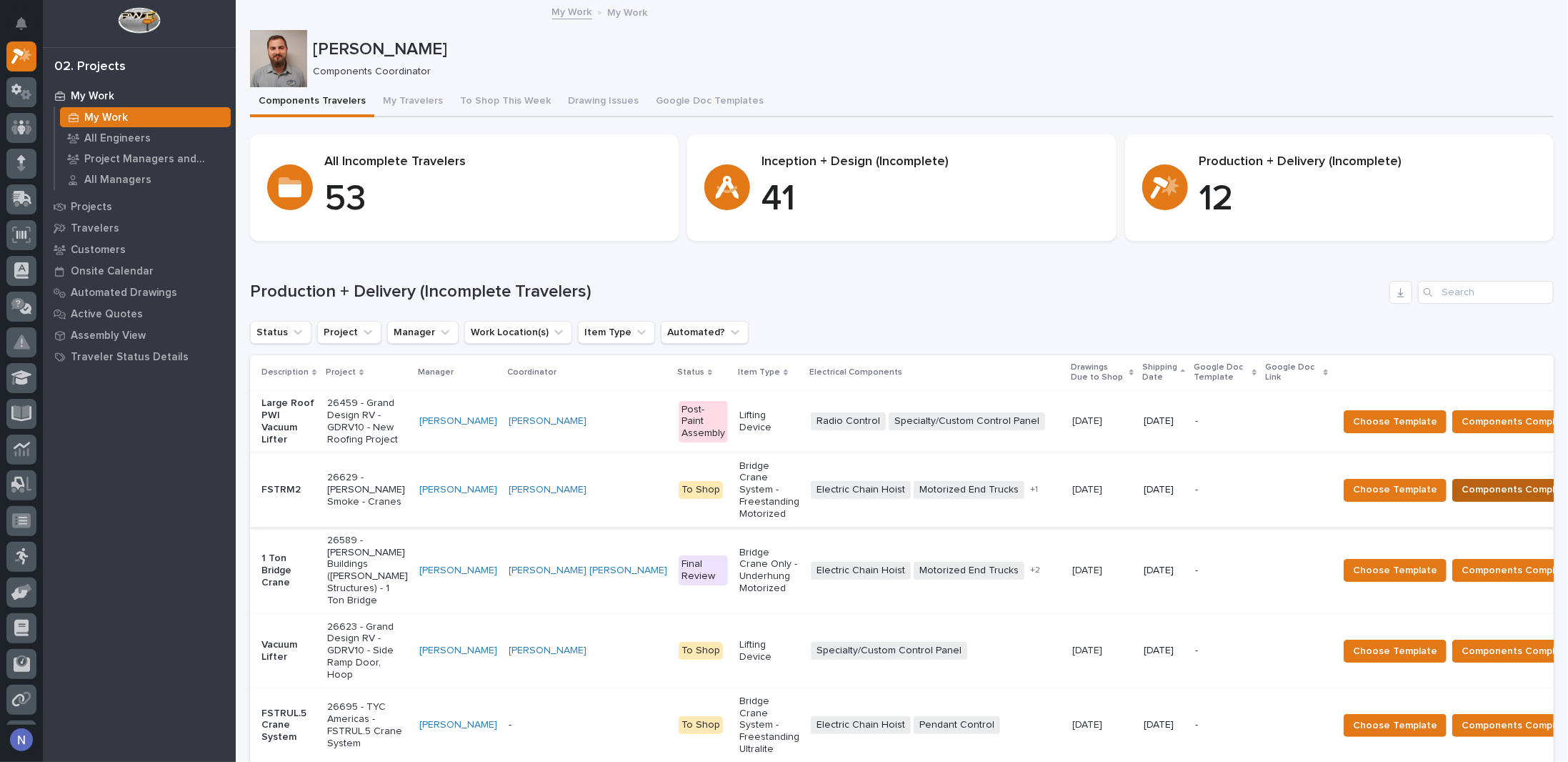
click at [1467, 495] on span "Components Complete" at bounding box center [1516, 489] width 110 height 17
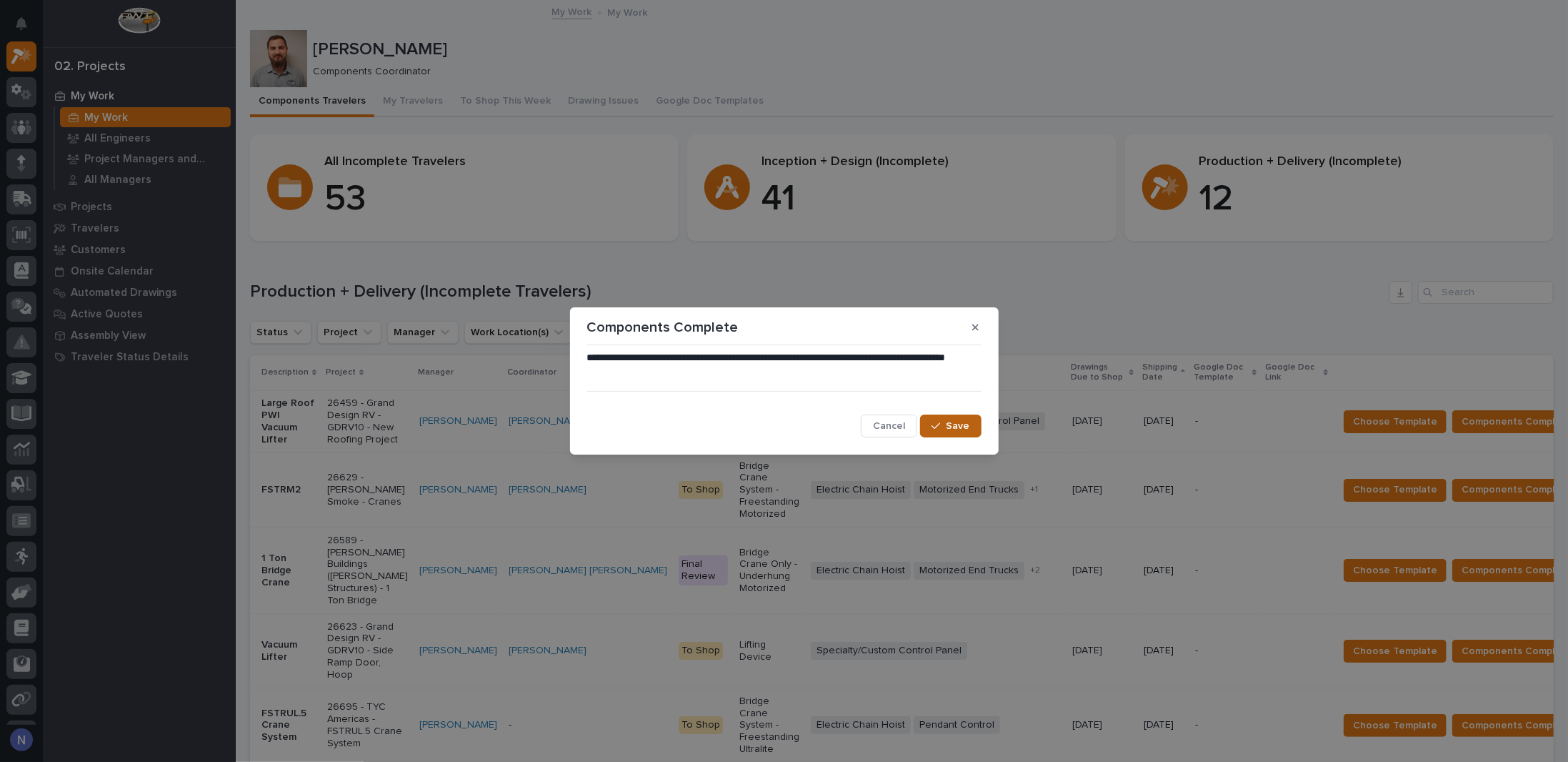
click at [938, 427] on icon "button" at bounding box center [936, 426] width 9 height 10
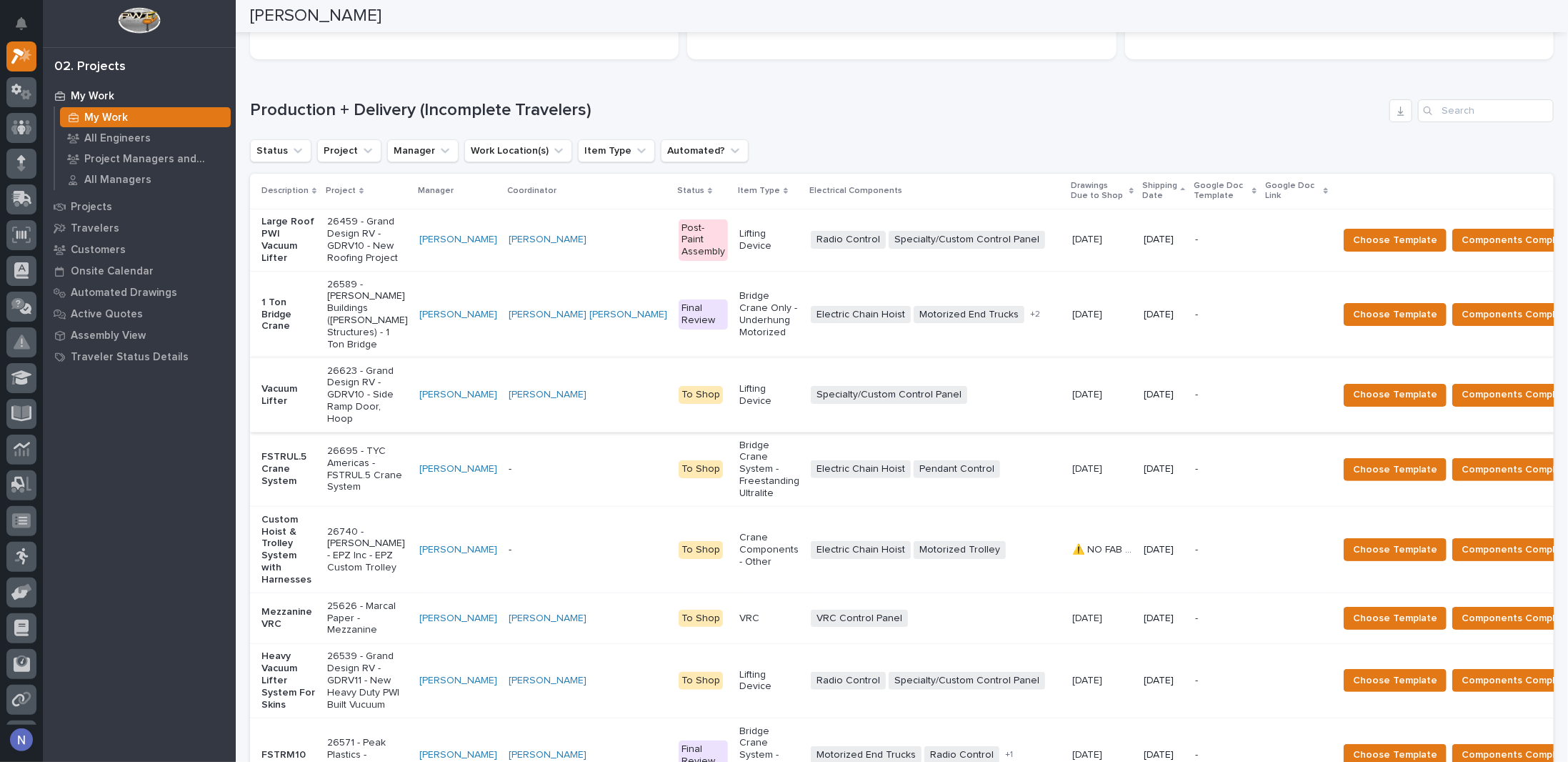
scroll to position [190, 0]
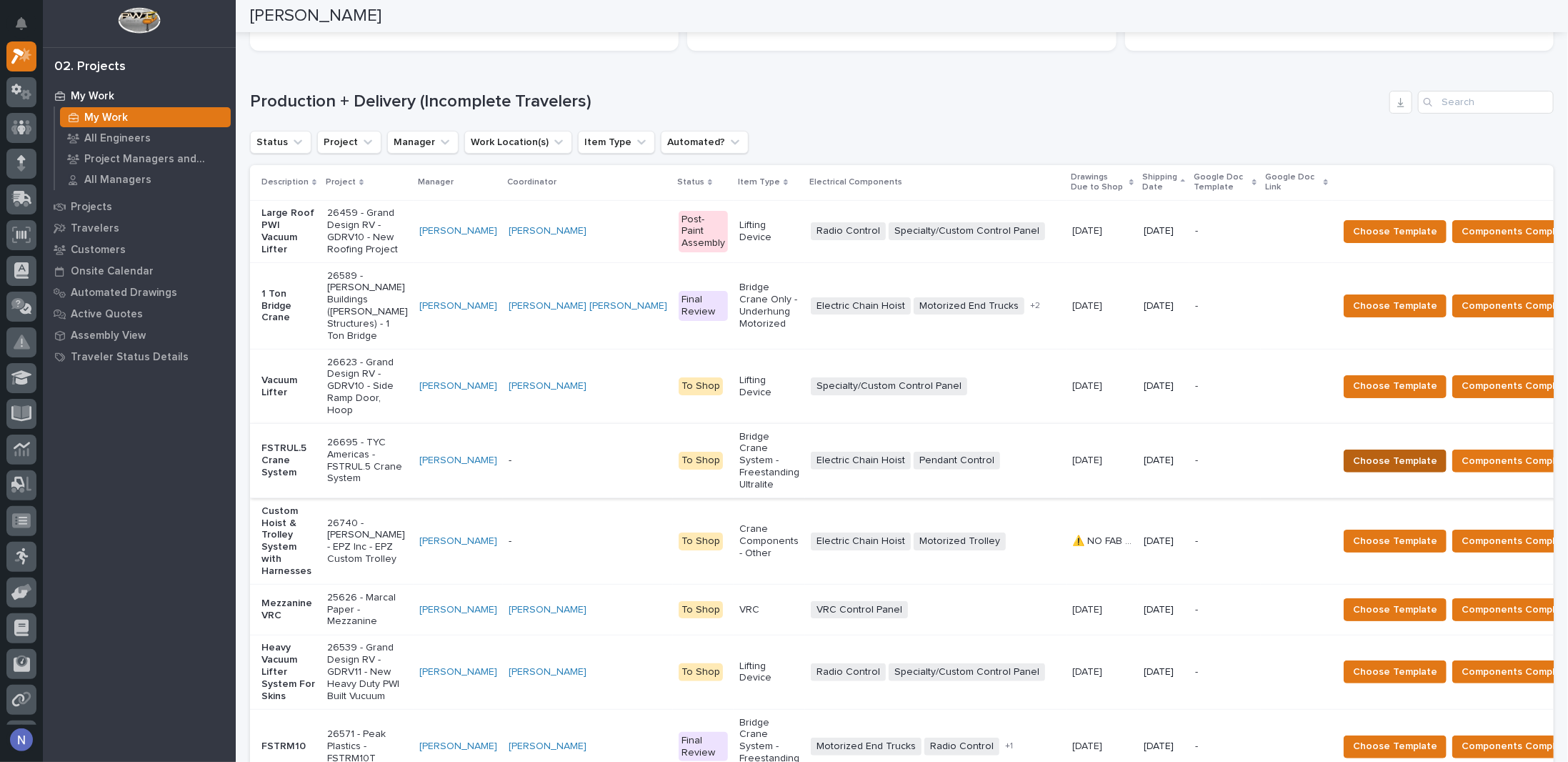
click at [1353, 452] on span "Choose Template" at bounding box center [1395, 460] width 84 height 17
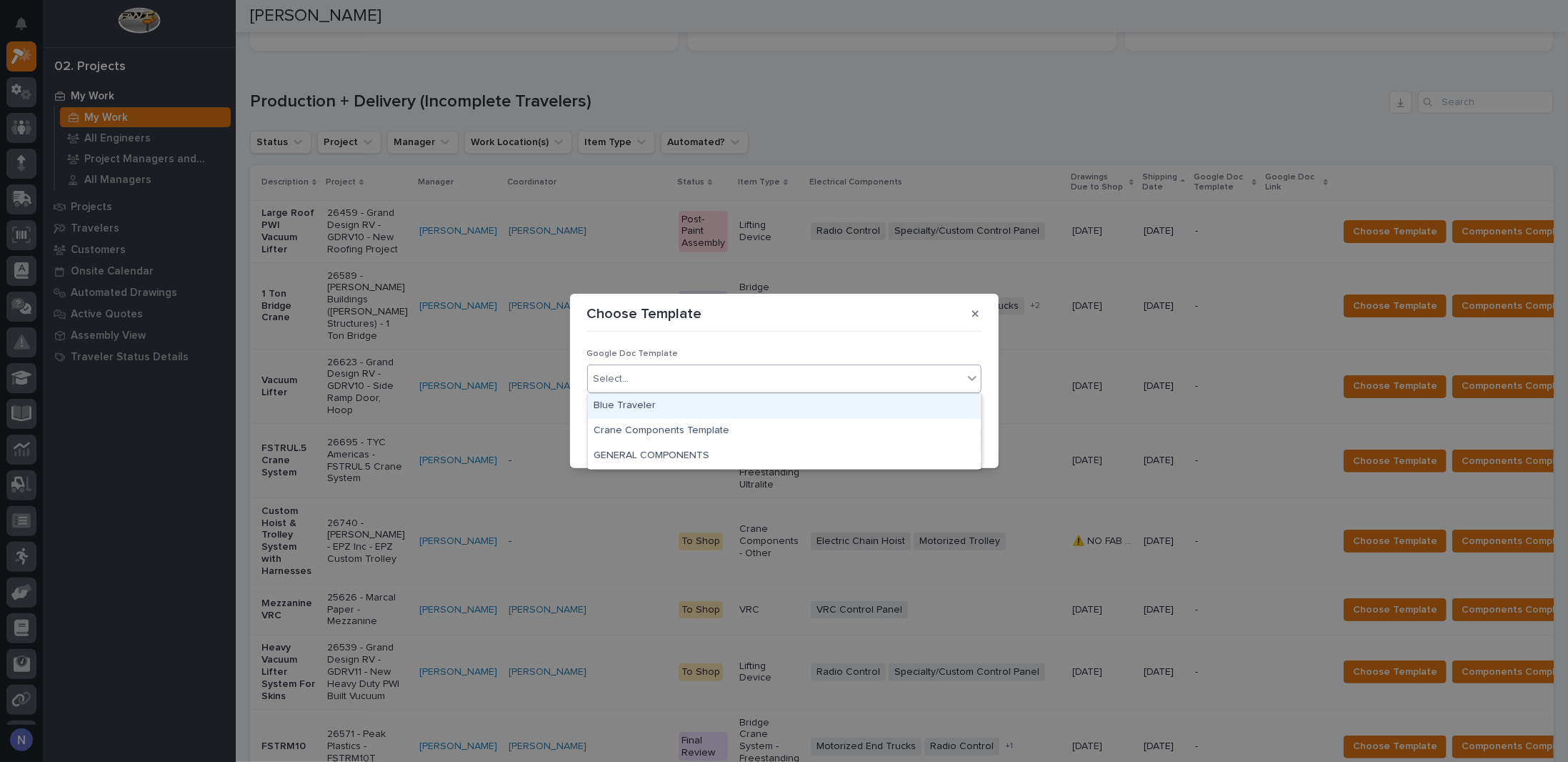
click at [612, 380] on div "Select..." at bounding box center [611, 379] width 35 height 15
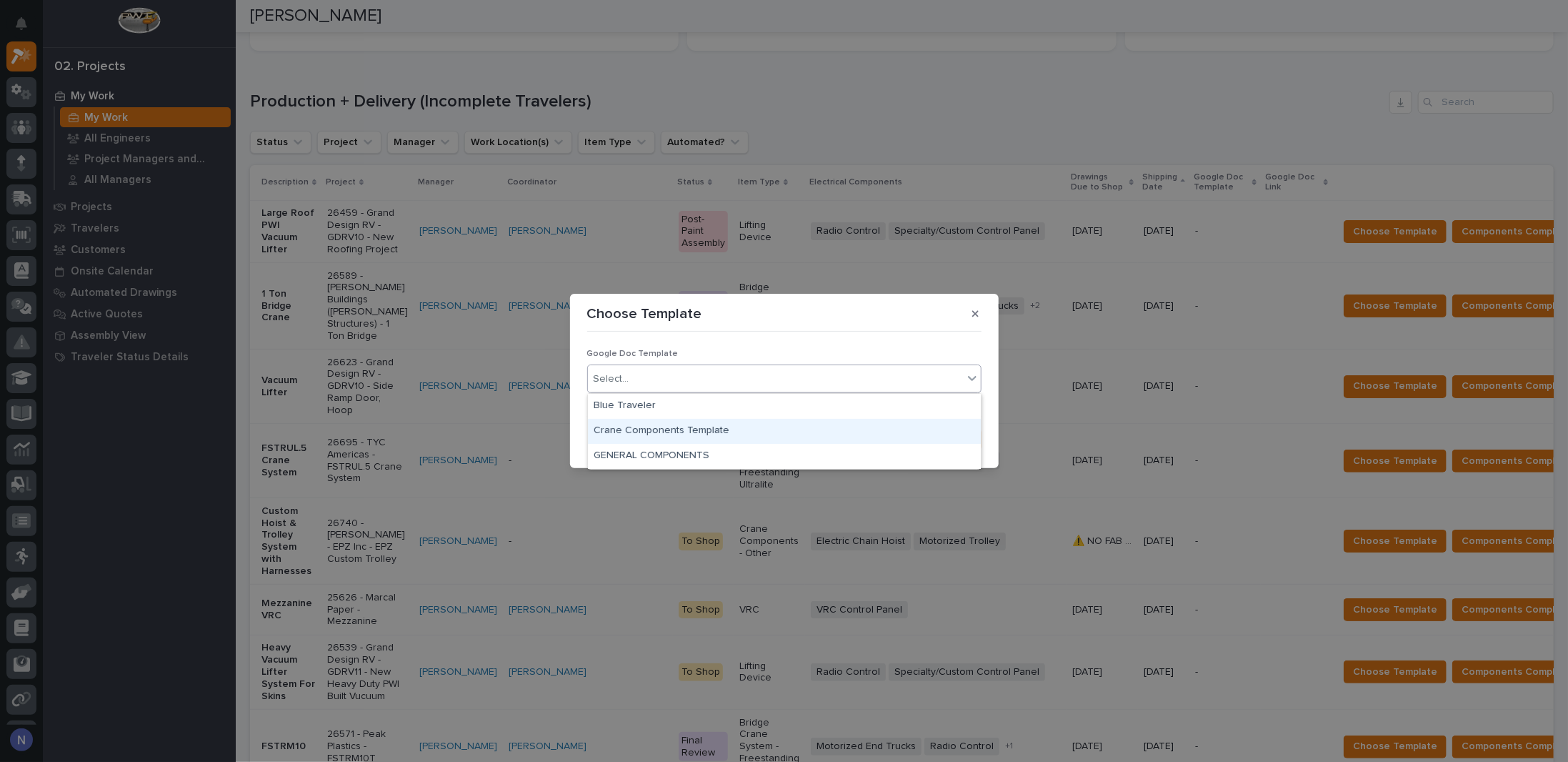
click at [613, 430] on div "Crane Components Template" at bounding box center [784, 432] width 393 height 25
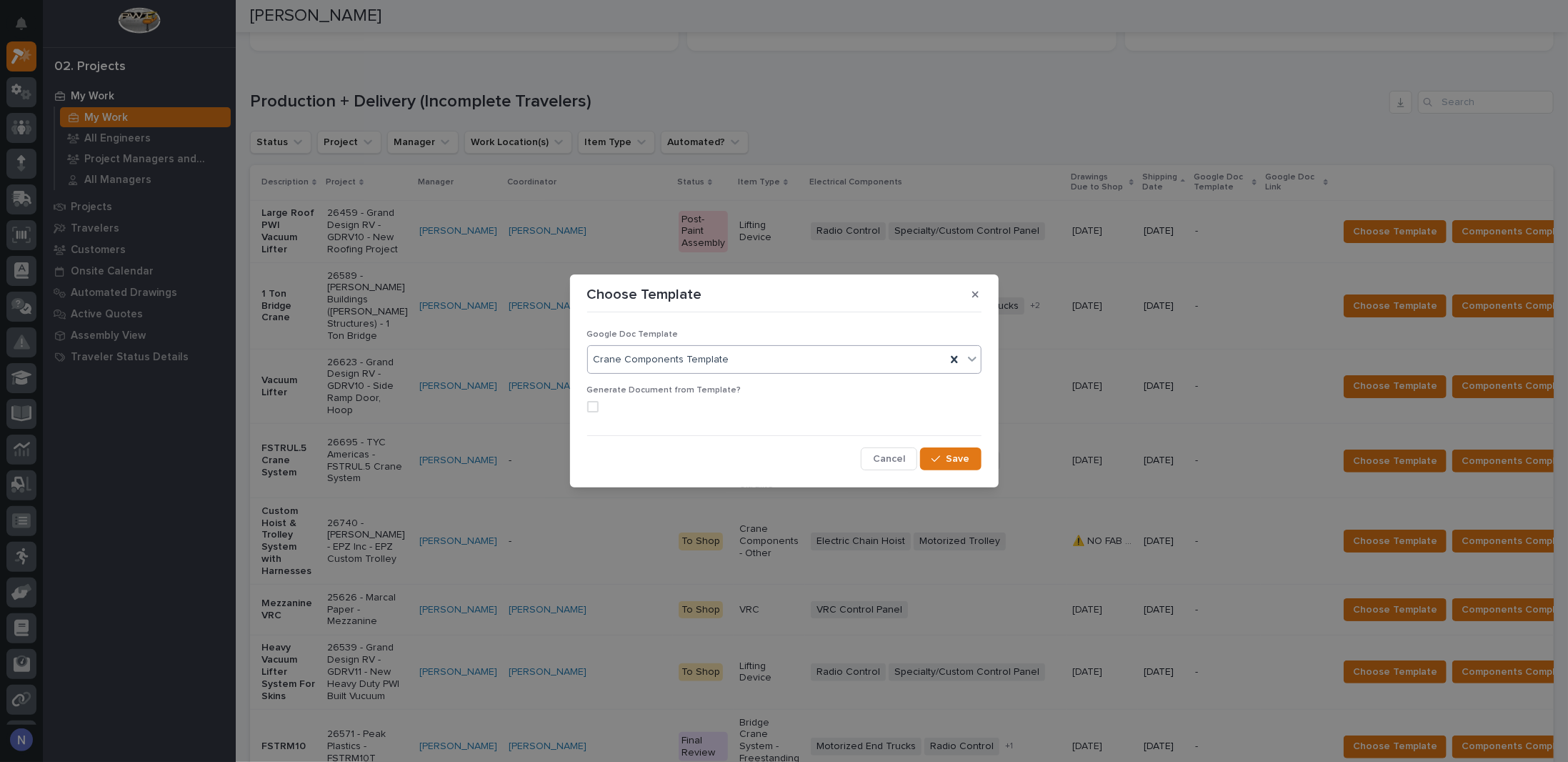
click at [589, 403] on span at bounding box center [593, 407] width 12 height 12
click at [966, 463] on span "Save" at bounding box center [958, 458] width 24 height 13
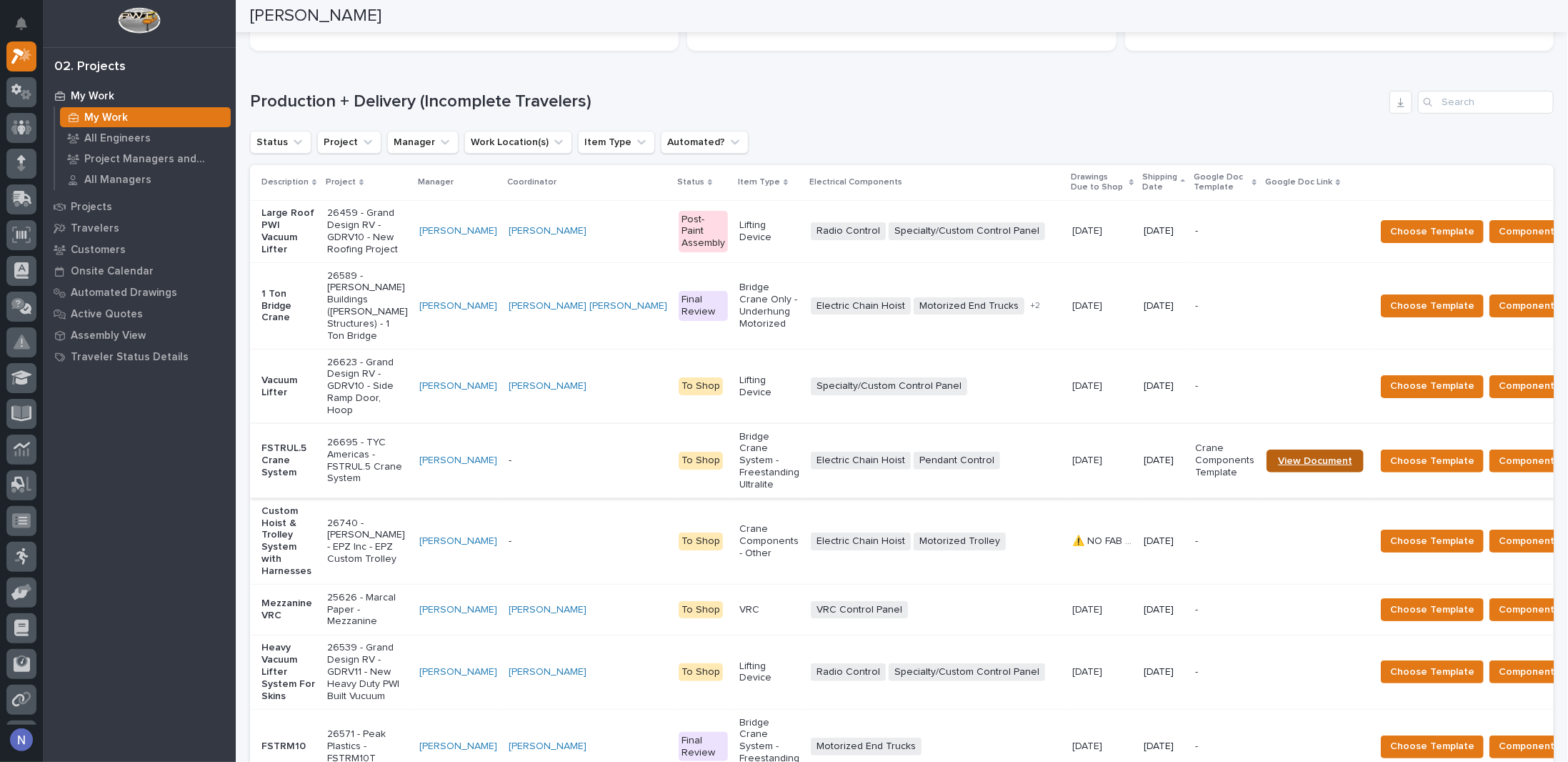
click at [1278, 466] on span "View Document" at bounding box center [1314, 461] width 74 height 10
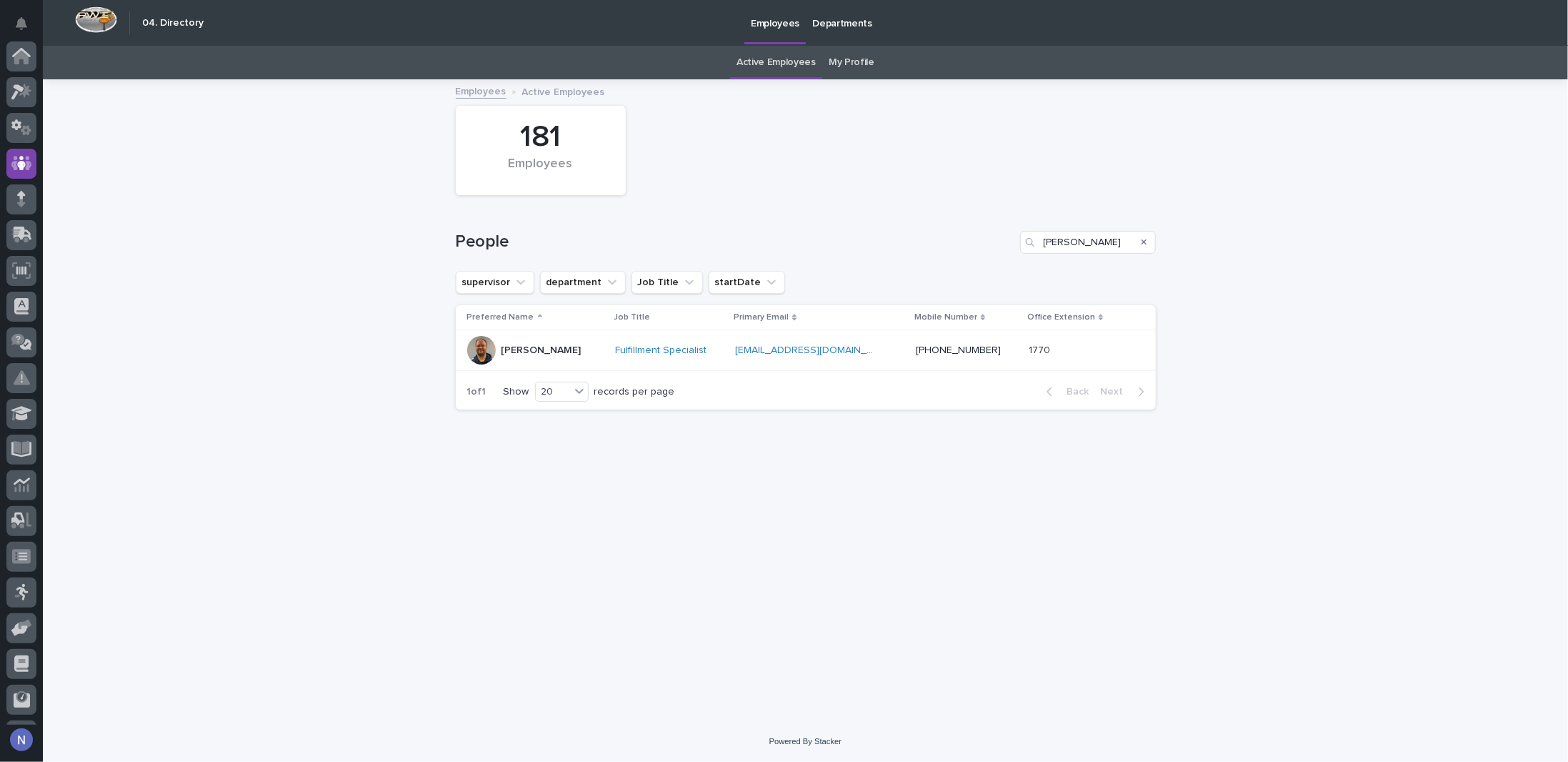
scroll to position [103, 0]
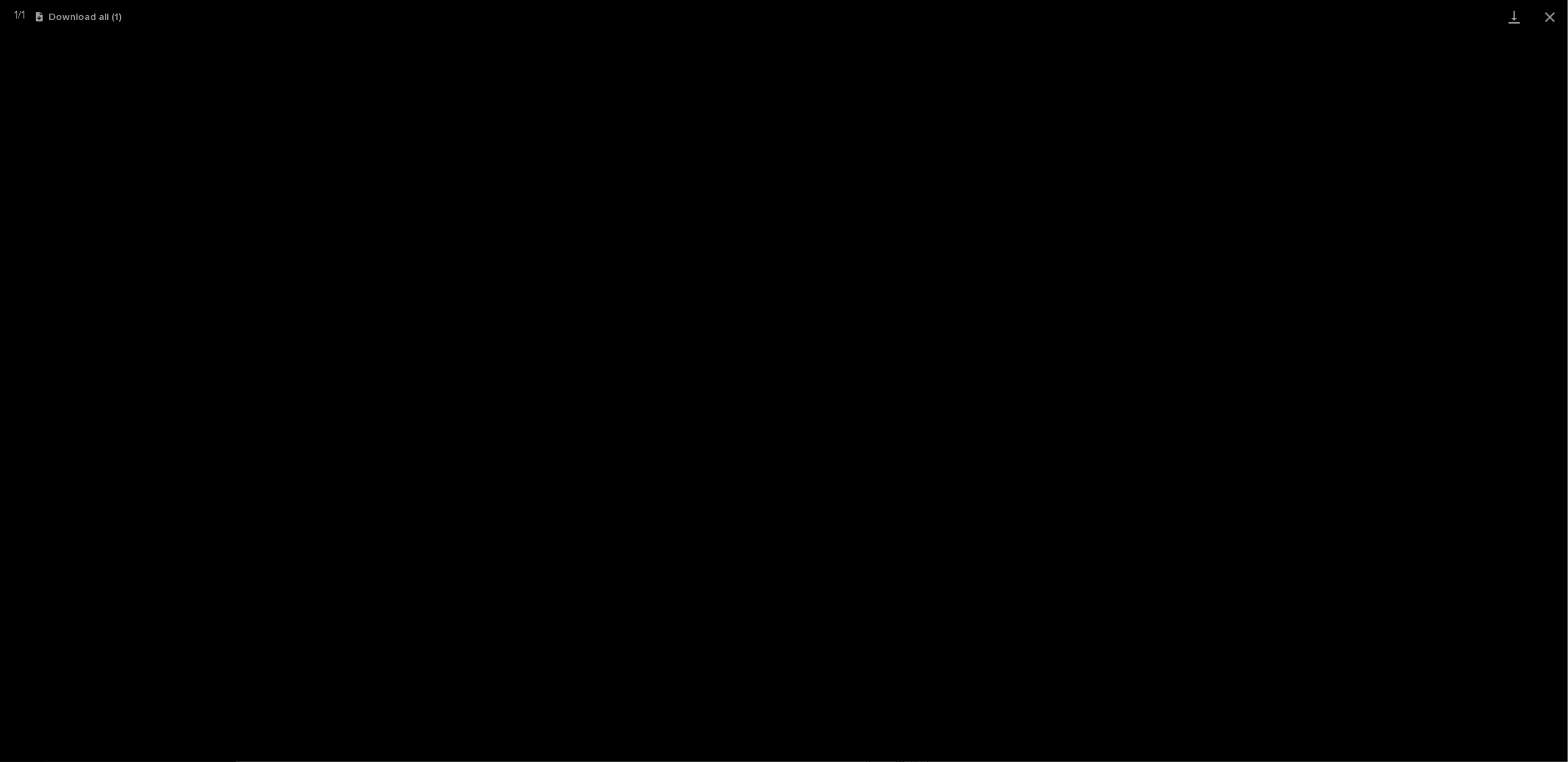
scroll to position [35, 0]
click at [1544, 18] on button "Close gallery" at bounding box center [1550, 17] width 35 height 34
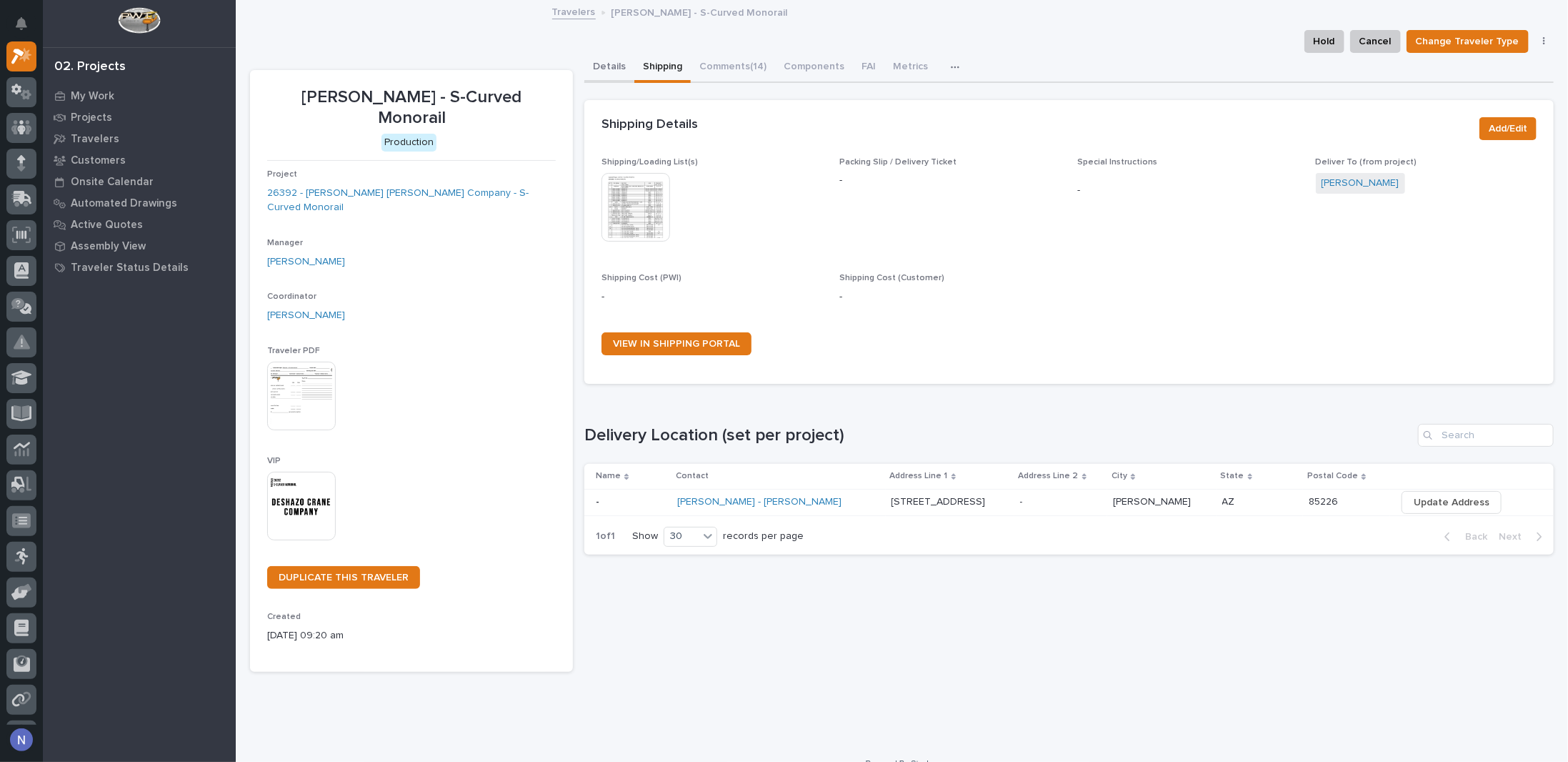
click at [614, 71] on button "Details" at bounding box center [610, 68] width 50 height 30
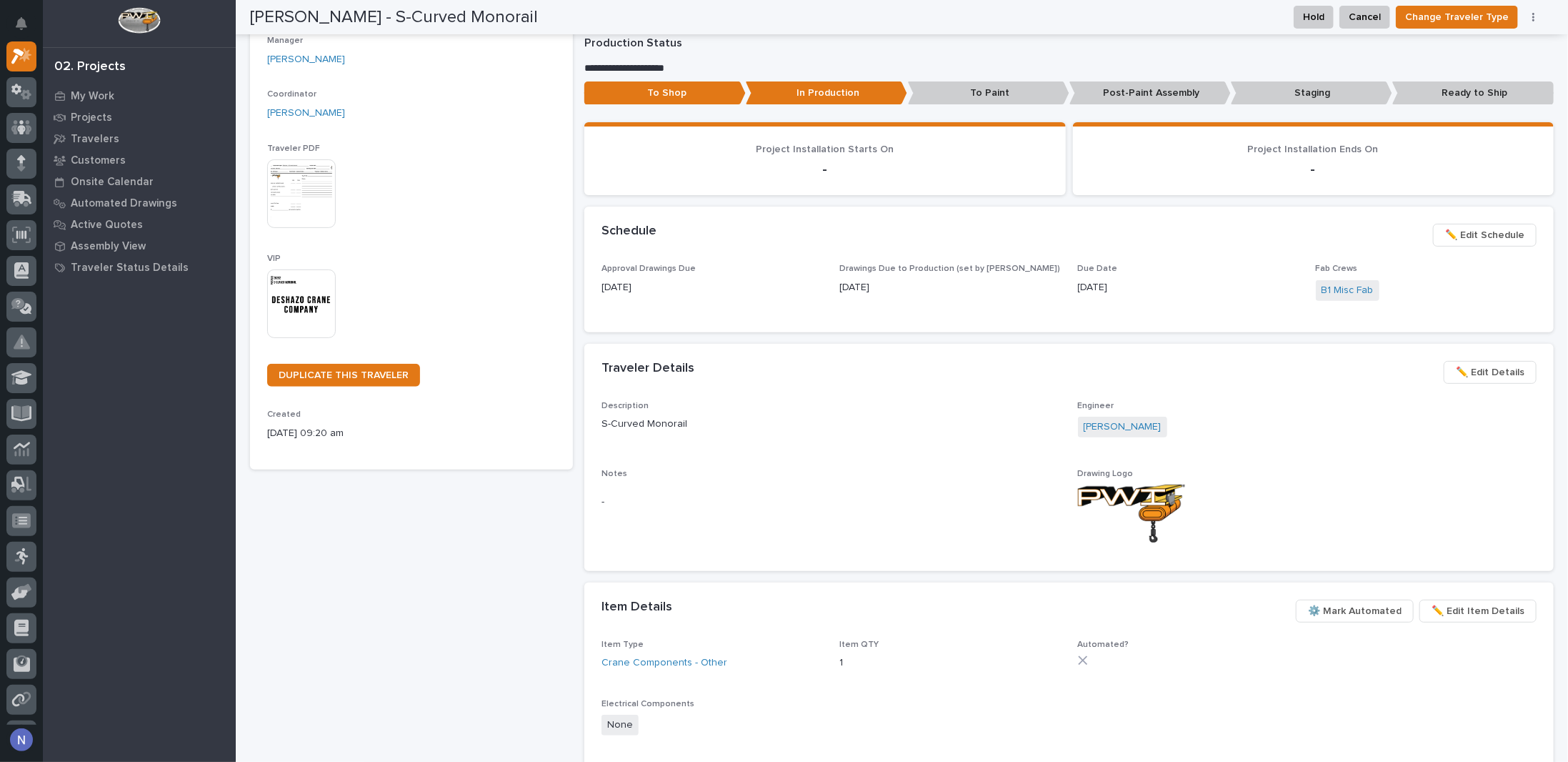
scroll to position [215, 0]
